Goal: Book appointment/travel/reservation

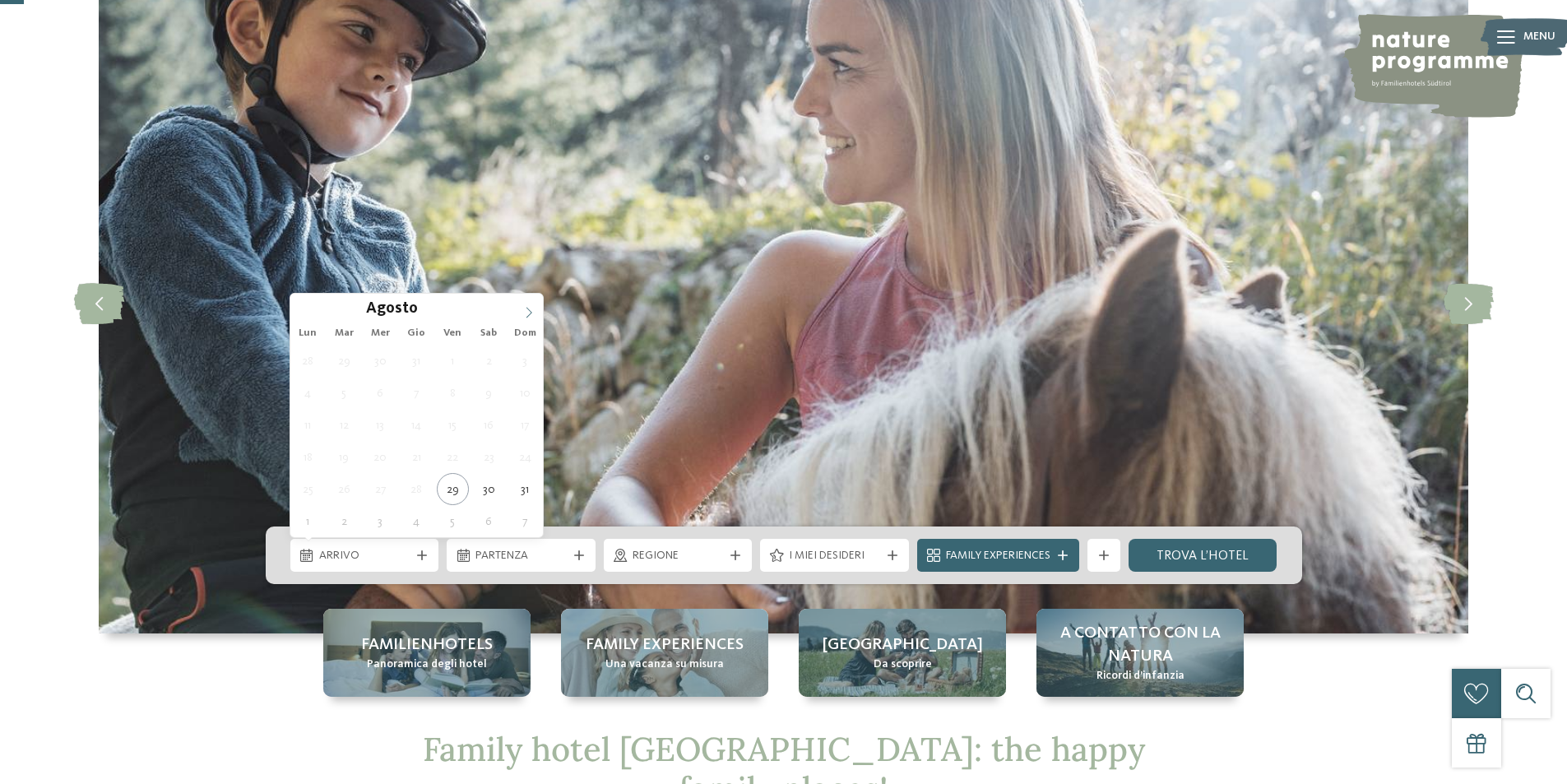
click at [533, 314] on icon at bounding box center [529, 313] width 11 height 11
click at [533, 313] on icon at bounding box center [529, 313] width 11 height 11
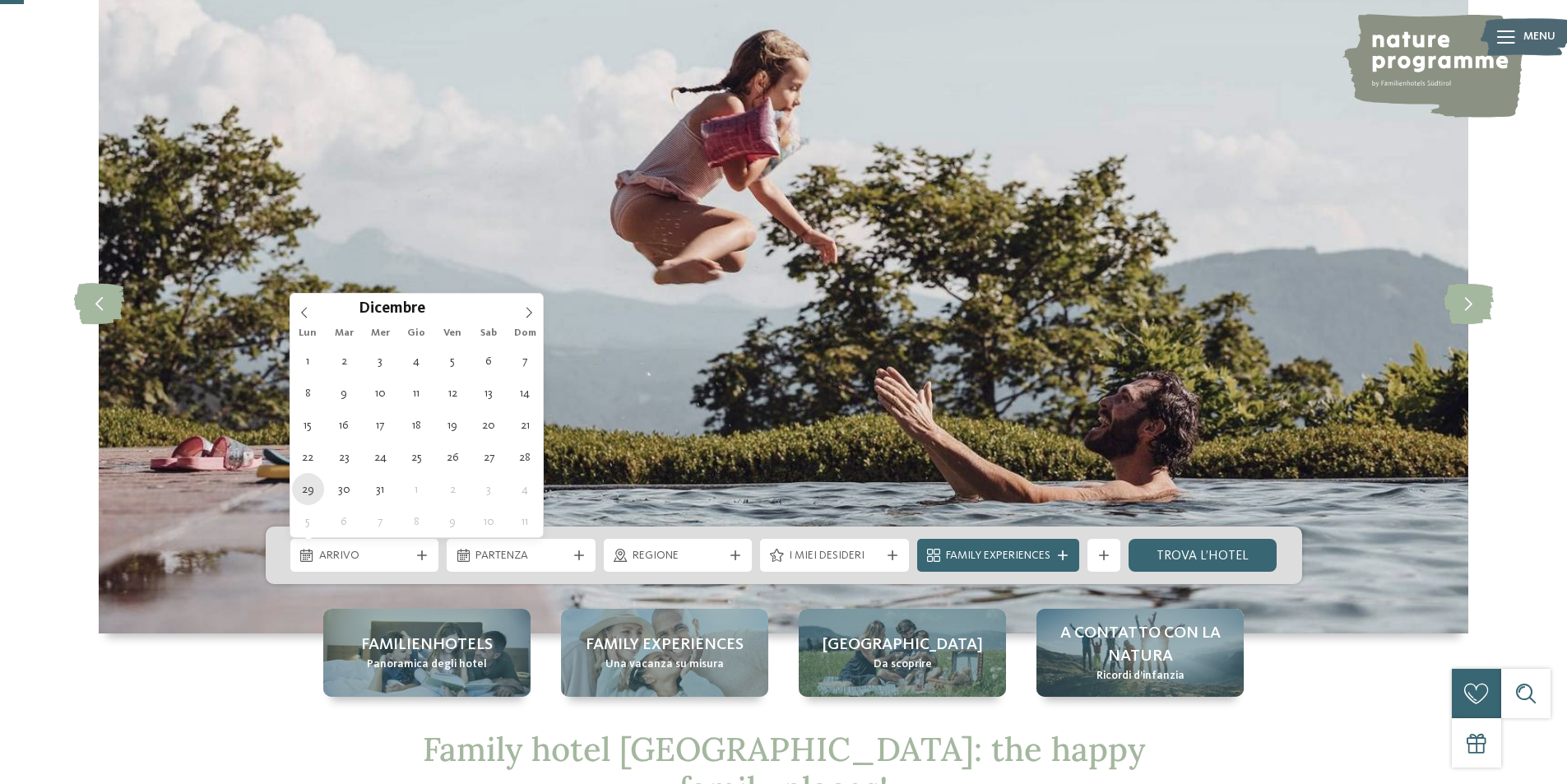
type div "29.12.2025"
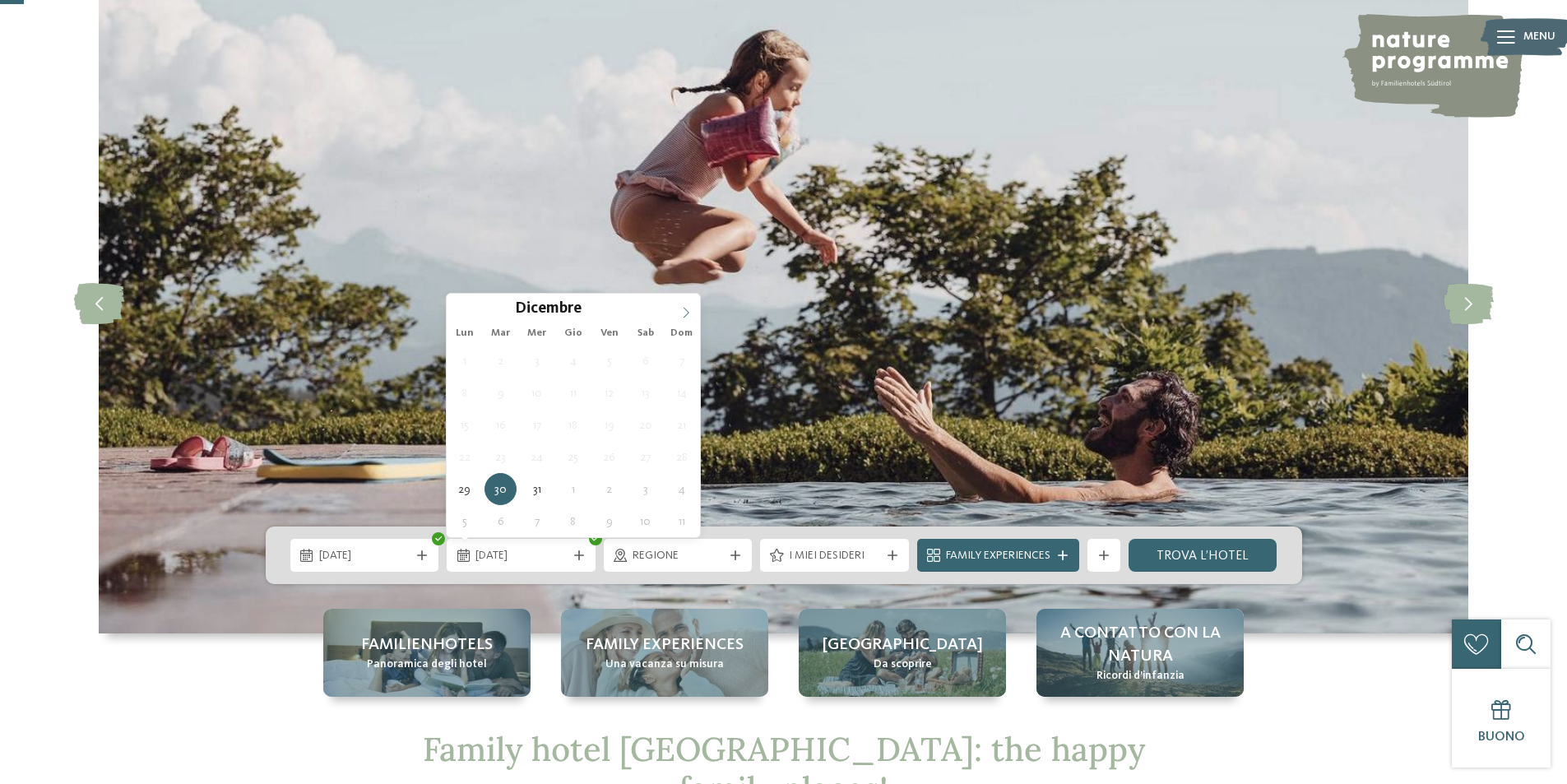
type input "****"
click at [678, 311] on span at bounding box center [686, 307] width 28 height 28
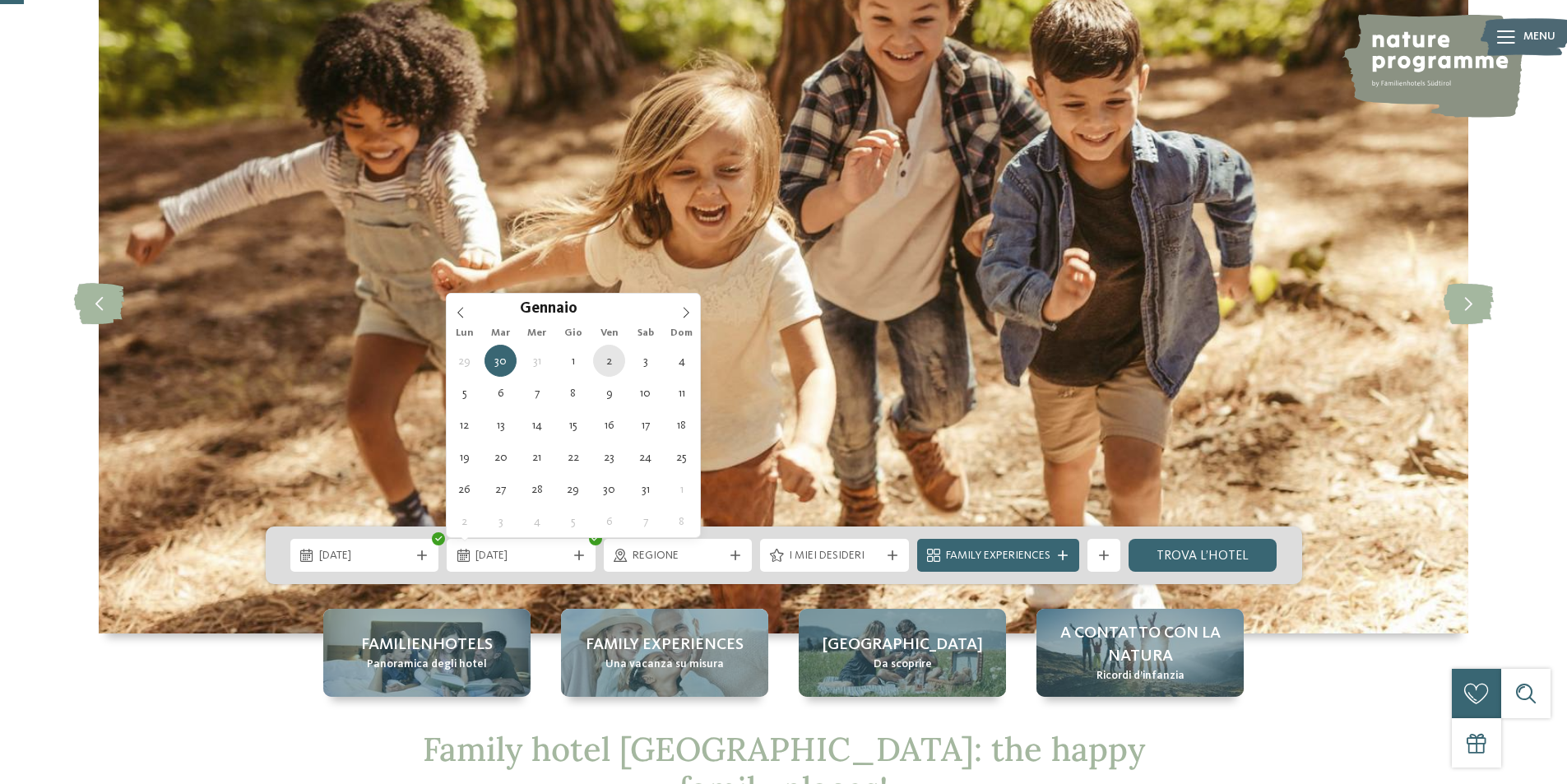
type div "02.01.2026"
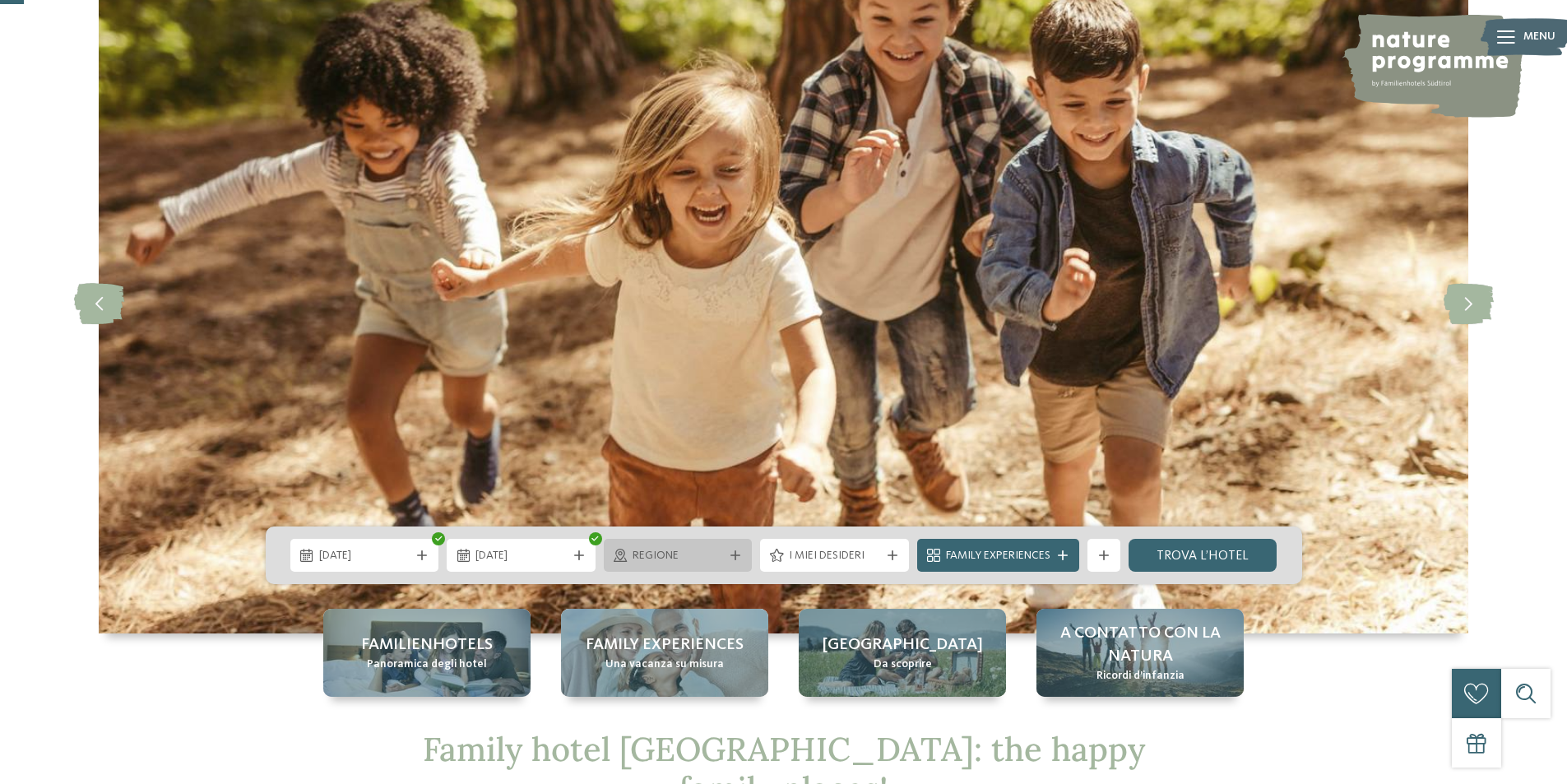
click at [715, 552] on span "Regione" at bounding box center [678, 555] width 91 height 16
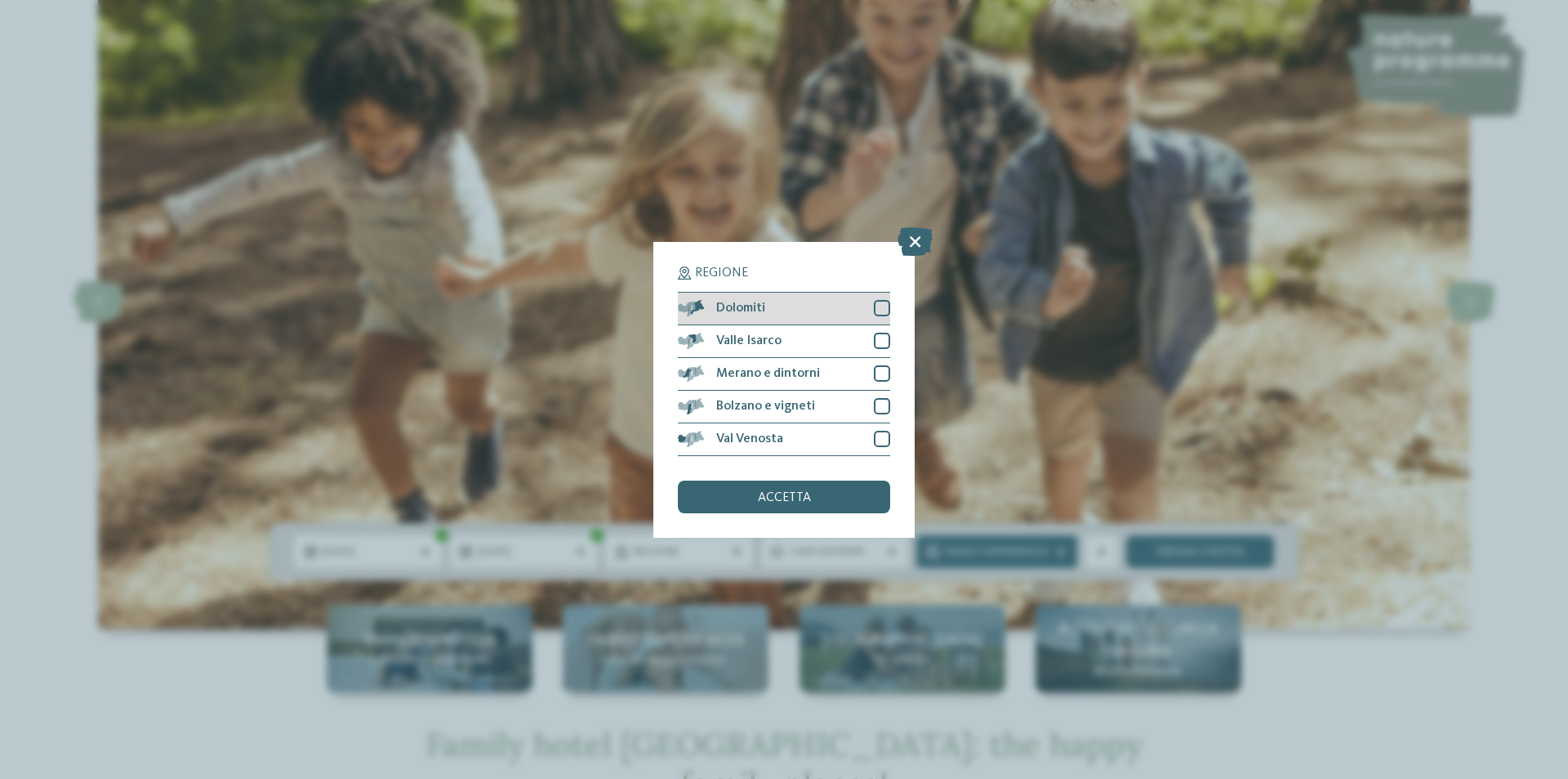
click at [882, 305] on div at bounding box center [882, 308] width 16 height 16
click at [883, 339] on div at bounding box center [882, 340] width 16 height 16
click at [885, 363] on div "Merano e dintorni" at bounding box center [784, 374] width 212 height 33
click at [881, 403] on div at bounding box center [882, 405] width 16 height 16
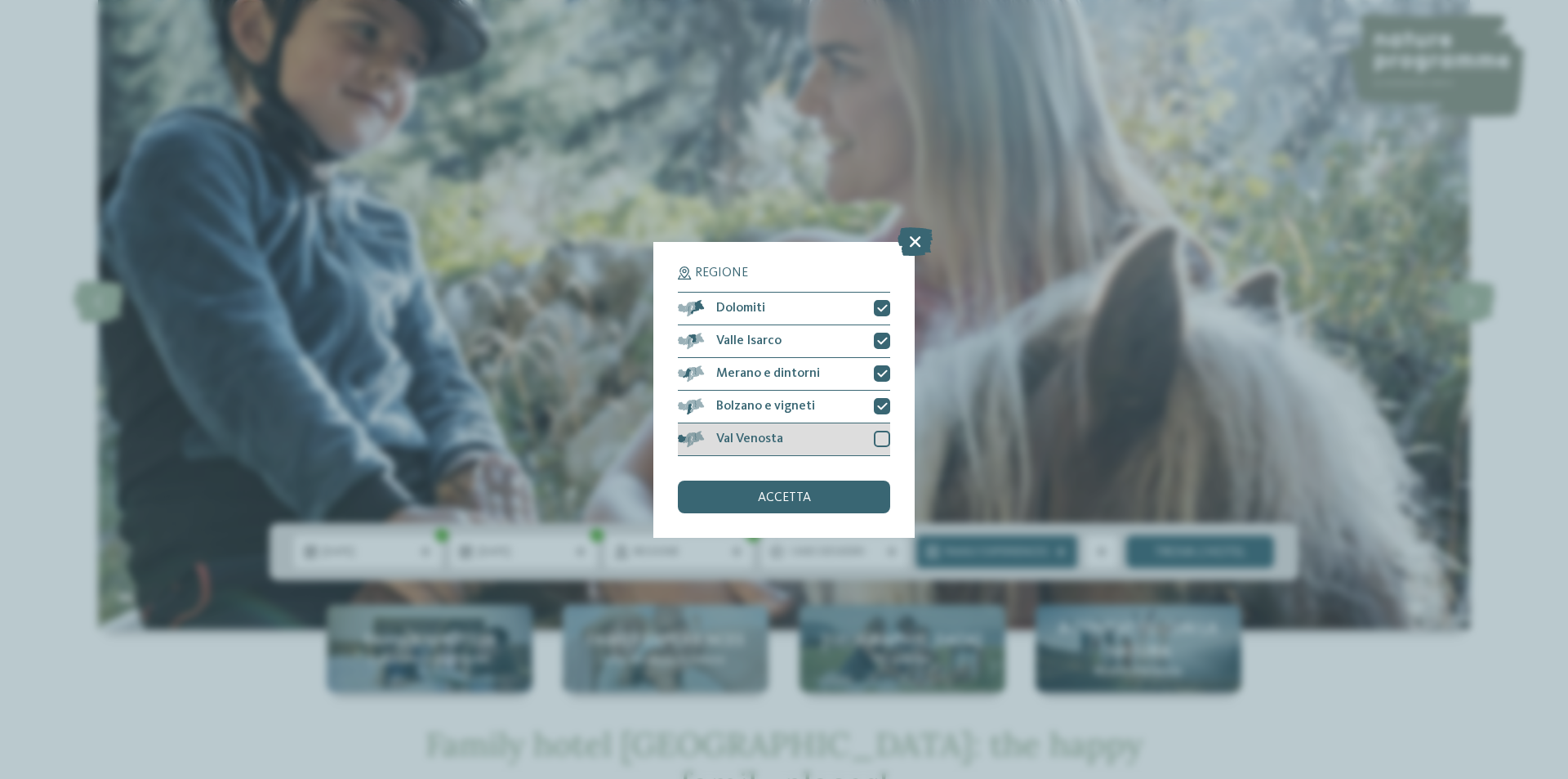
click at [880, 431] on div at bounding box center [882, 438] width 16 height 16
click at [840, 487] on div "accetta" at bounding box center [784, 497] width 212 height 33
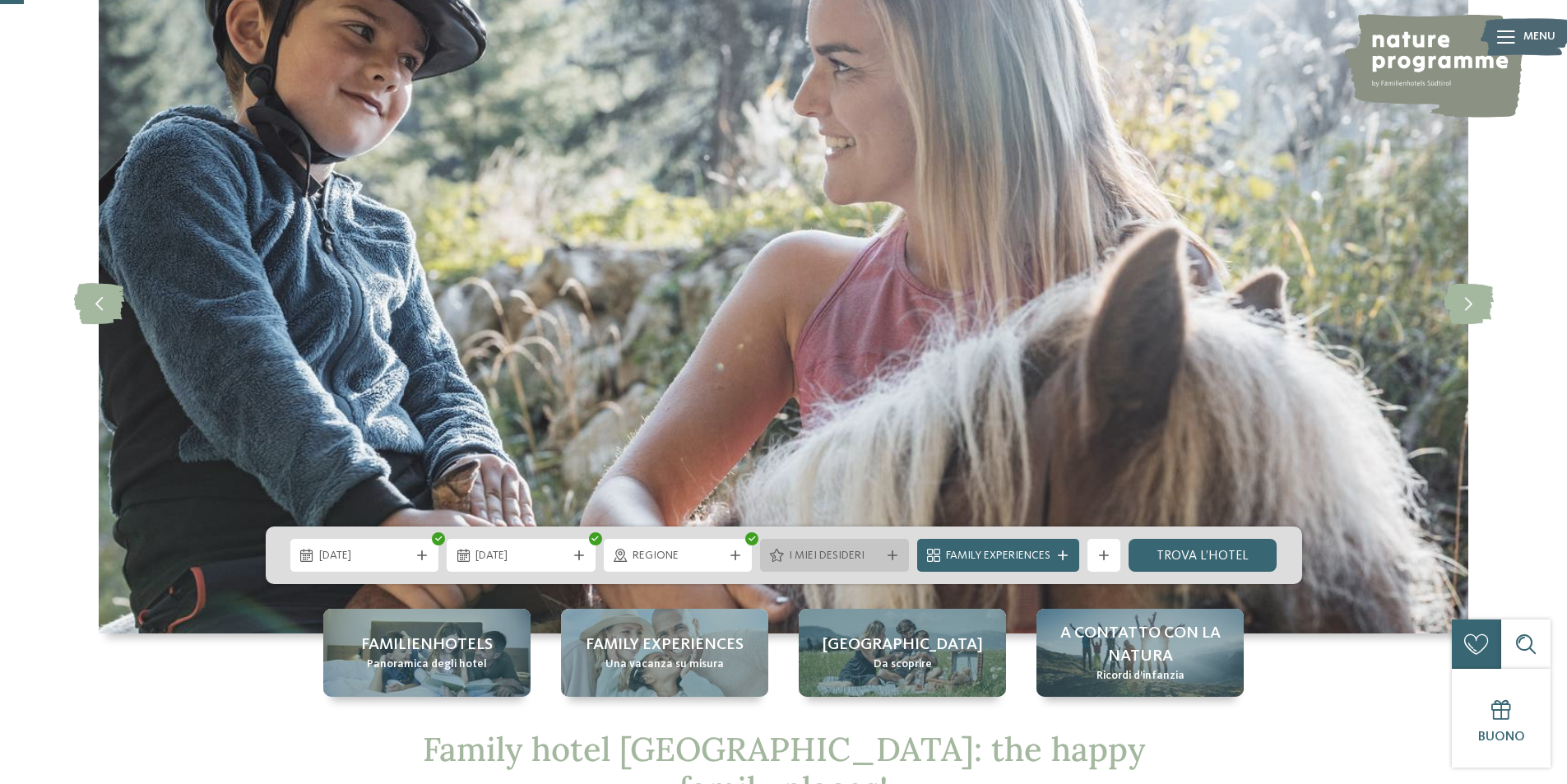
click at [900, 552] on div at bounding box center [892, 555] width 16 height 10
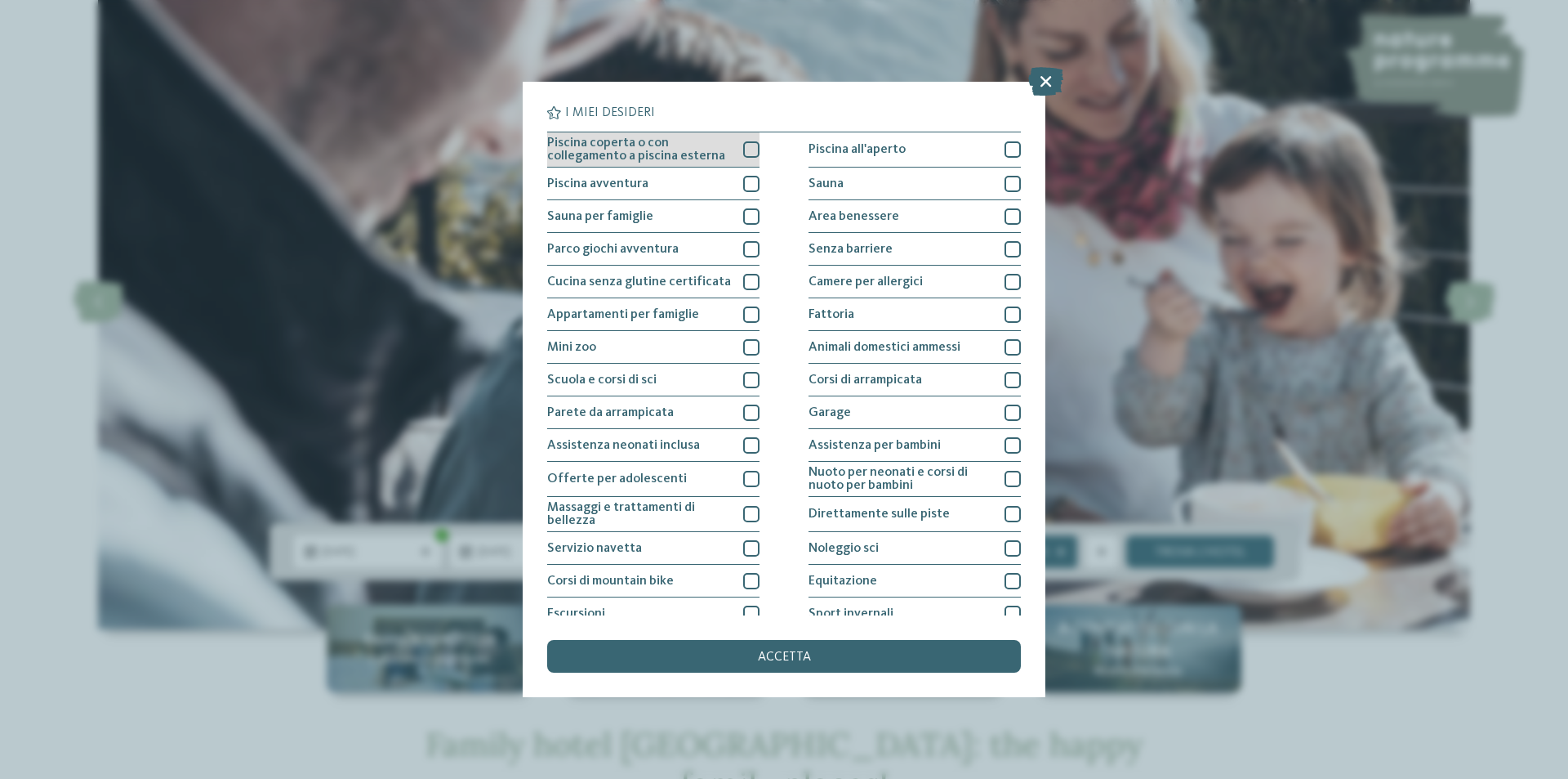
click at [744, 155] on div at bounding box center [750, 149] width 16 height 16
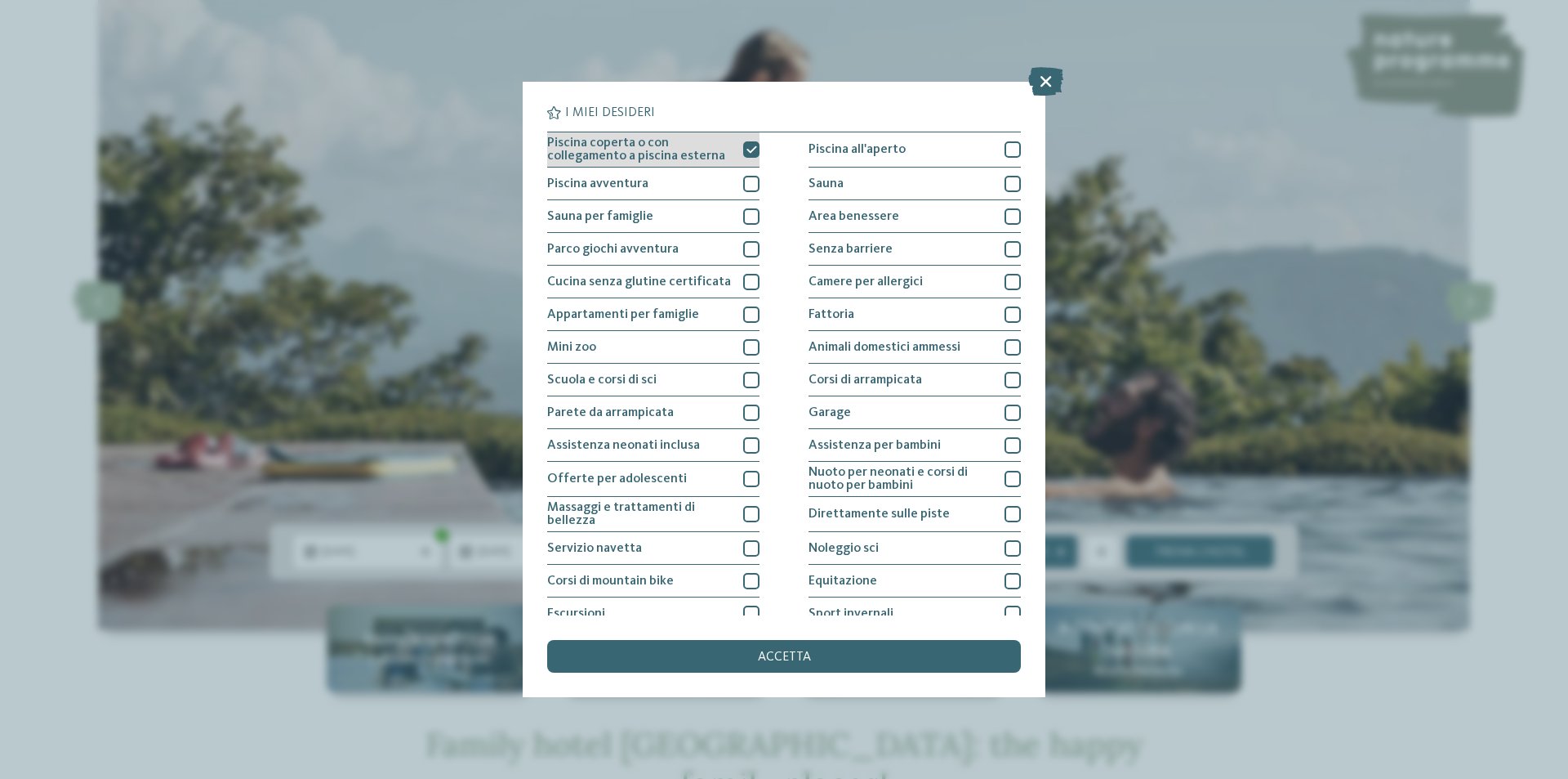
click at [692, 161] on span "Piscina coperta o con collegamento a piscina esterna" at bounding box center [639, 149] width 184 height 26
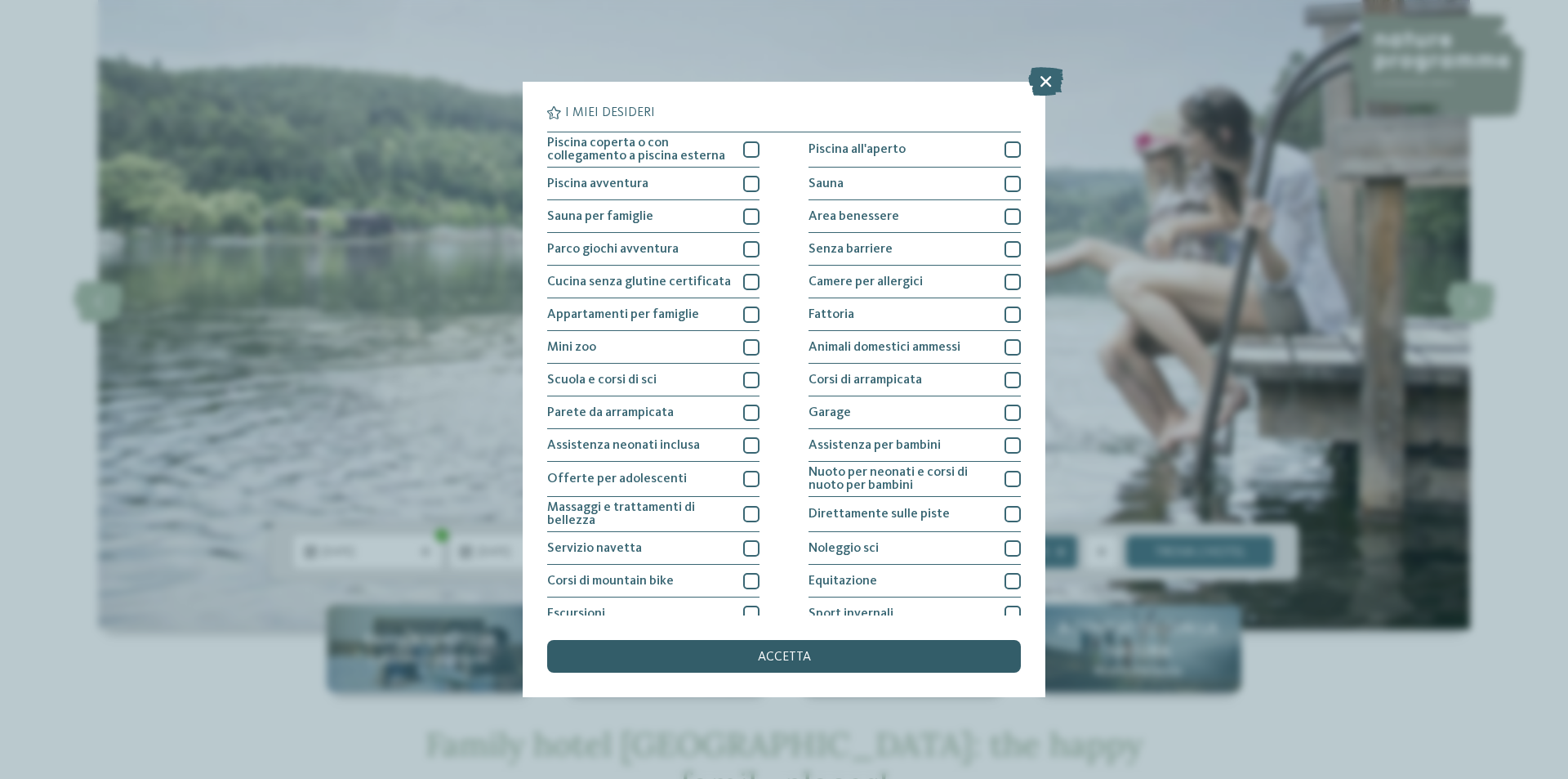
click at [724, 645] on div "accetta" at bounding box center [784, 655] width 474 height 33
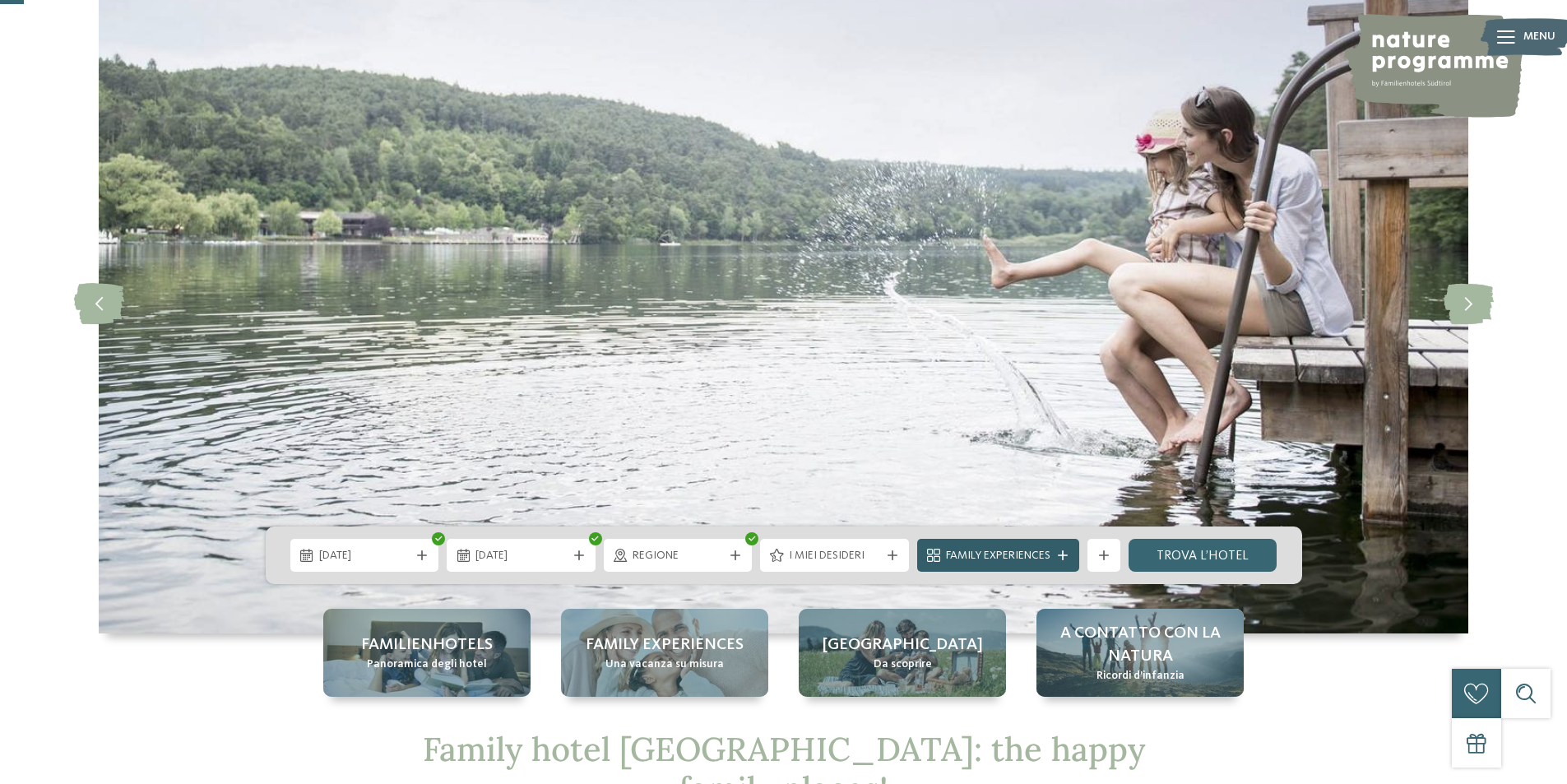
click at [1043, 563] on span "Family Experiences" at bounding box center [998, 555] width 105 height 16
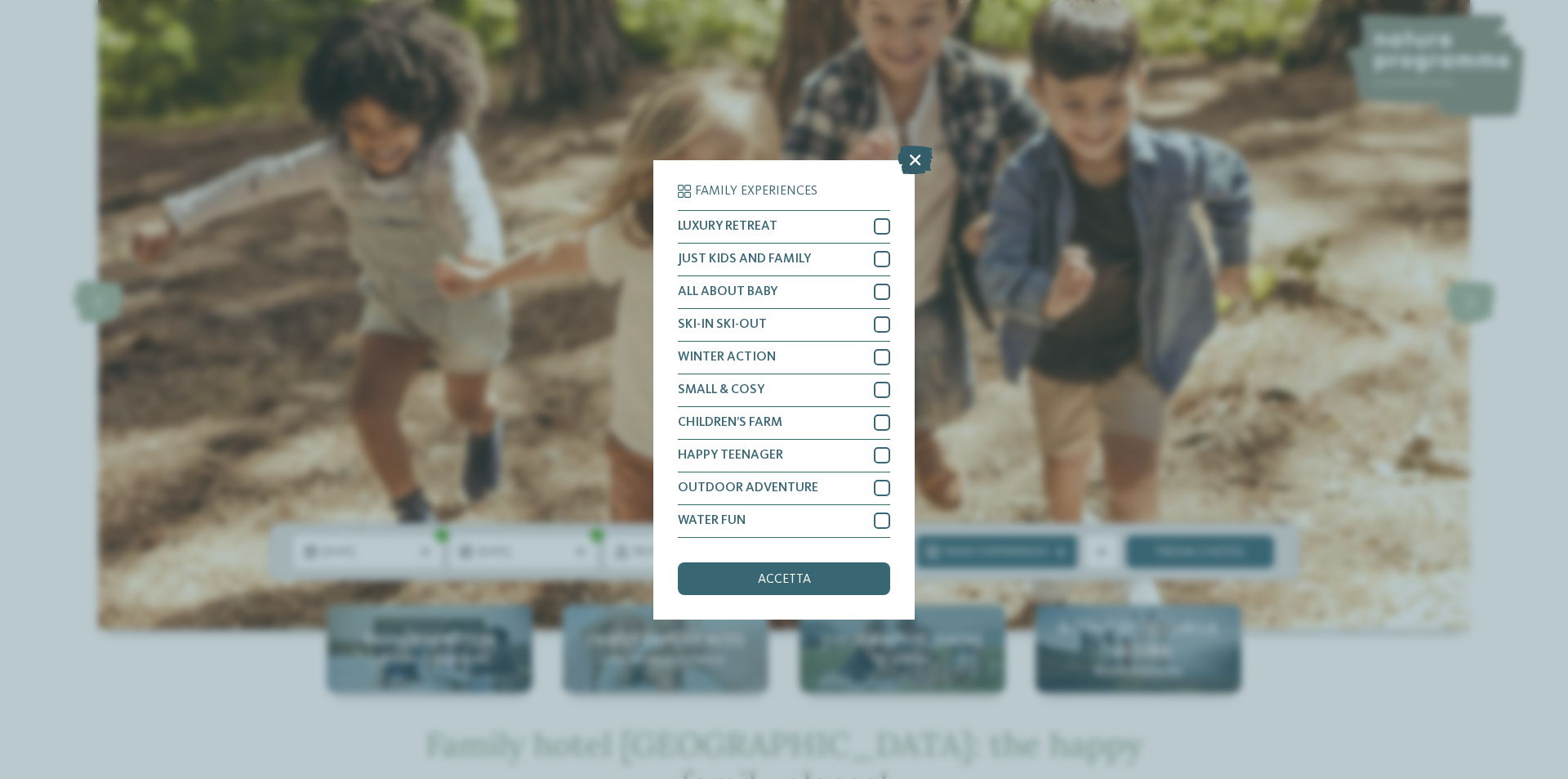
click at [906, 161] on icon at bounding box center [915, 159] width 35 height 28
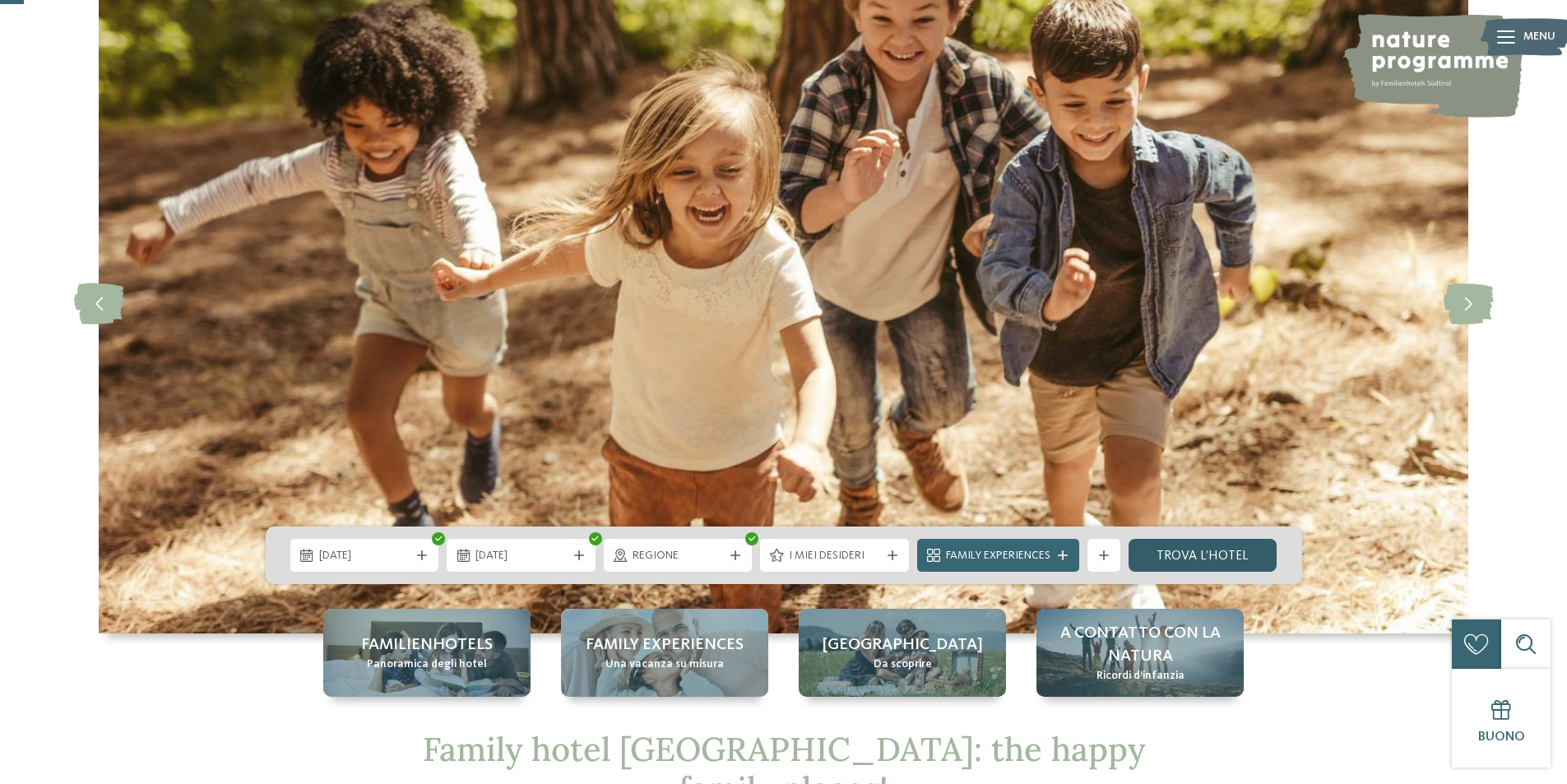
click at [1178, 551] on link "trova l’hotel" at bounding box center [1203, 555] width 149 height 33
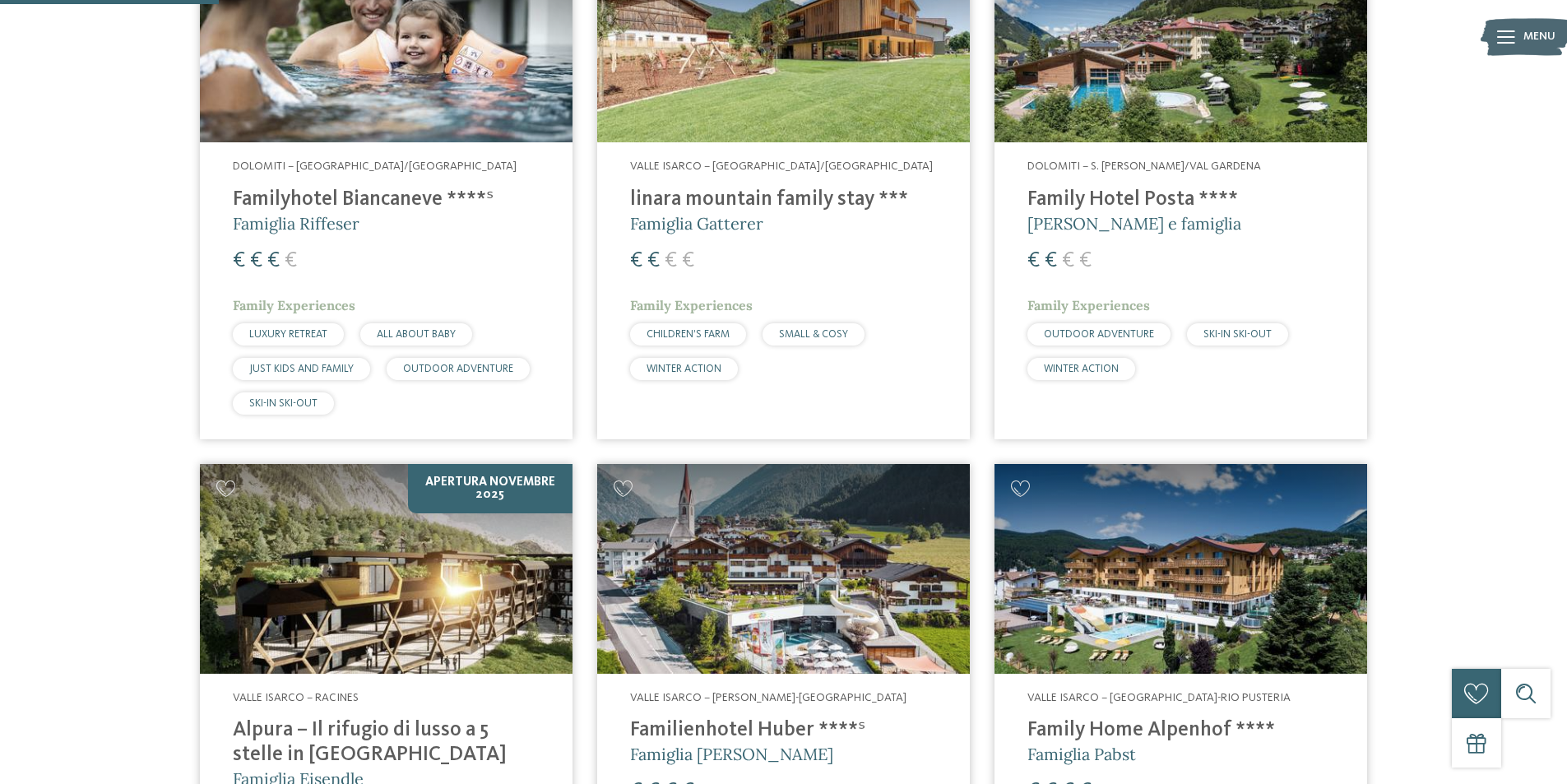
scroll to position [540, 0]
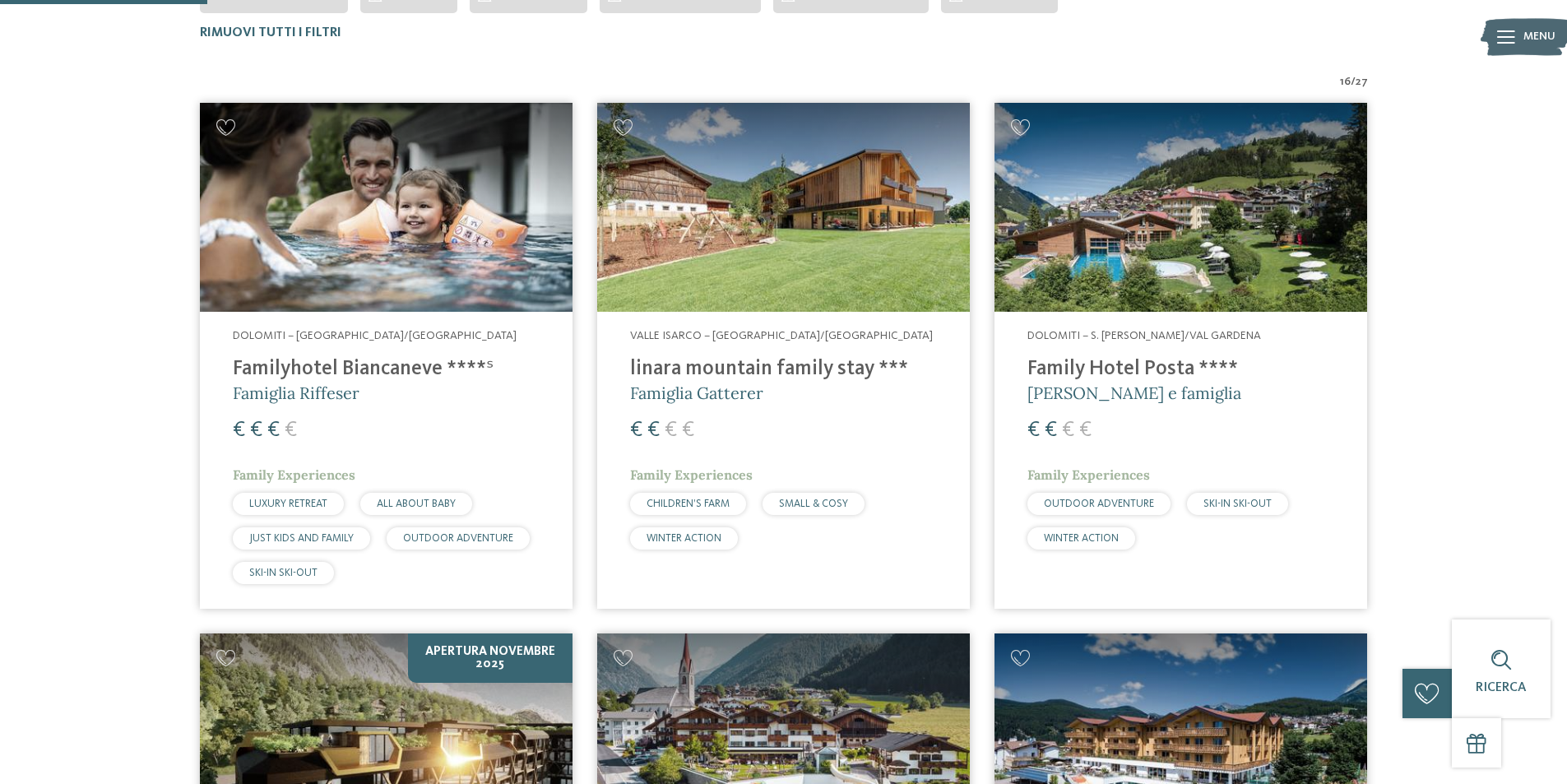
click at [312, 371] on h4 "Familyhotel Biancaneve ****ˢ" at bounding box center [386, 369] width 307 height 25
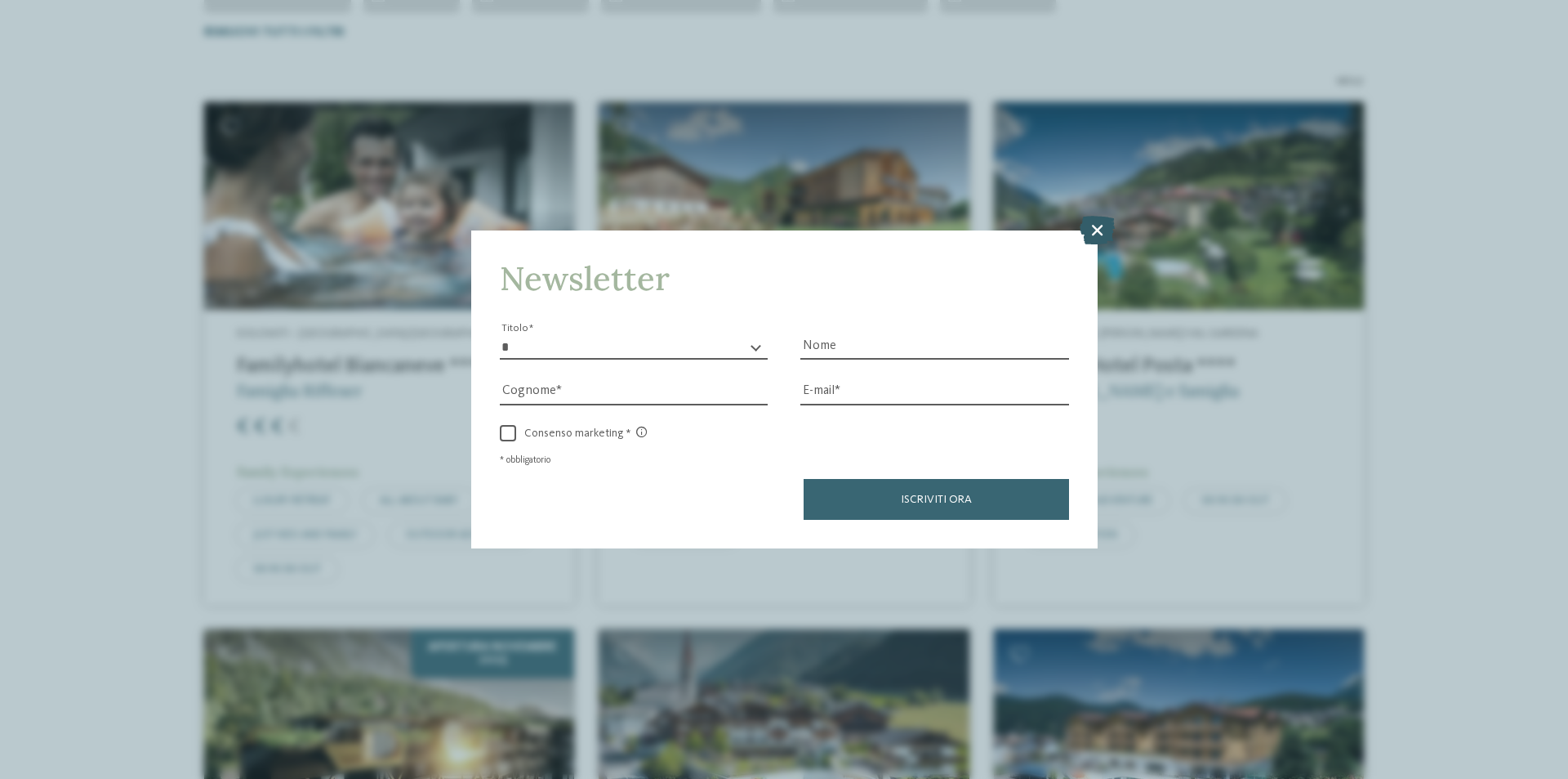
click at [1096, 233] on icon at bounding box center [1097, 229] width 35 height 28
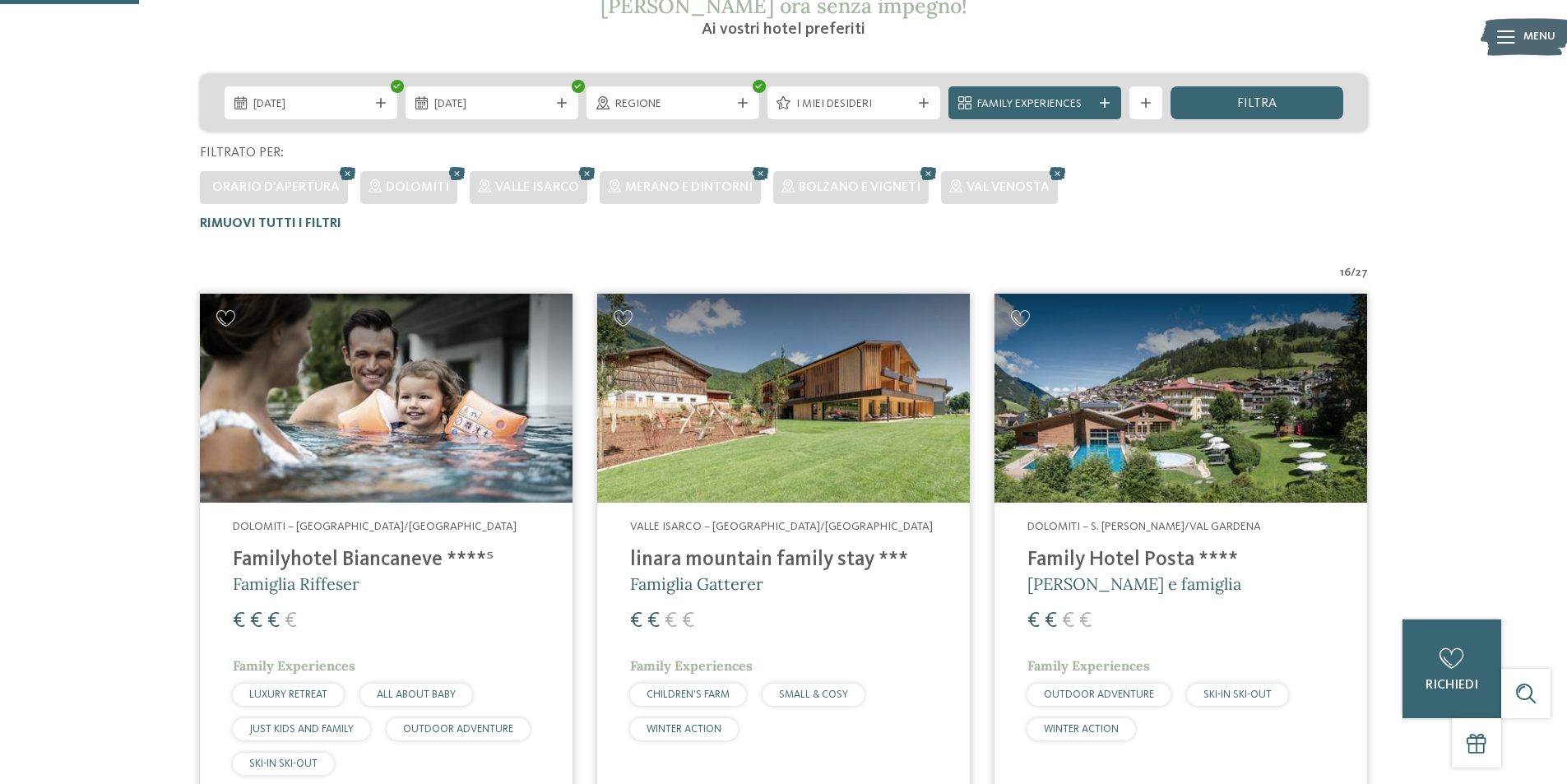
scroll to position [320, 0]
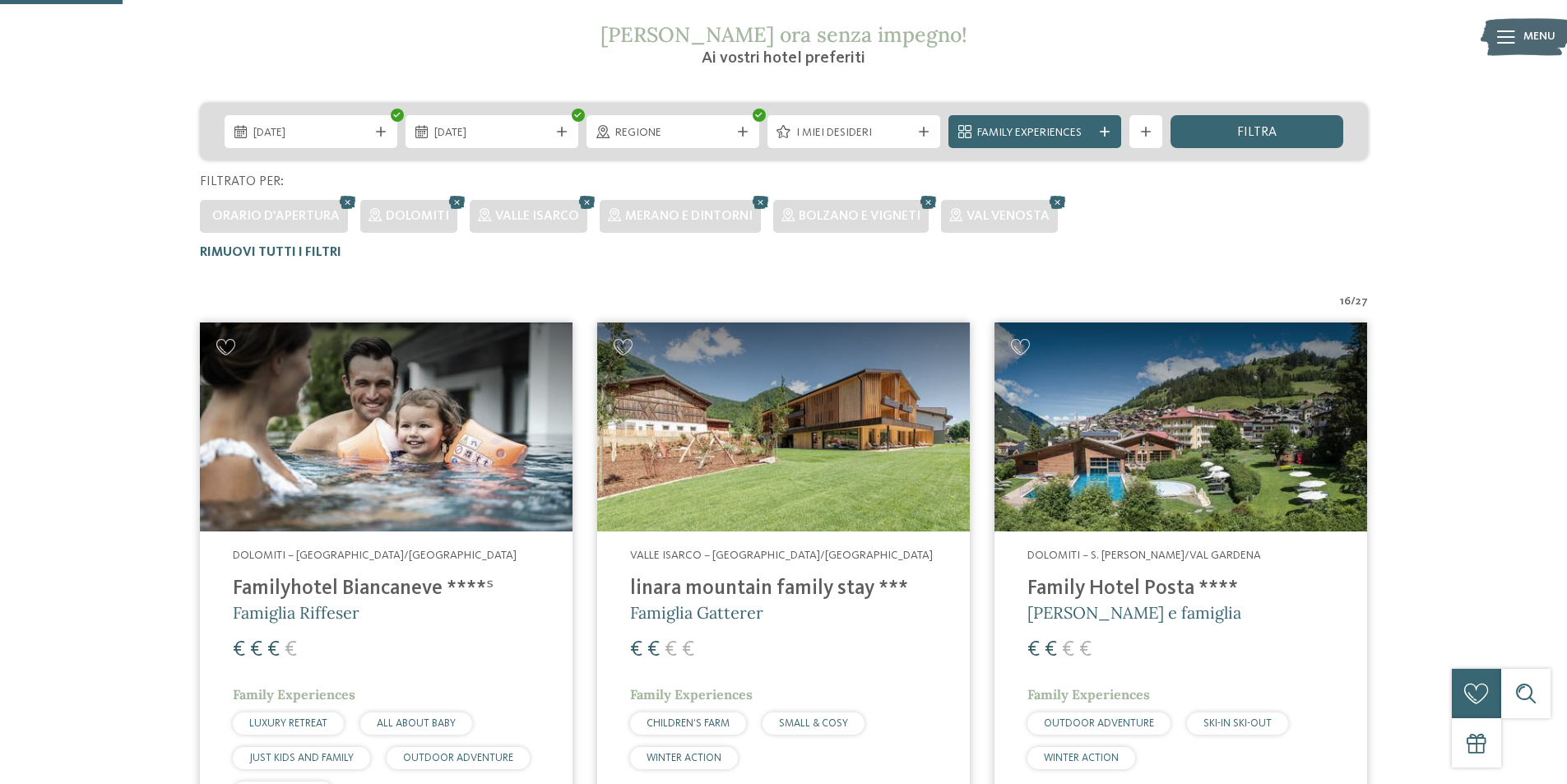
click at [289, 481] on img at bounding box center [386, 427] width 373 height 210
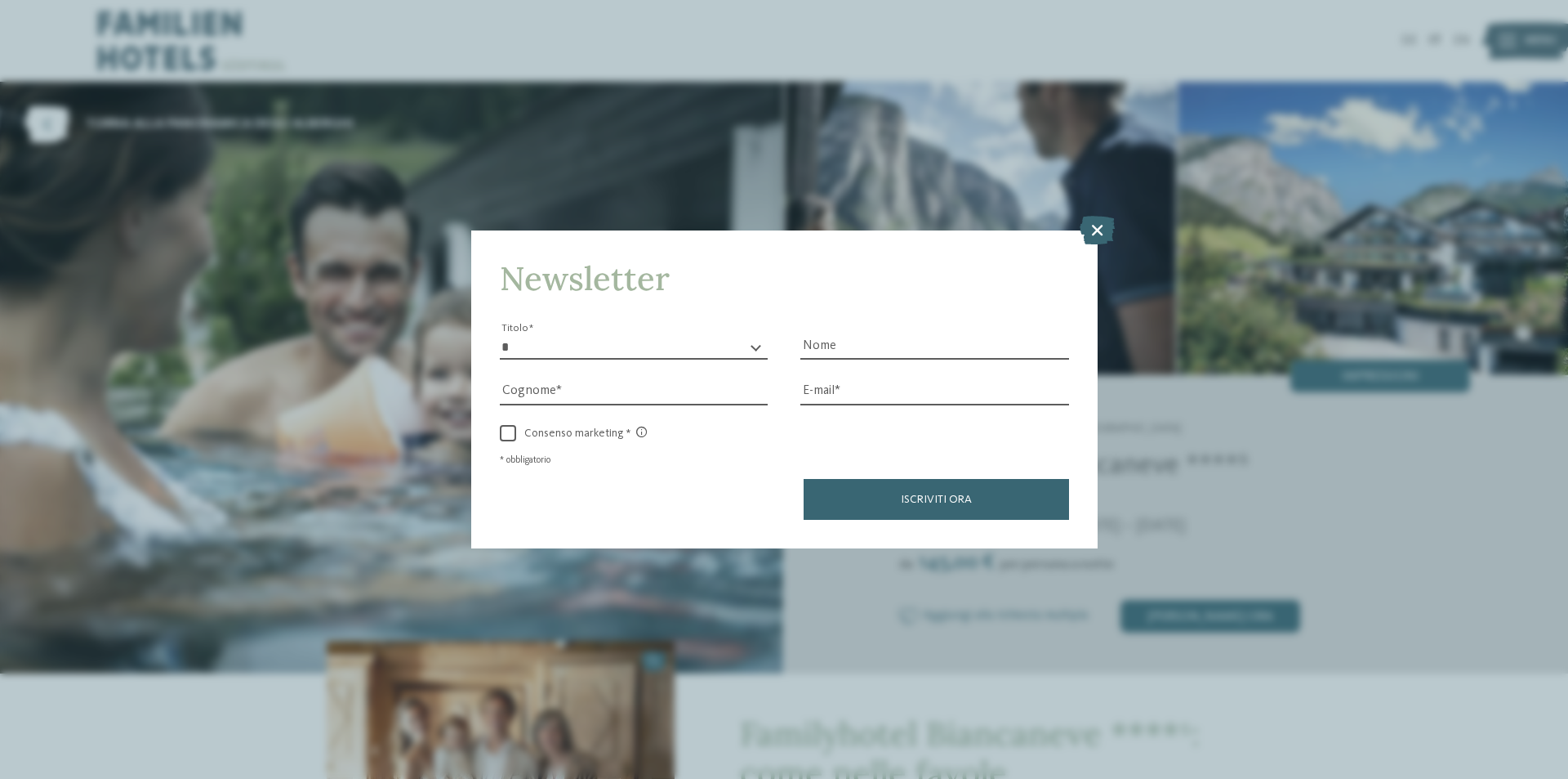
click at [1089, 234] on icon at bounding box center [1097, 229] width 35 height 28
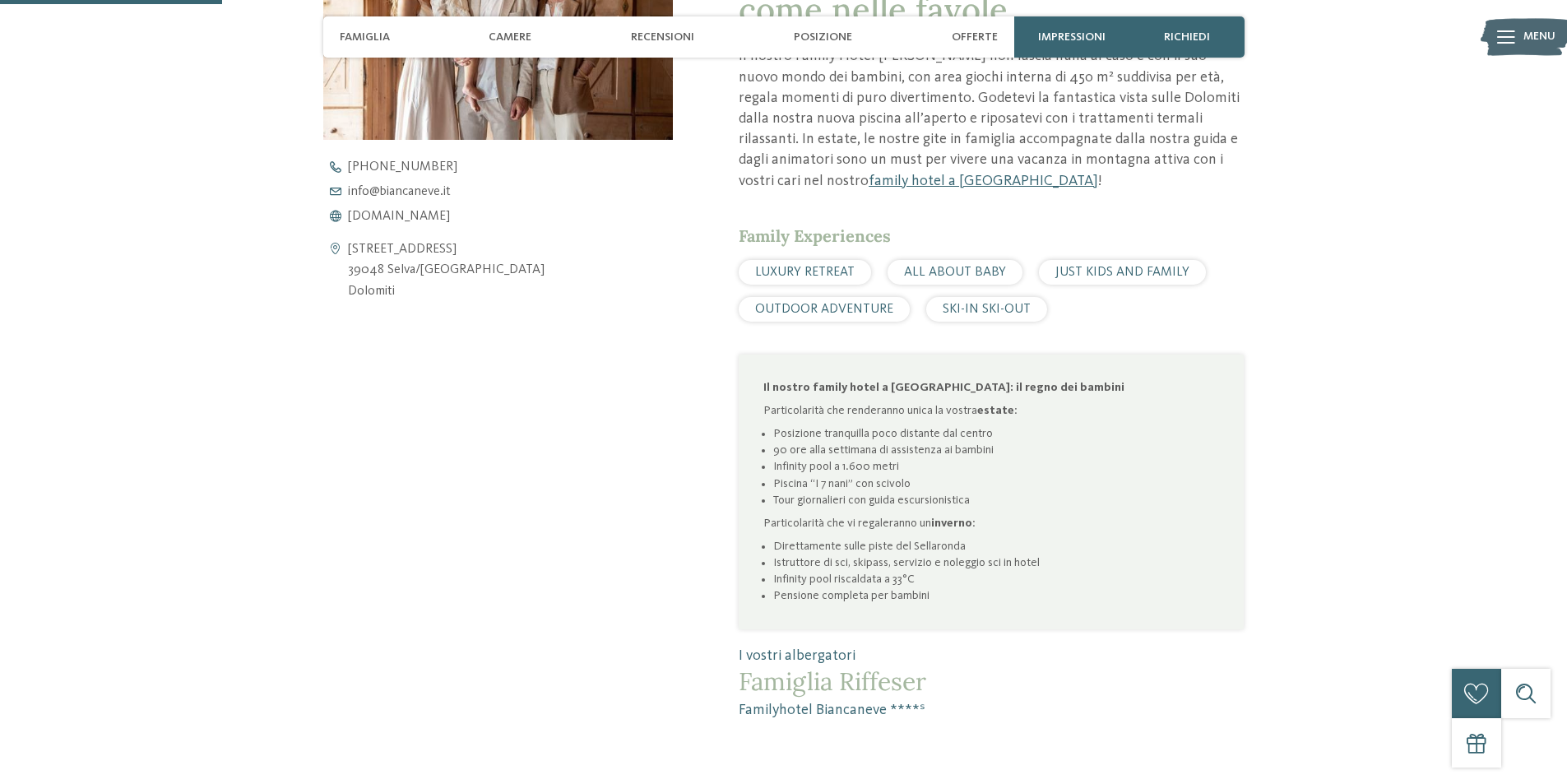
scroll to position [548, 0]
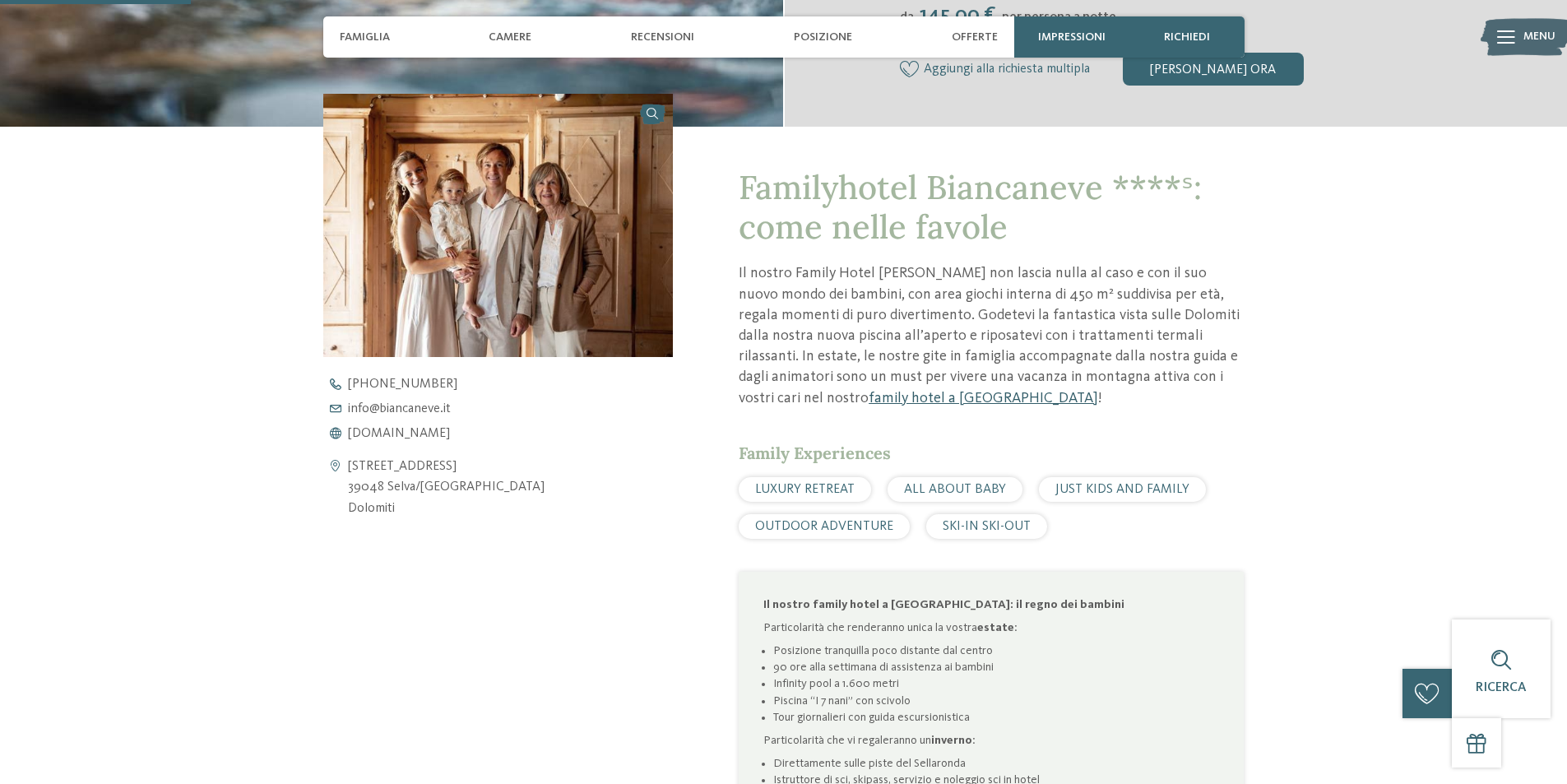
click at [869, 396] on link "family hotel a [GEOGRAPHIC_DATA]" at bounding box center [983, 398] width 229 height 15
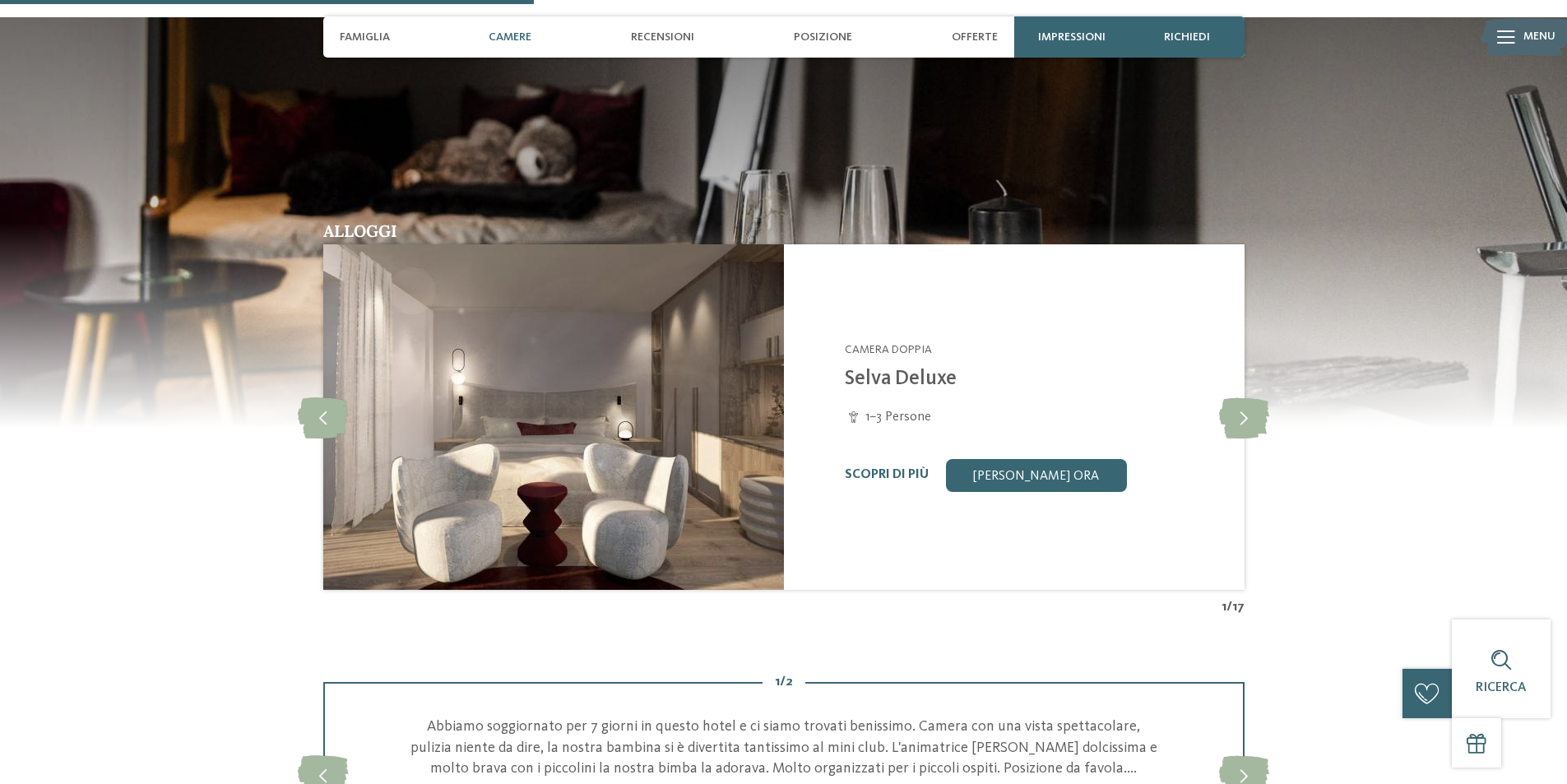
scroll to position [1535, 0]
click at [1245, 416] on icon at bounding box center [1244, 415] width 50 height 41
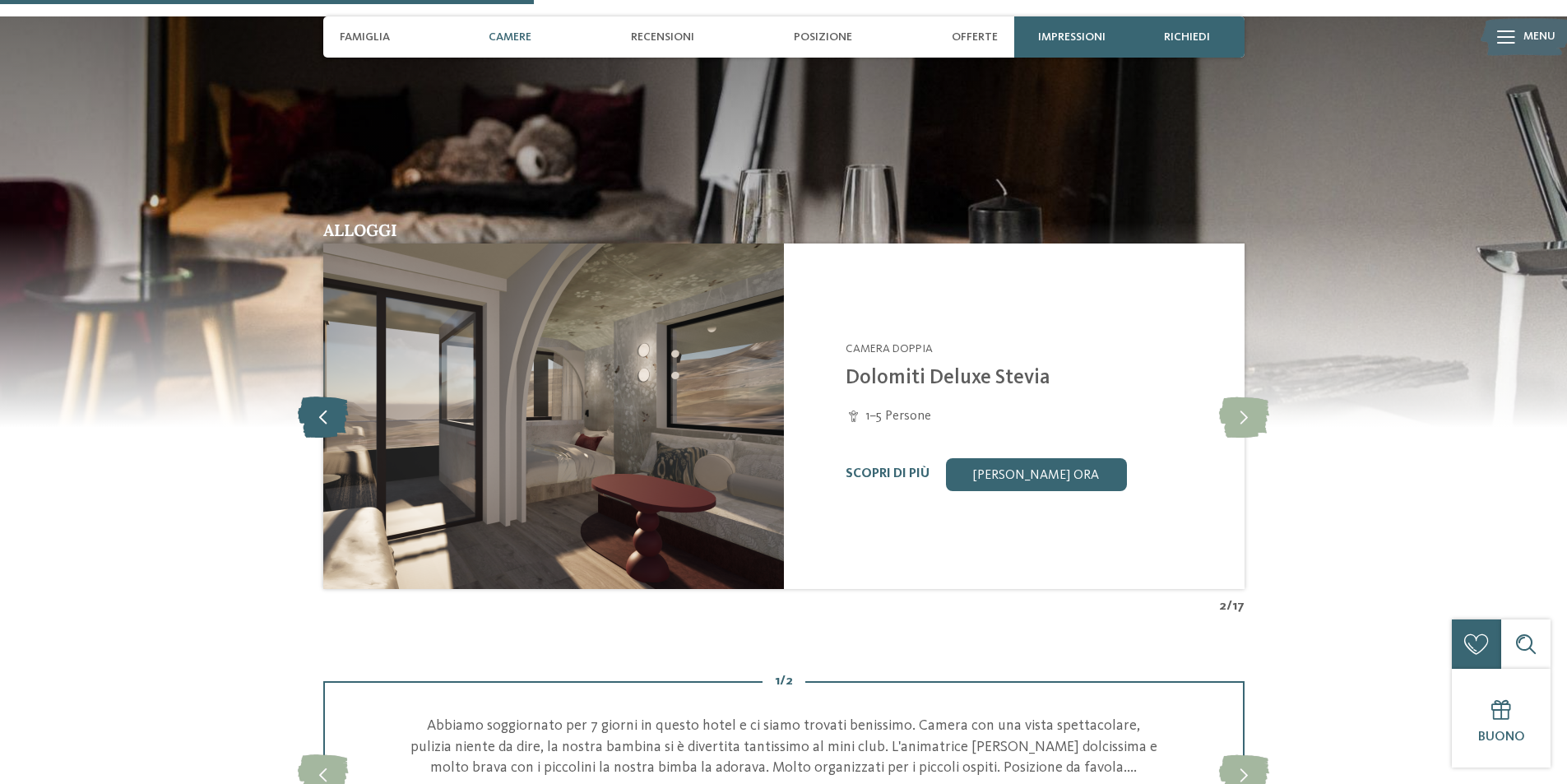
click at [328, 418] on icon at bounding box center [322, 415] width 50 height 41
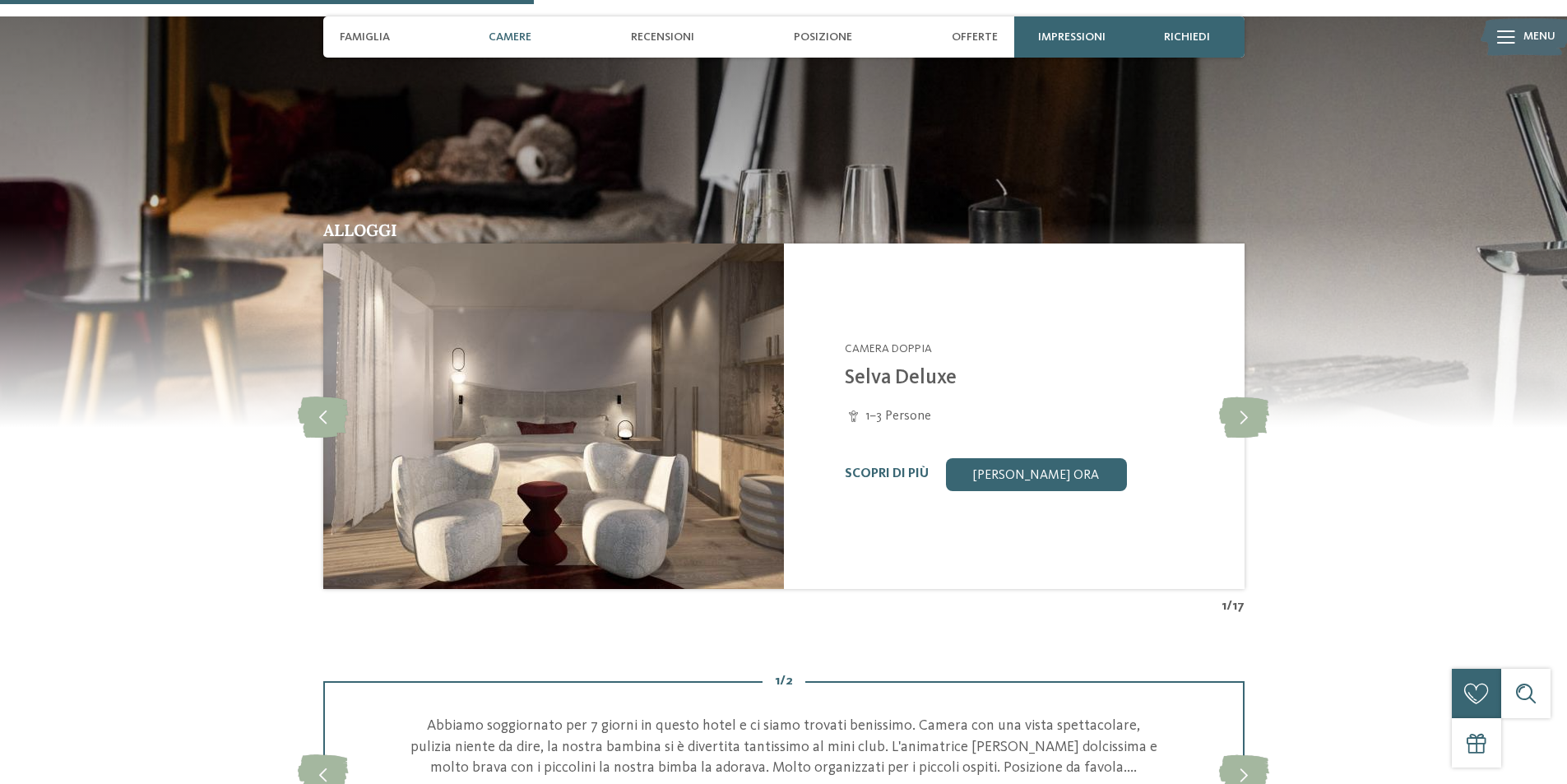
click at [832, 373] on div "Familyhotel Biancaneve ****S Selva/Val Gardena - Dolomiti Camera doppia Selva D…" at bounding box center [1014, 415] width 460 height 345
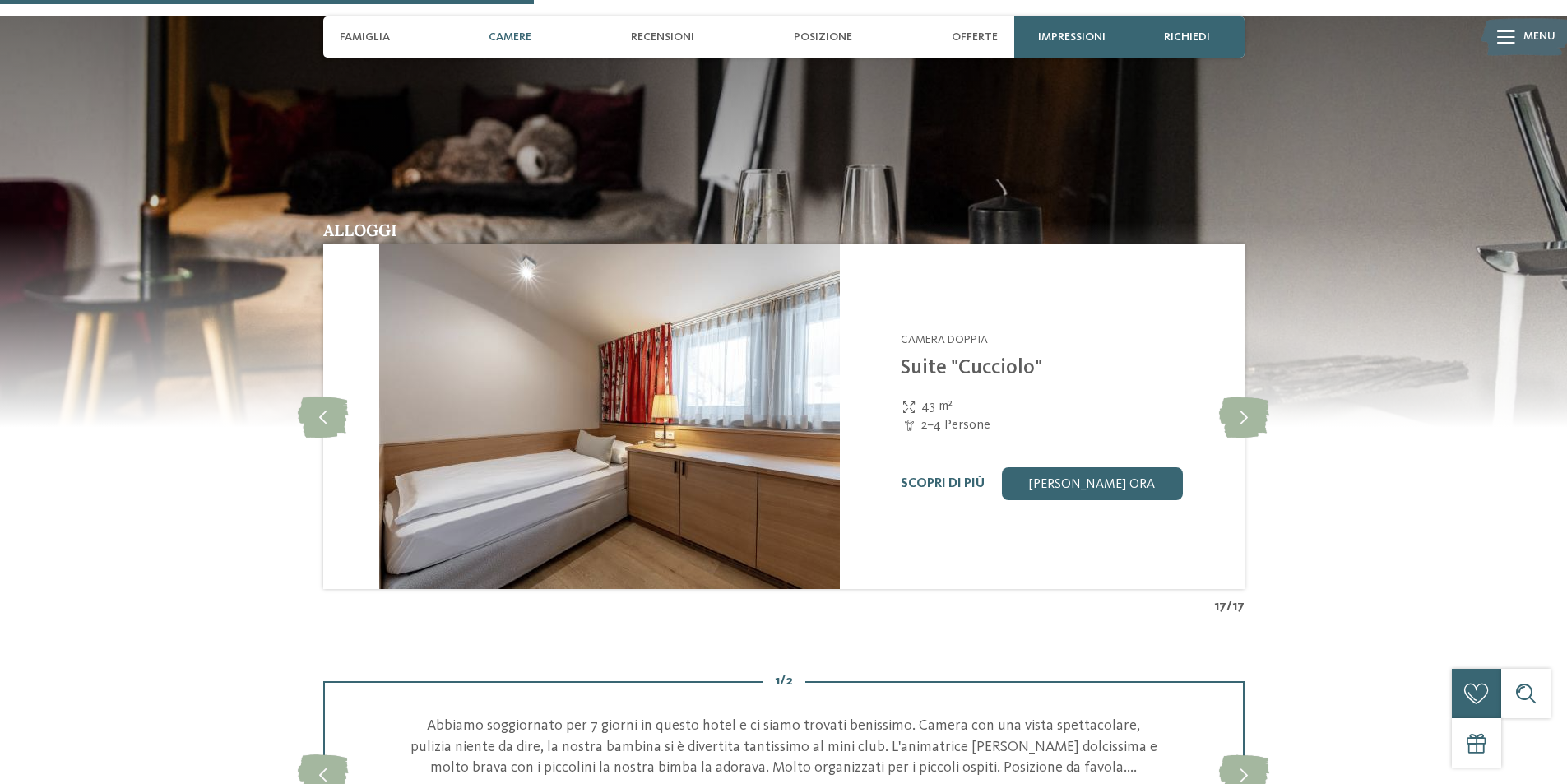
drag, startPoint x: 817, startPoint y: 392, endPoint x: 1074, endPoint y: 393, distance: 257.0
click at [1064, 393] on div "Familyhotel Biancaneve ****S Selva/Val Gardena - Dolomiti Camera doppia Suite "…" at bounding box center [1069, 415] width 460 height 345
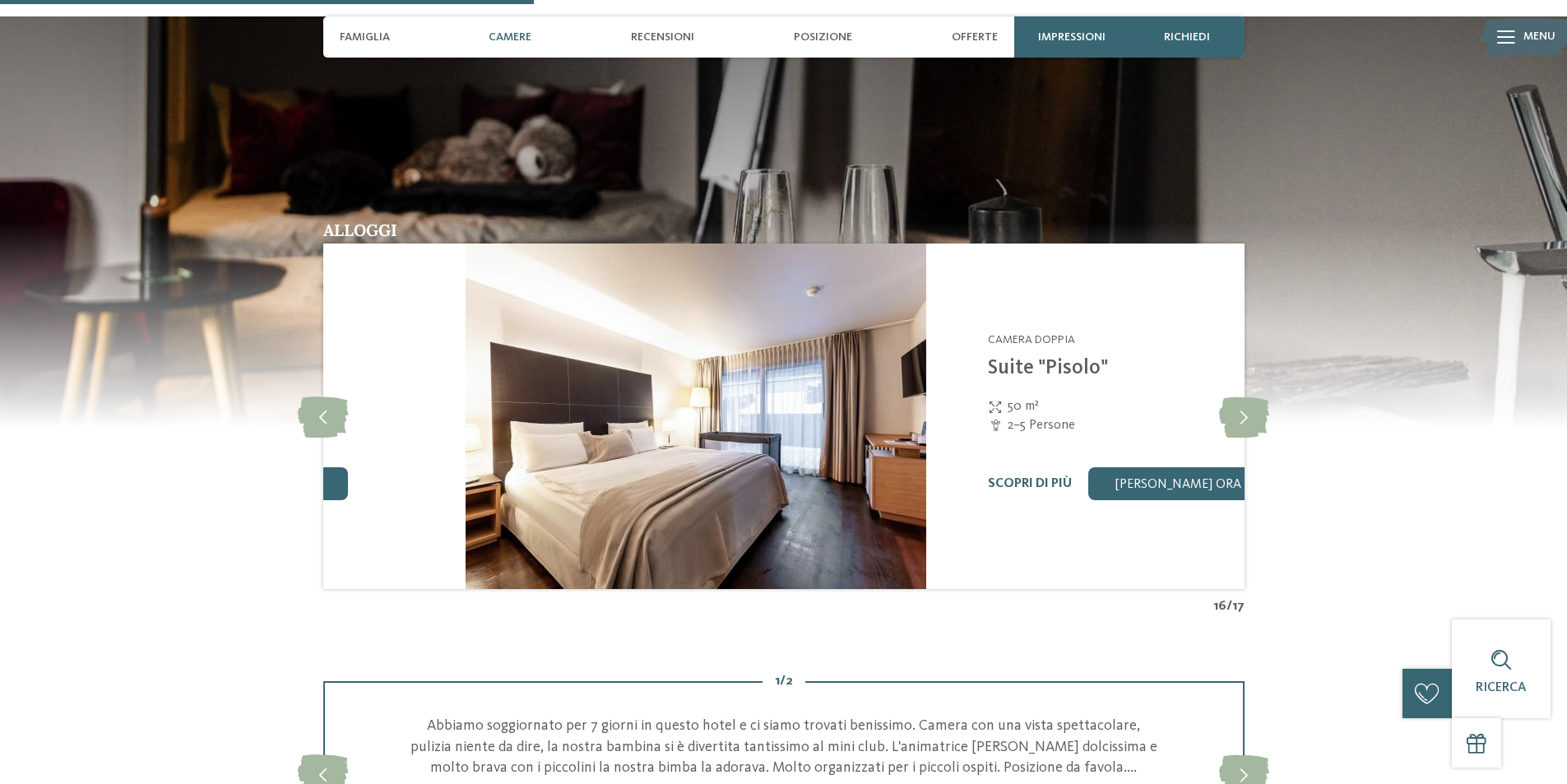
drag, startPoint x: 669, startPoint y: 405, endPoint x: 989, endPoint y: 399, distance: 320.1
click at [926, 402] on img at bounding box center [696, 415] width 460 height 345
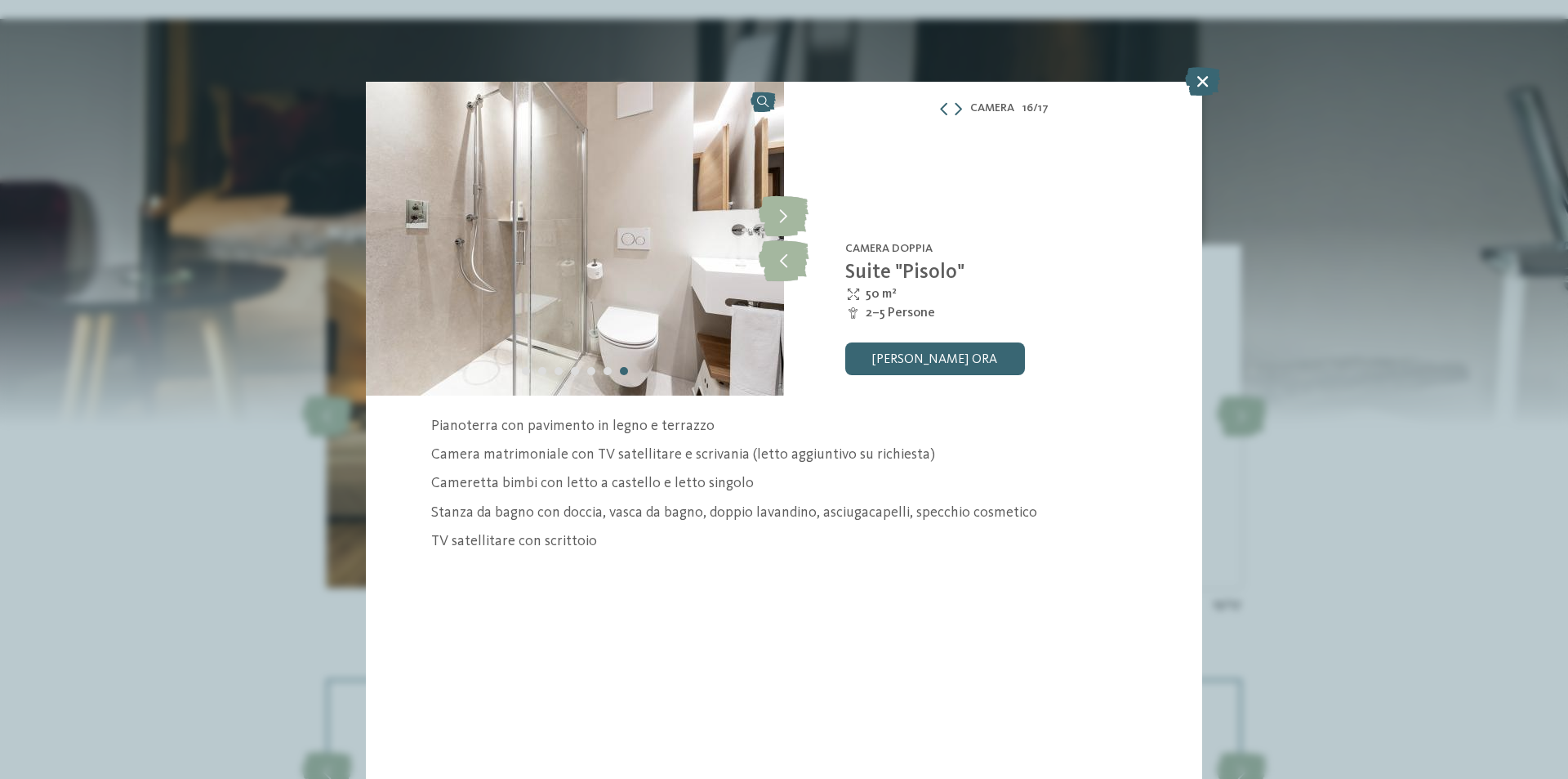
click at [1196, 82] on icon at bounding box center [1202, 81] width 35 height 28
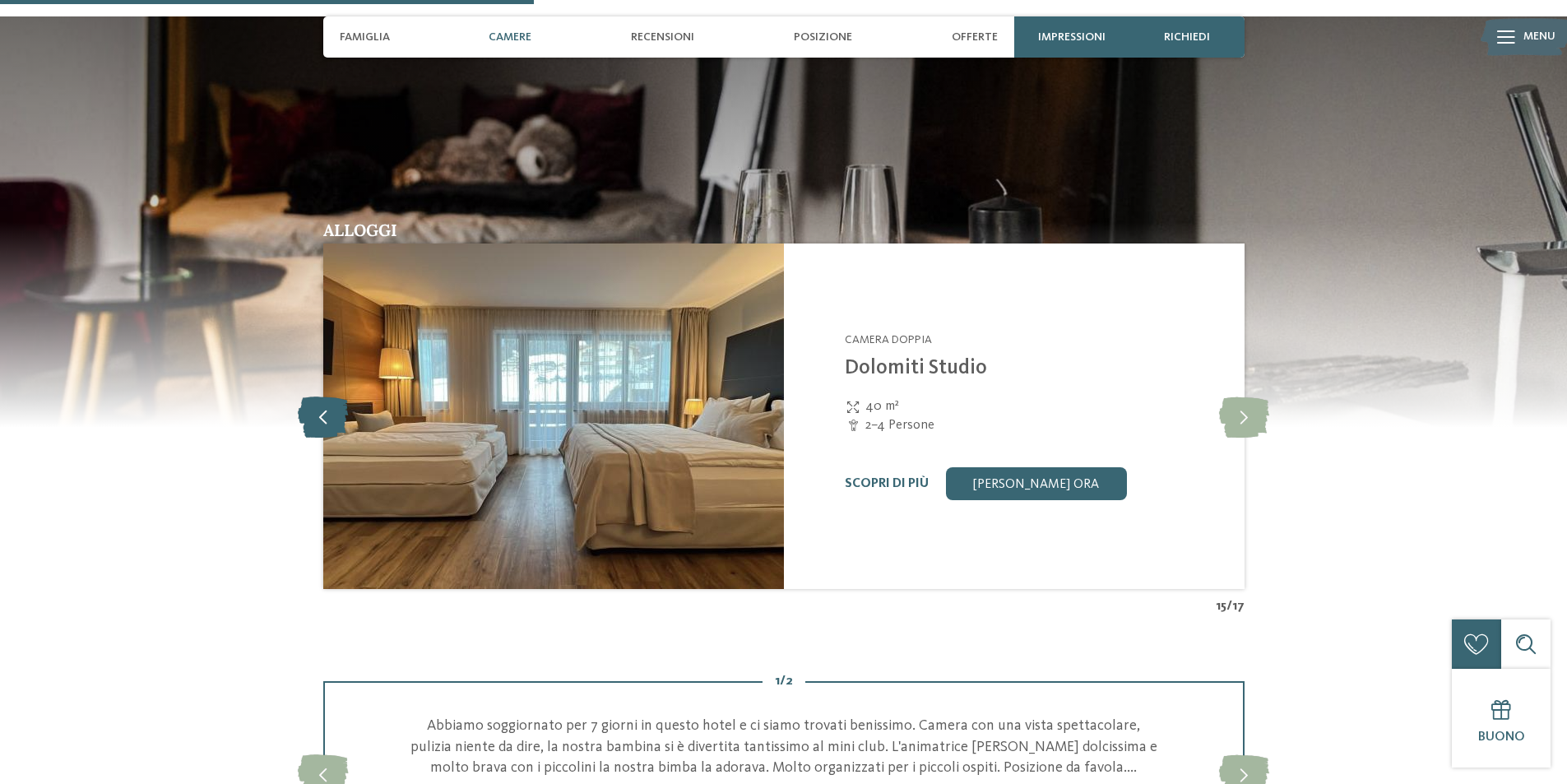
click at [326, 417] on icon at bounding box center [322, 415] width 50 height 41
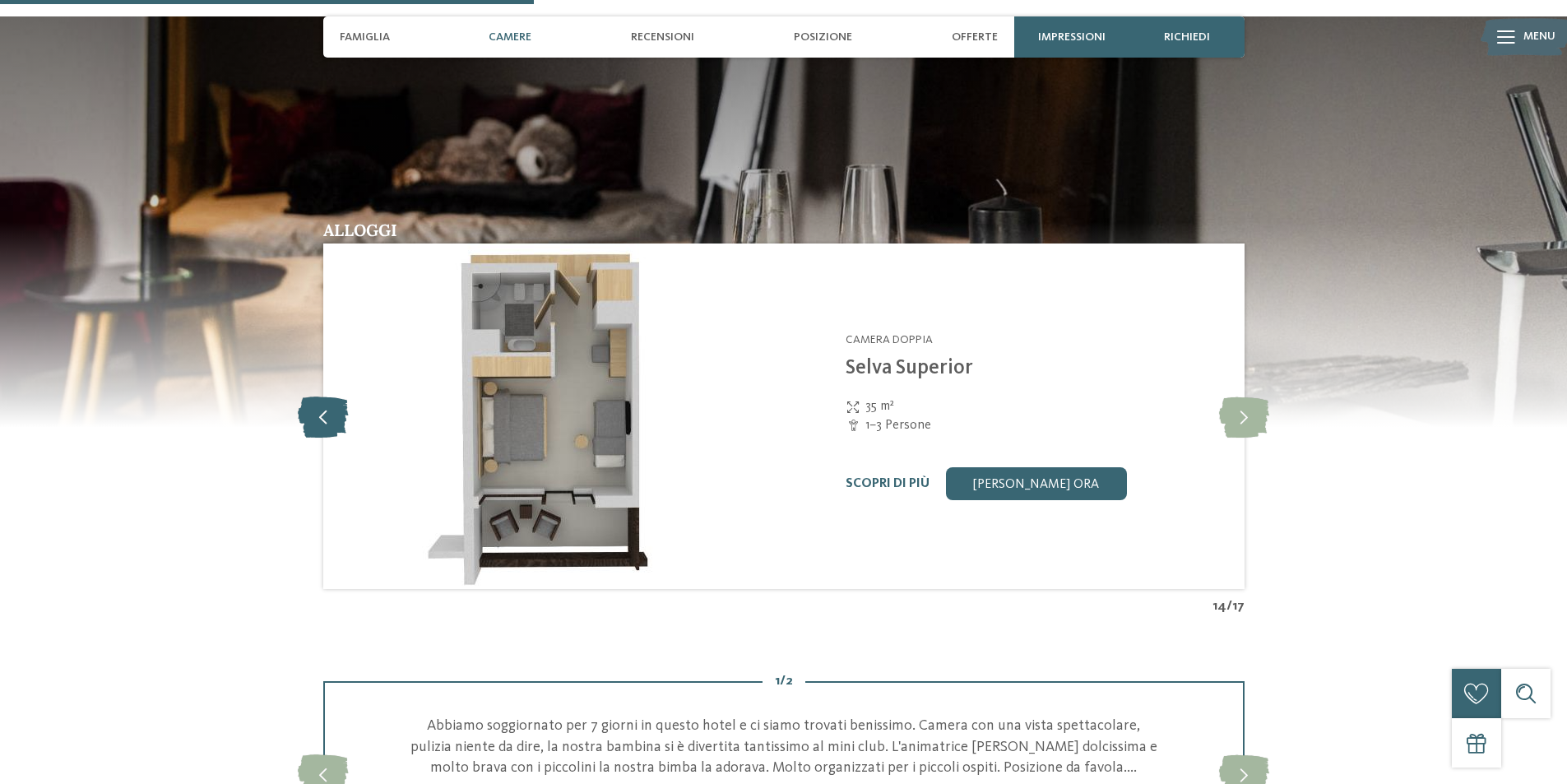
click at [324, 417] on icon at bounding box center [322, 415] width 50 height 41
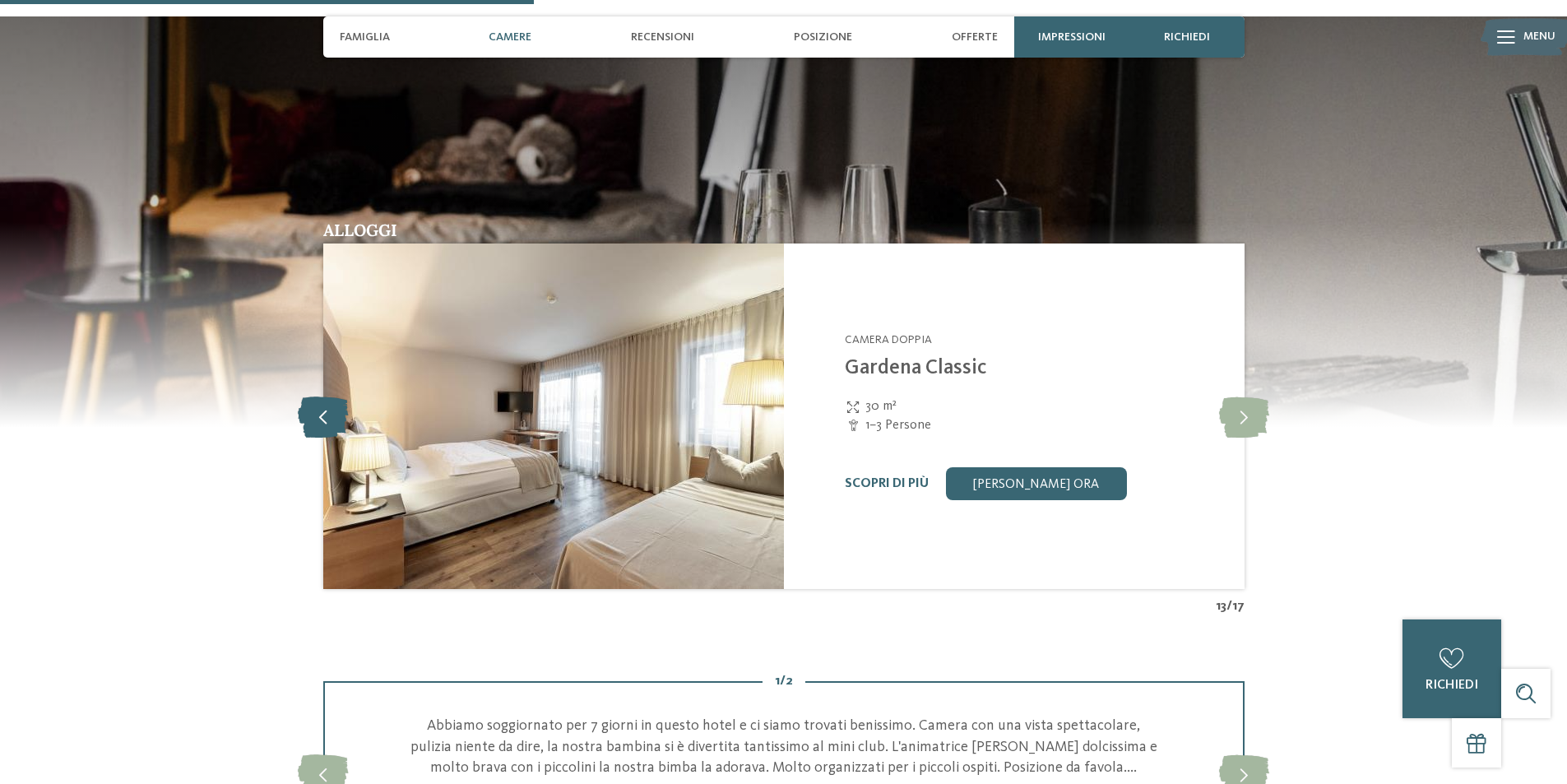
click at [324, 417] on icon at bounding box center [322, 415] width 50 height 41
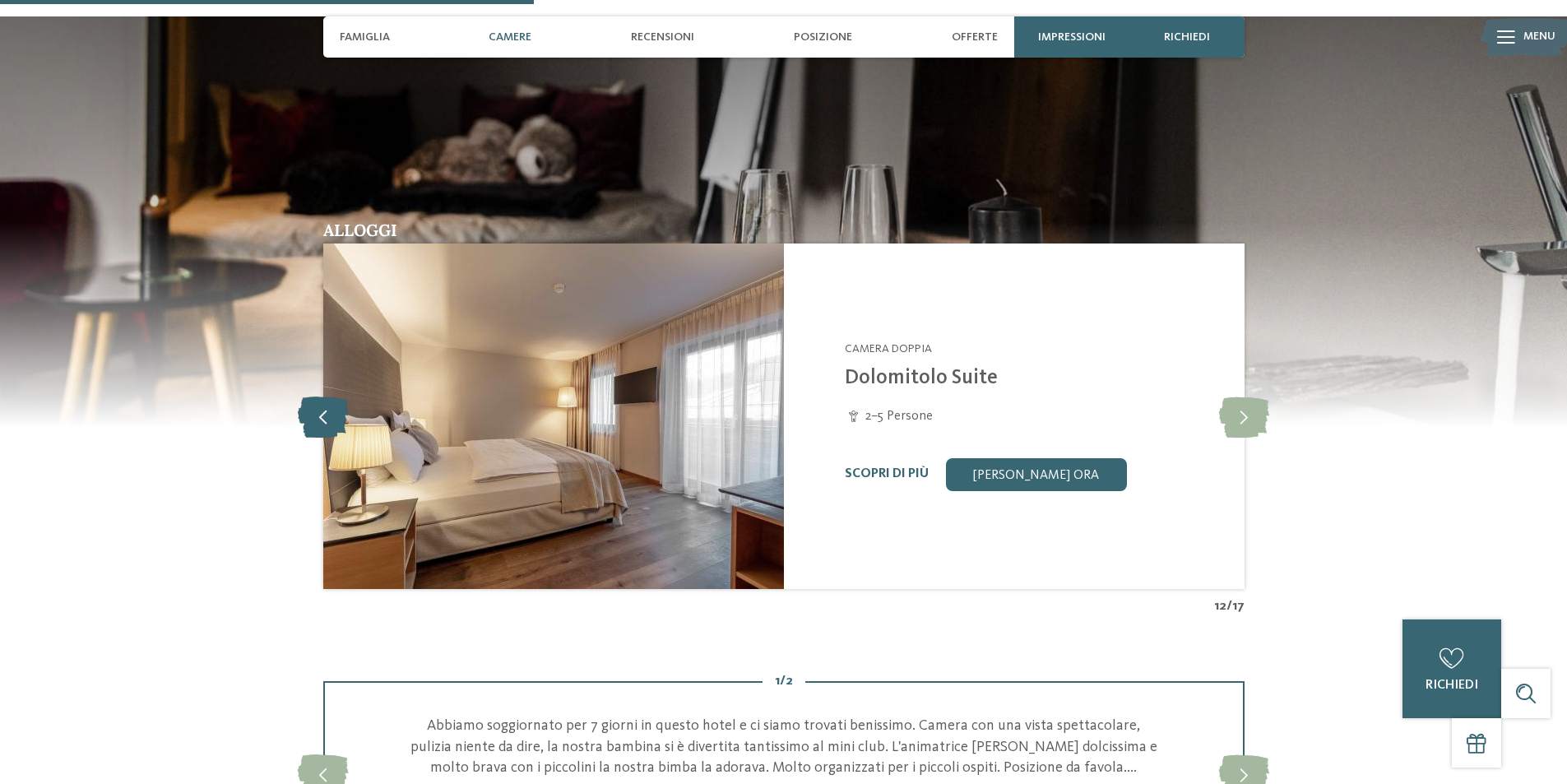
click at [324, 417] on icon at bounding box center [322, 415] width 50 height 41
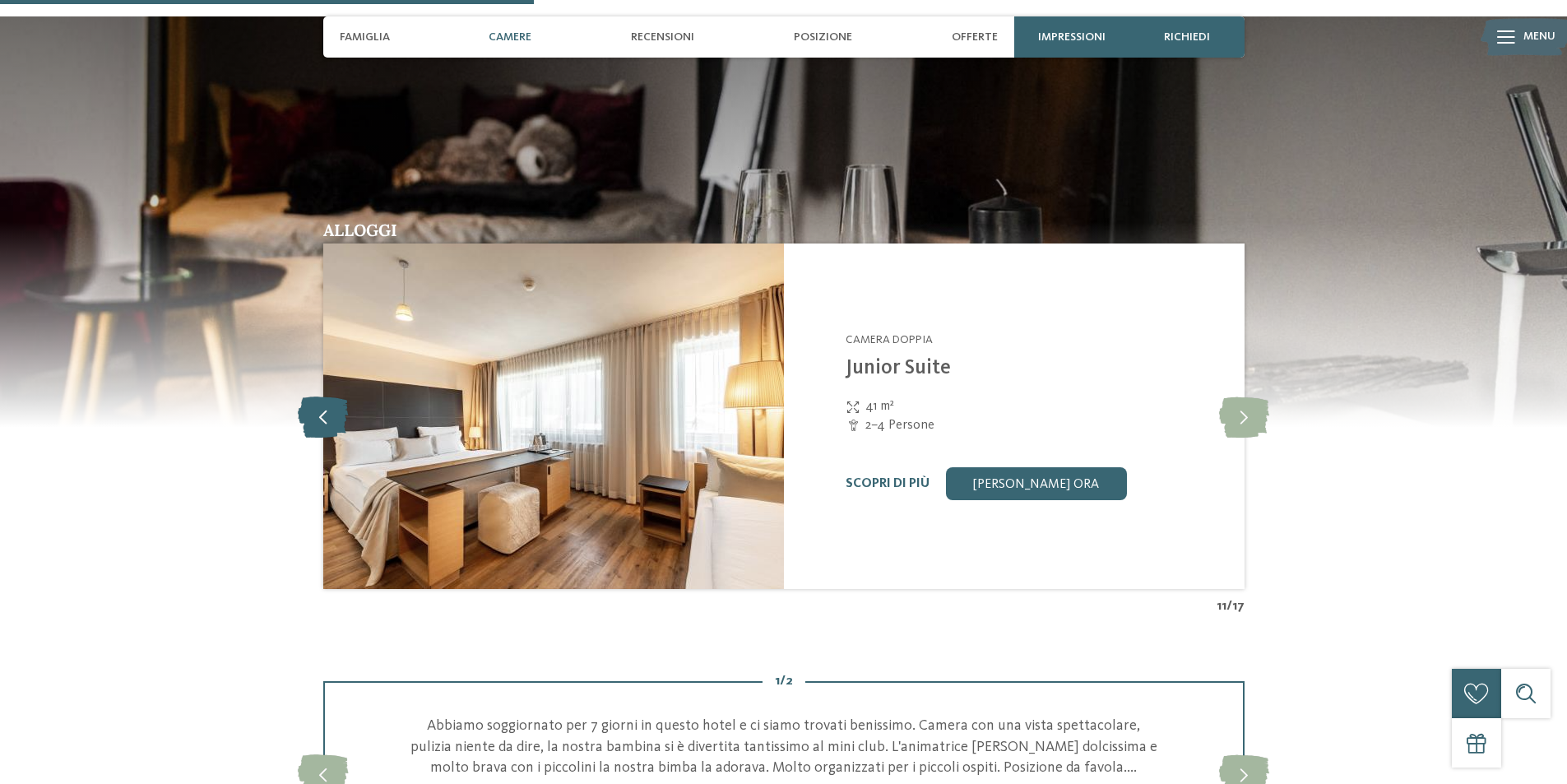
click at [324, 417] on icon at bounding box center [322, 415] width 50 height 41
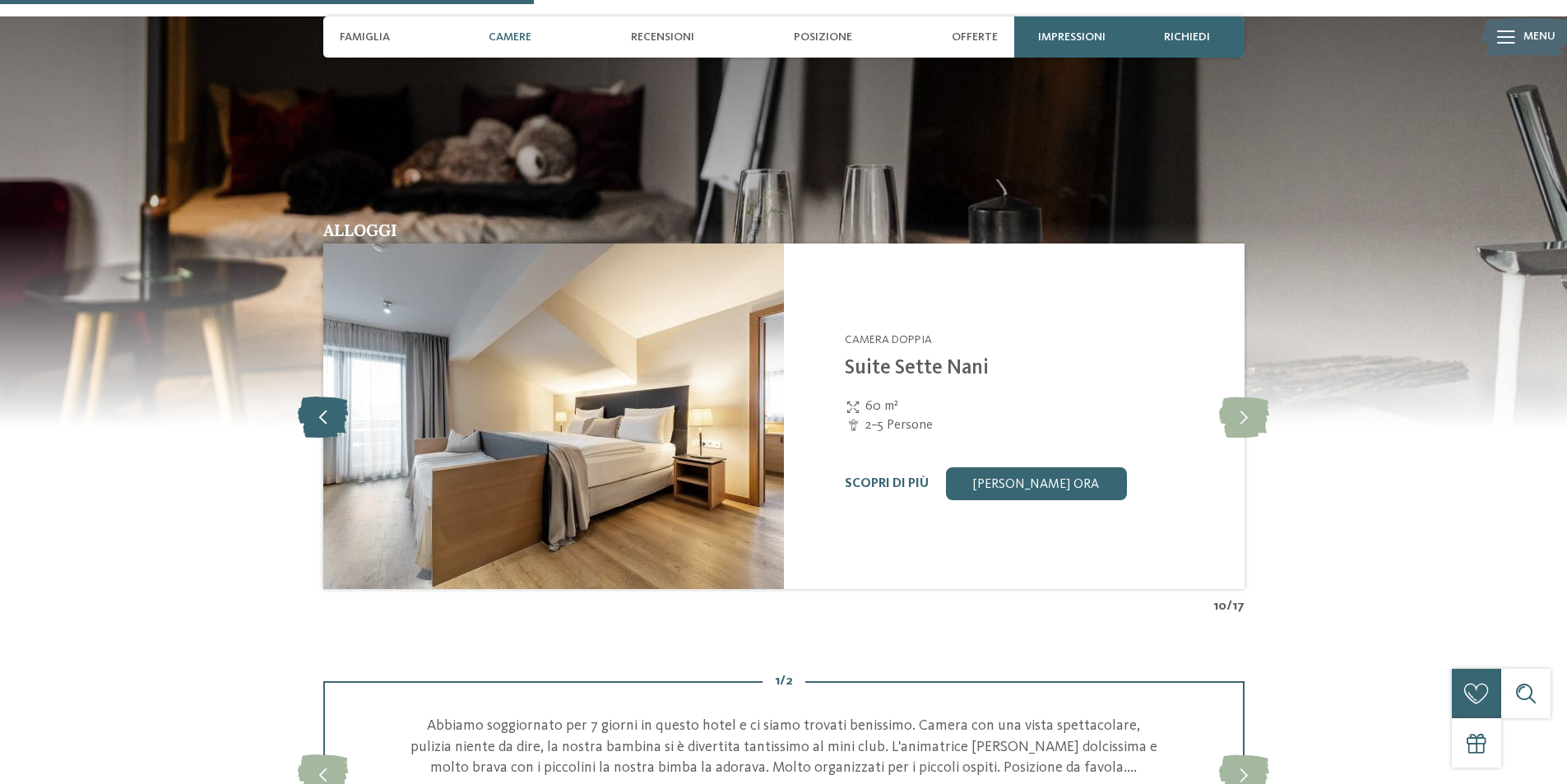
click at [324, 417] on icon at bounding box center [322, 415] width 50 height 41
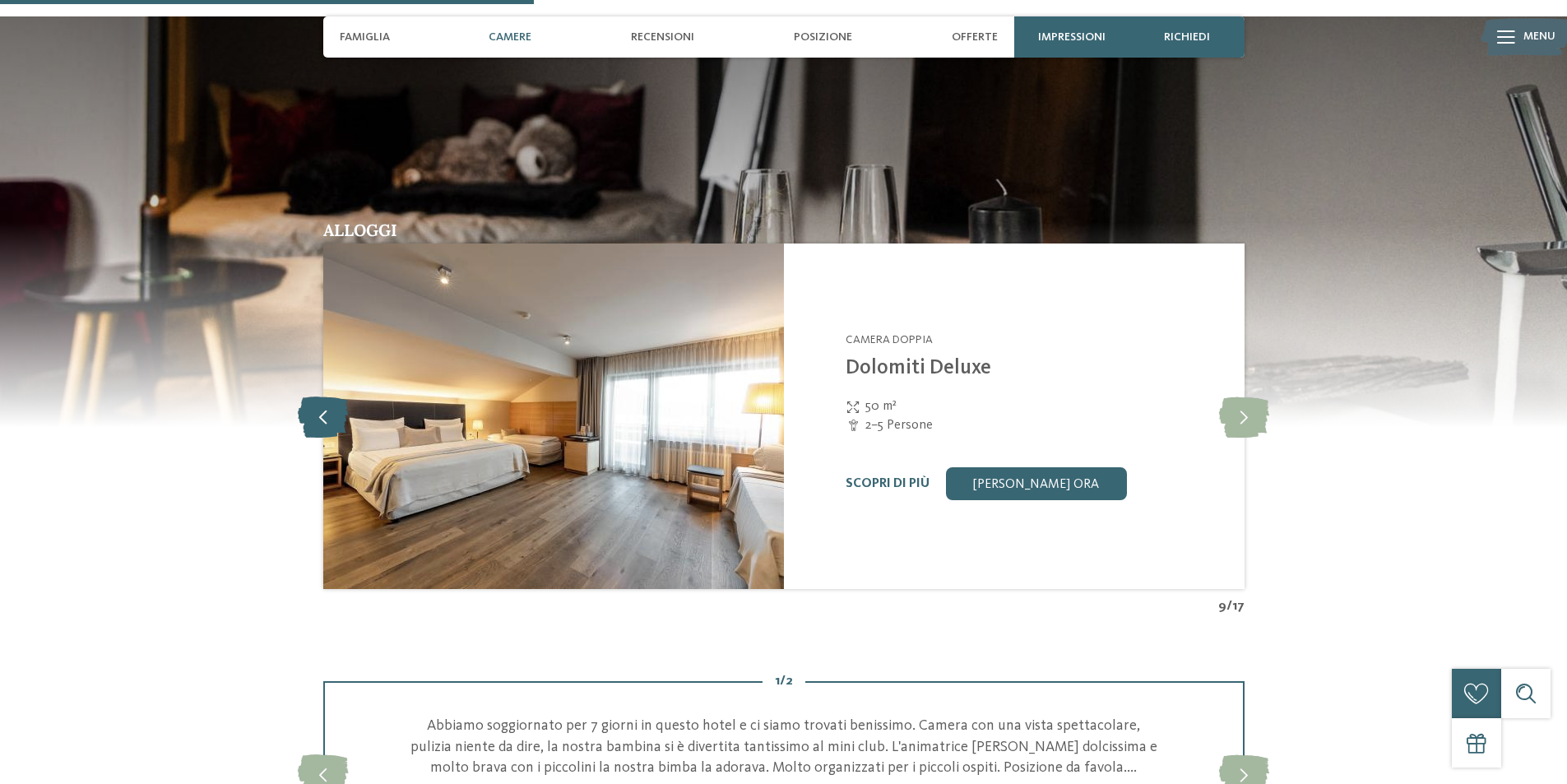
click at [324, 417] on icon at bounding box center [322, 415] width 50 height 41
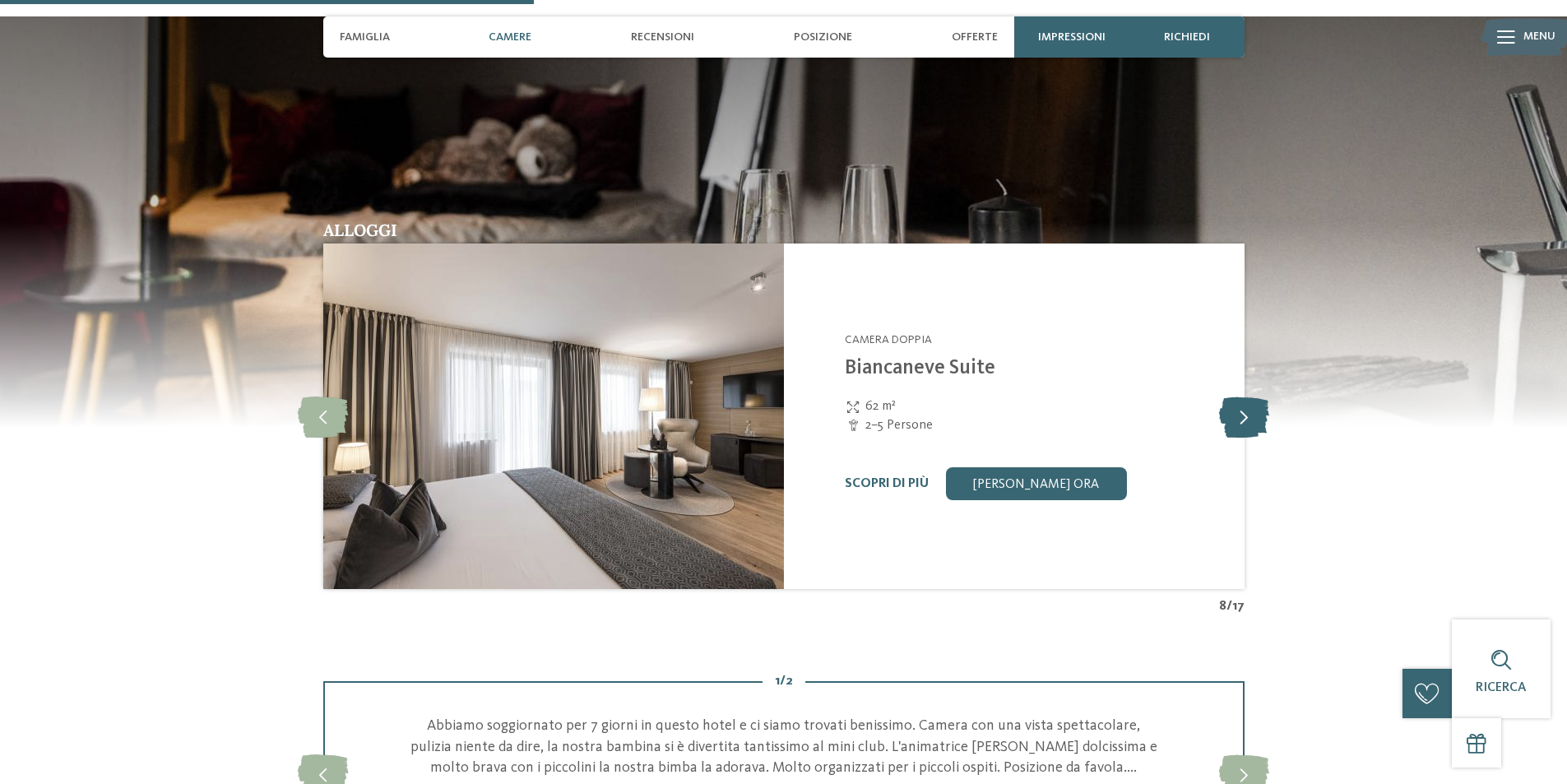
click at [1249, 419] on icon at bounding box center [1244, 415] width 50 height 41
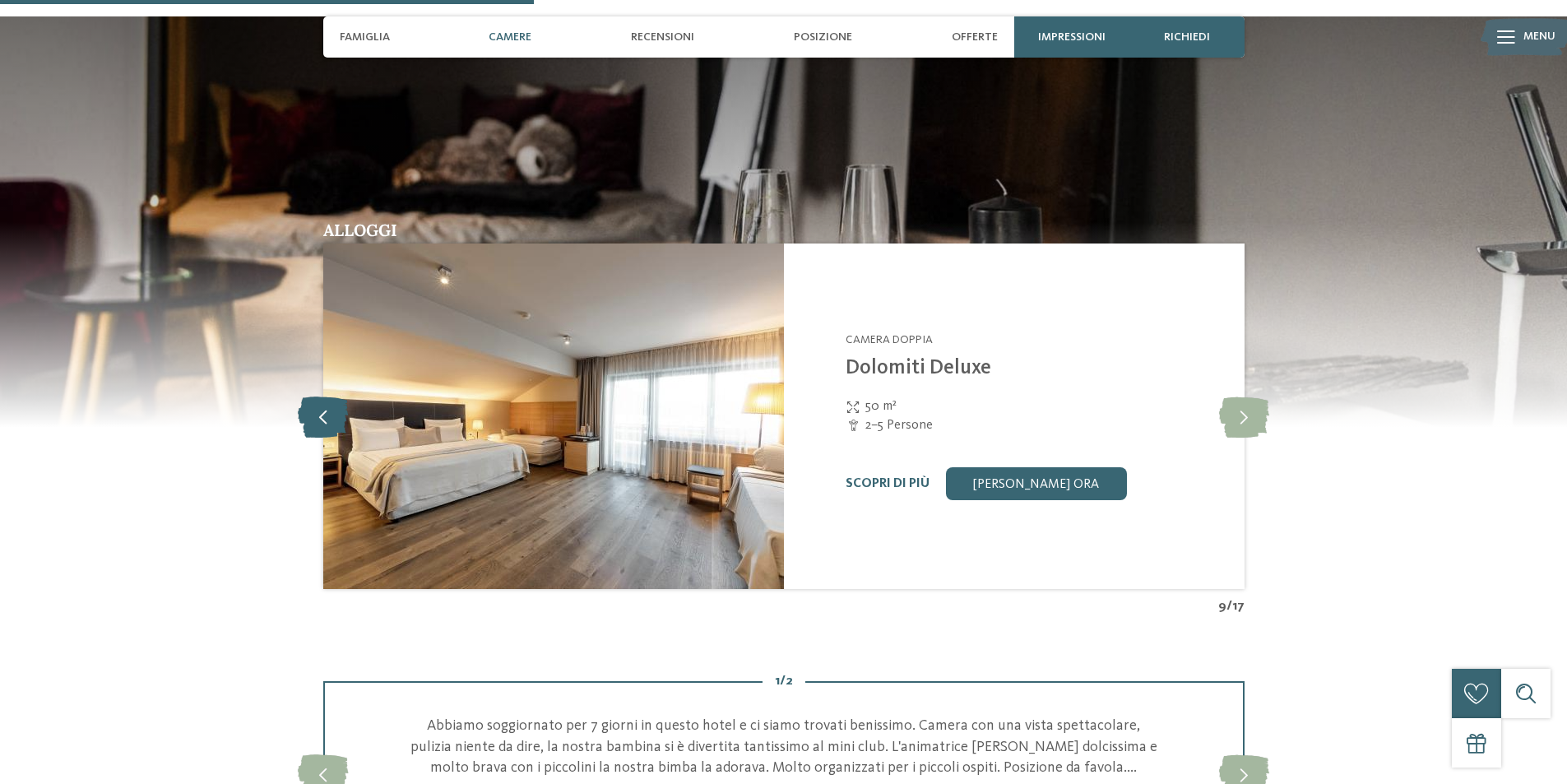
click at [322, 413] on icon at bounding box center [322, 415] width 50 height 41
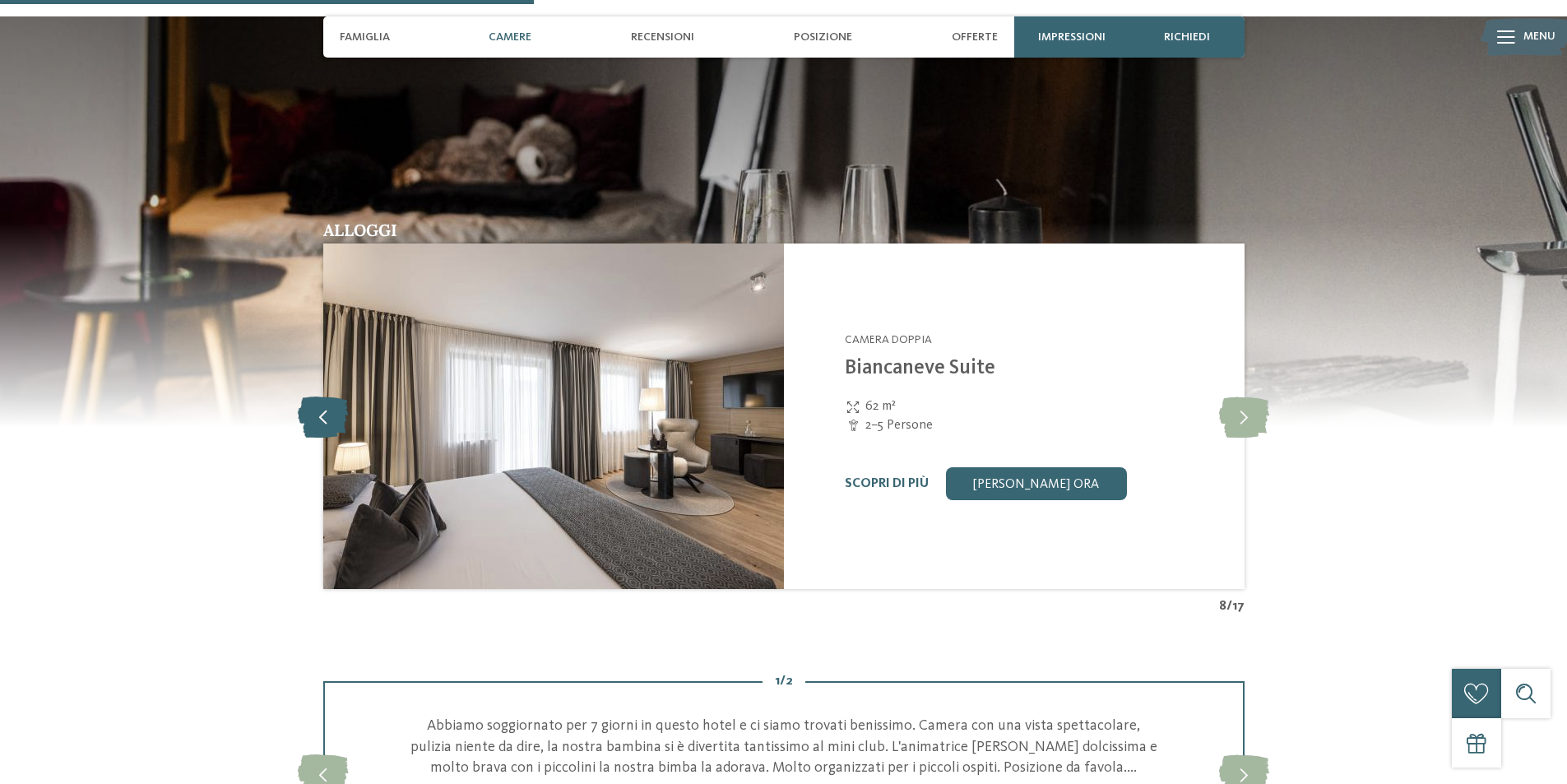
click at [322, 413] on icon at bounding box center [322, 415] width 50 height 41
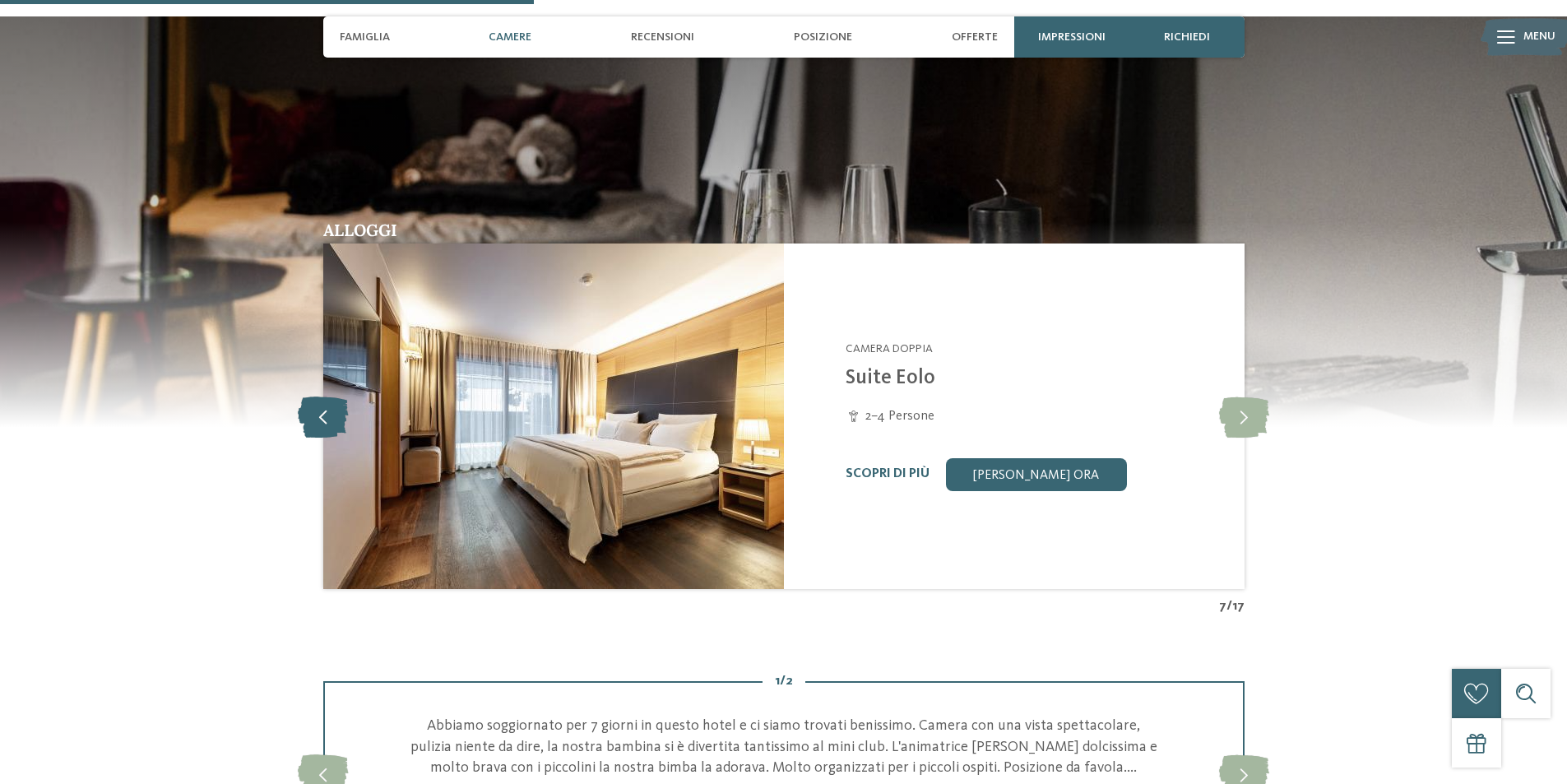
click at [322, 413] on icon at bounding box center [322, 415] width 50 height 41
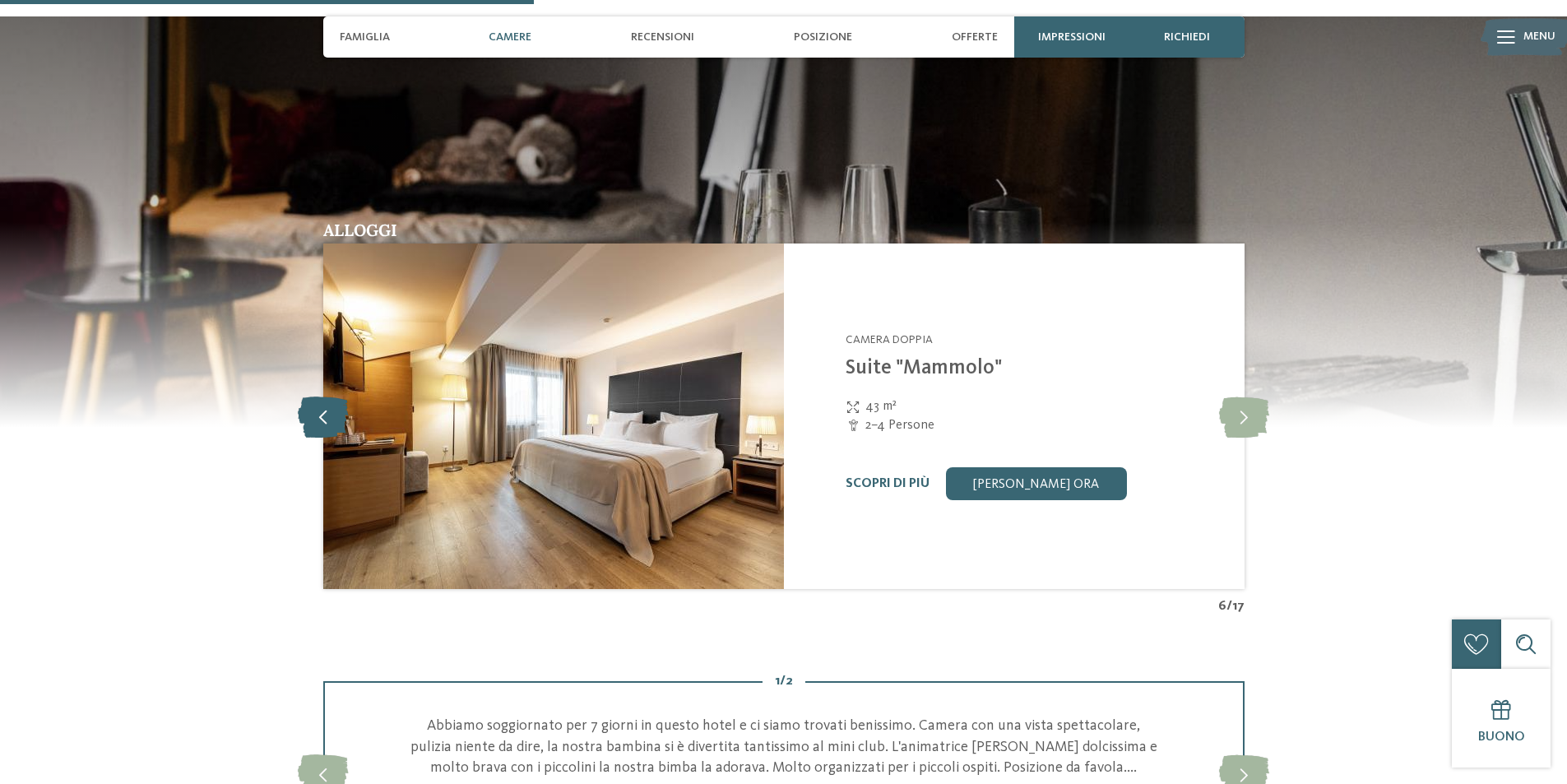
click at [322, 413] on icon at bounding box center [322, 415] width 50 height 41
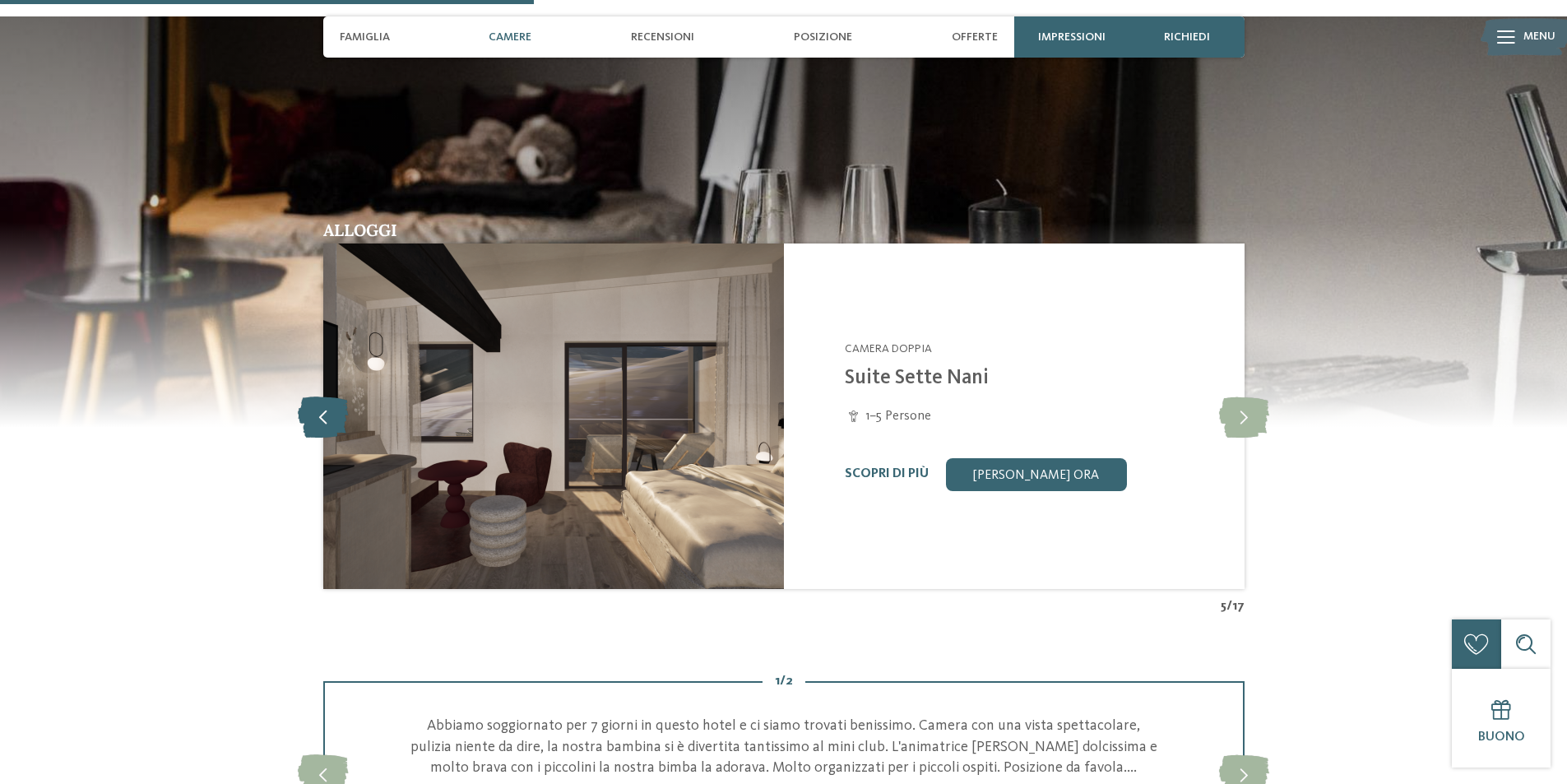
click at [322, 413] on icon at bounding box center [322, 415] width 50 height 41
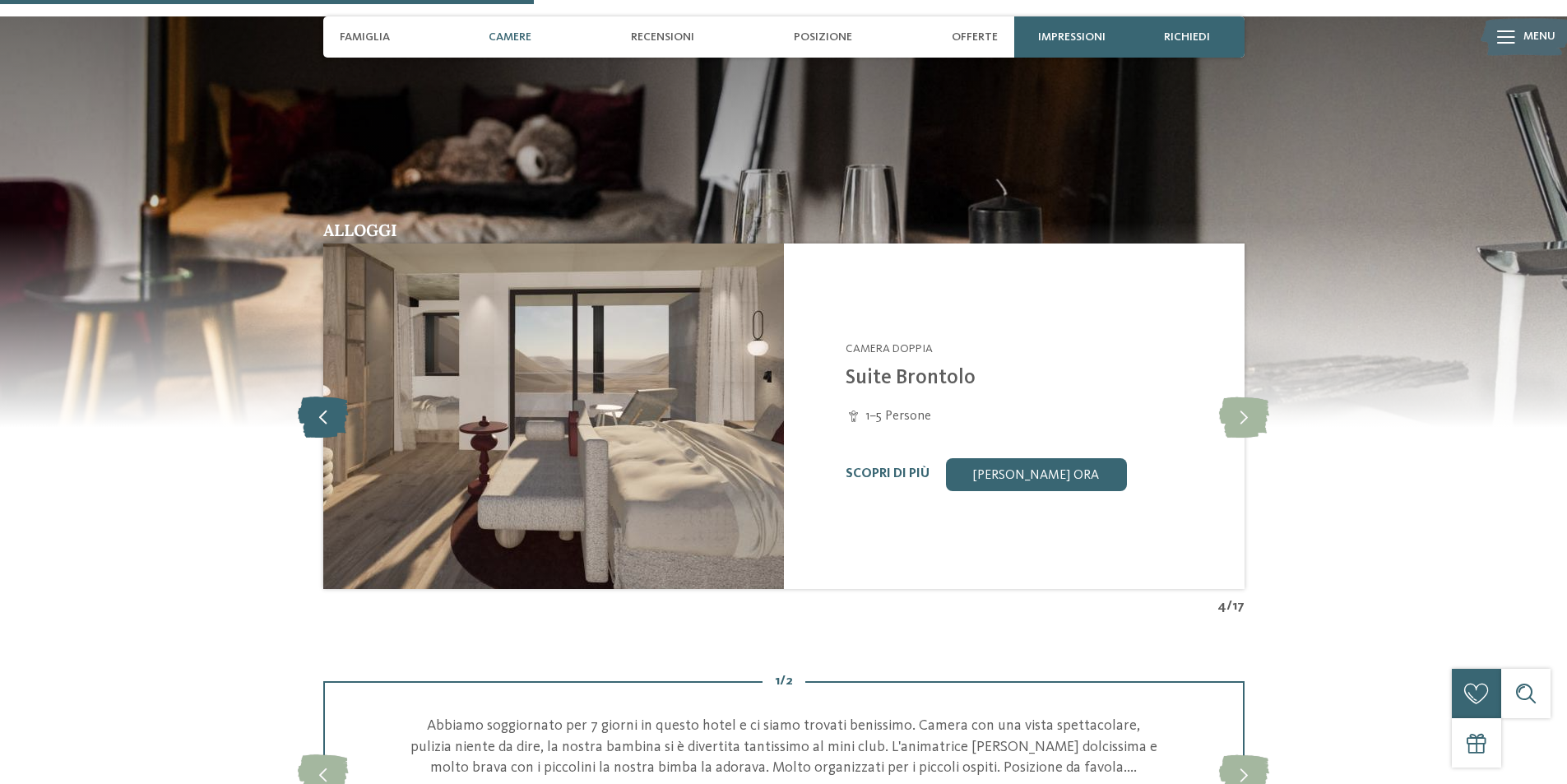
click at [322, 413] on icon at bounding box center [322, 415] width 50 height 41
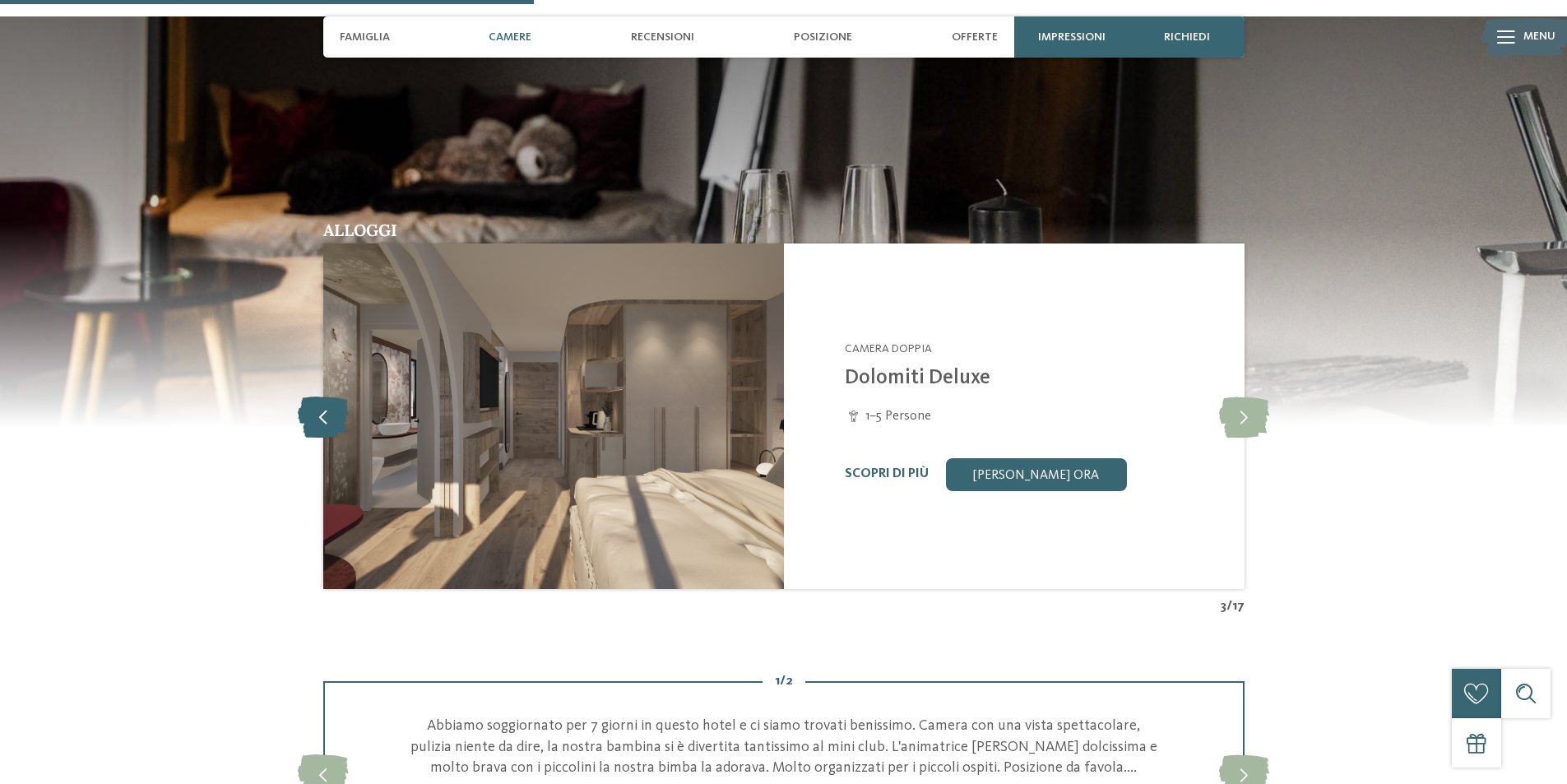
click at [322, 413] on icon at bounding box center [322, 415] width 50 height 41
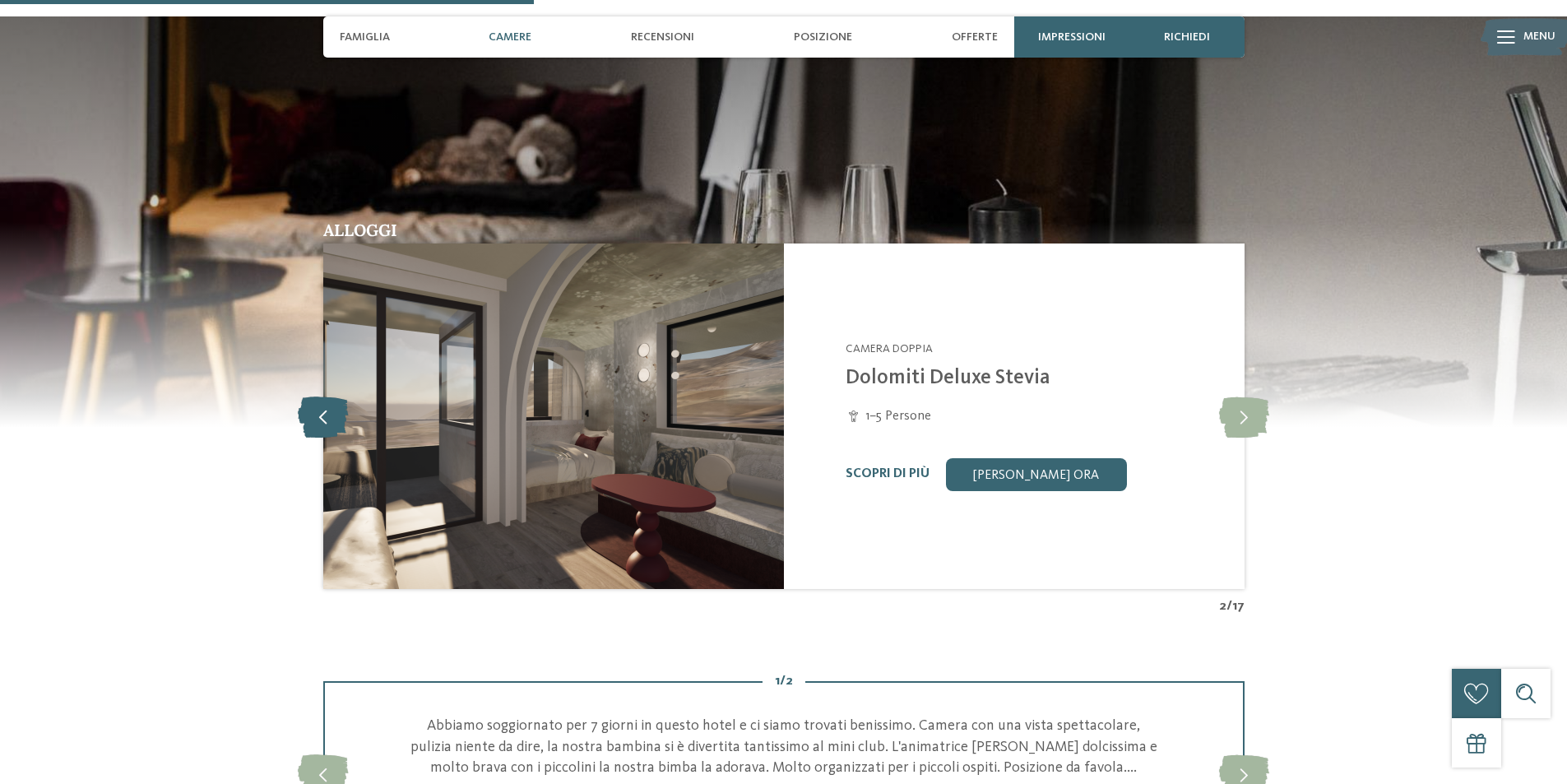
click at [322, 413] on icon at bounding box center [322, 415] width 50 height 41
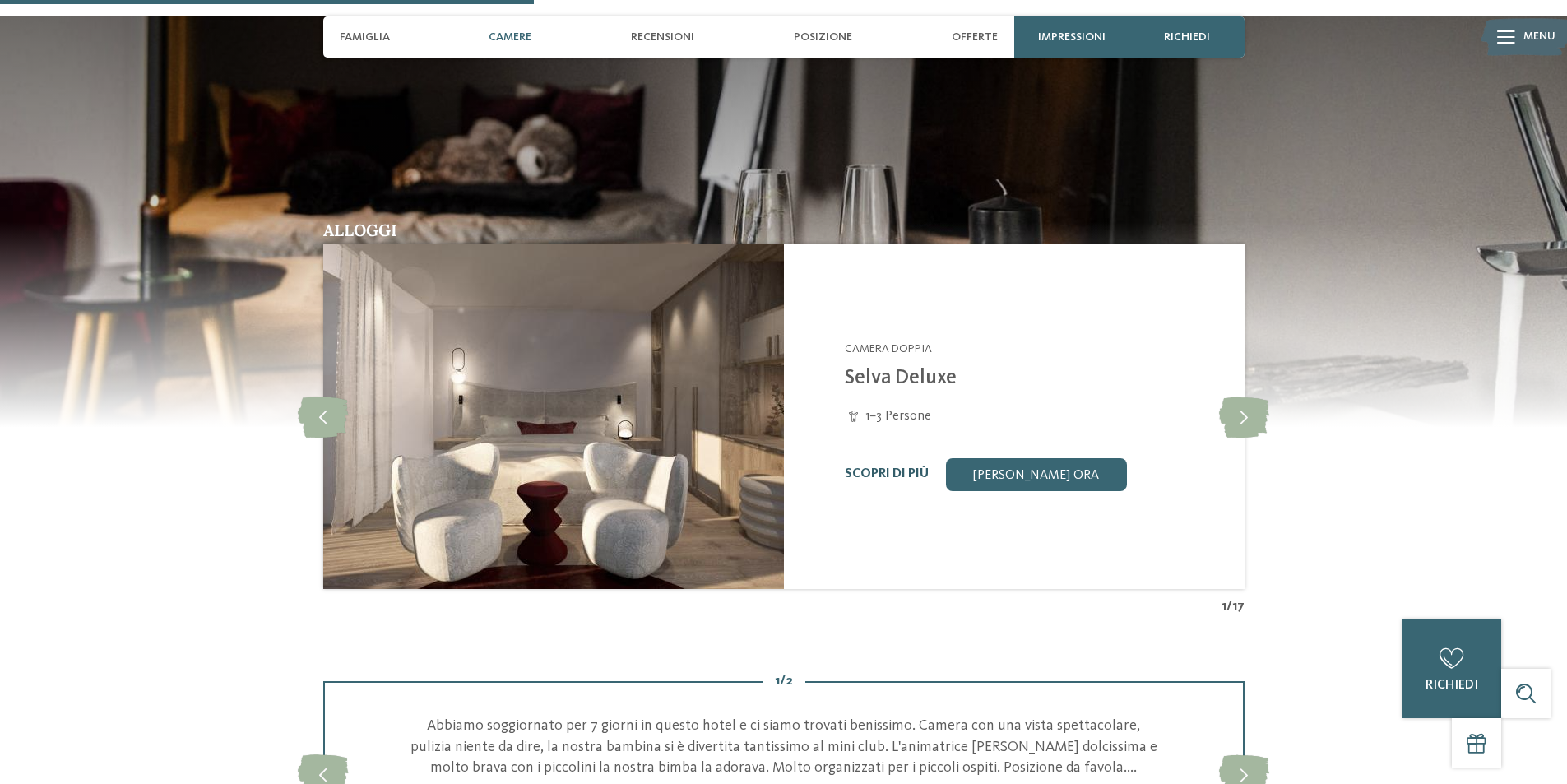
click at [855, 468] on link "Scopri di più" at bounding box center [887, 473] width 84 height 13
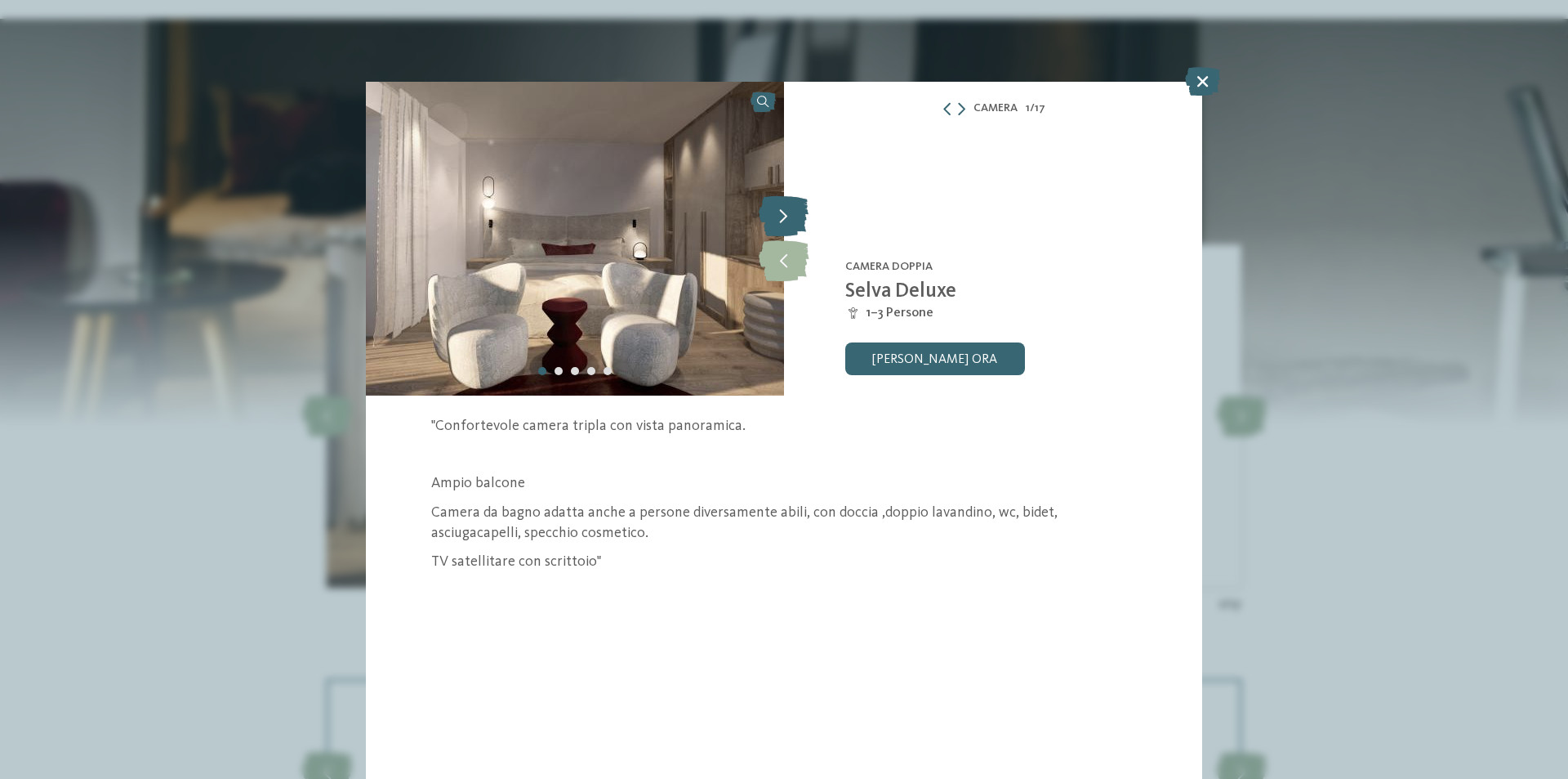
click at [780, 221] on icon at bounding box center [784, 215] width 50 height 41
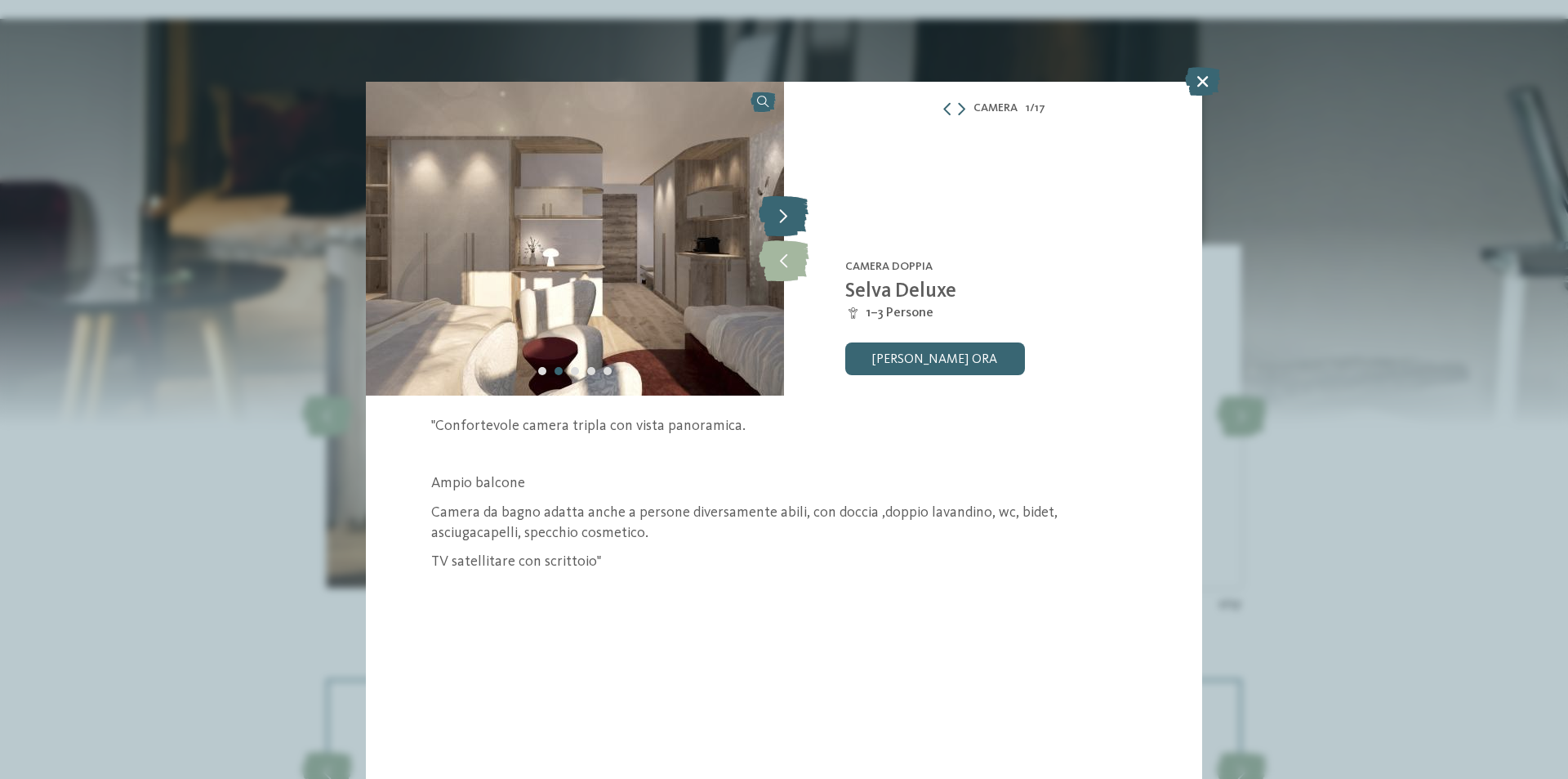
click at [780, 221] on icon at bounding box center [784, 215] width 50 height 41
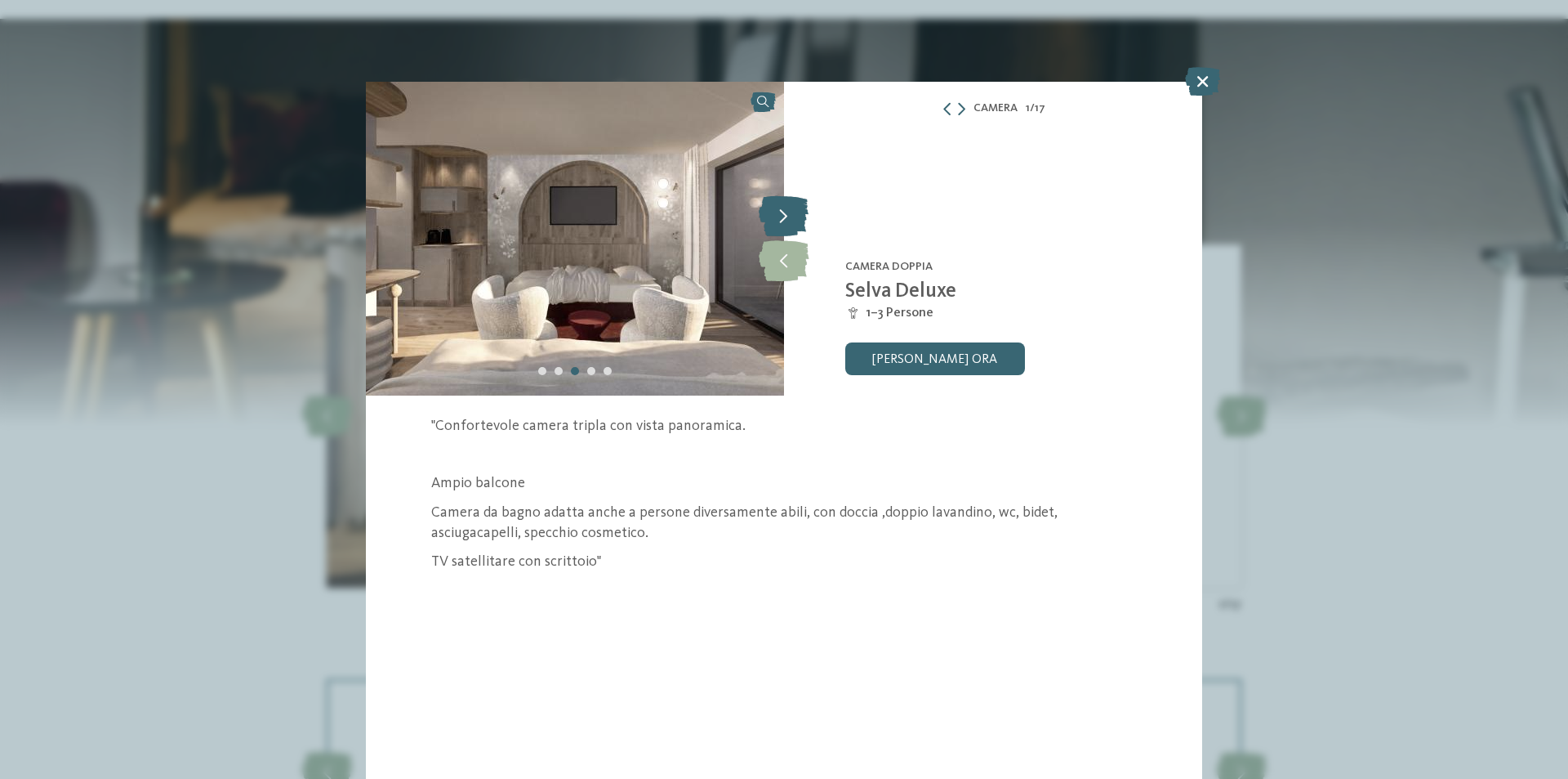
click at [780, 221] on icon at bounding box center [784, 215] width 50 height 41
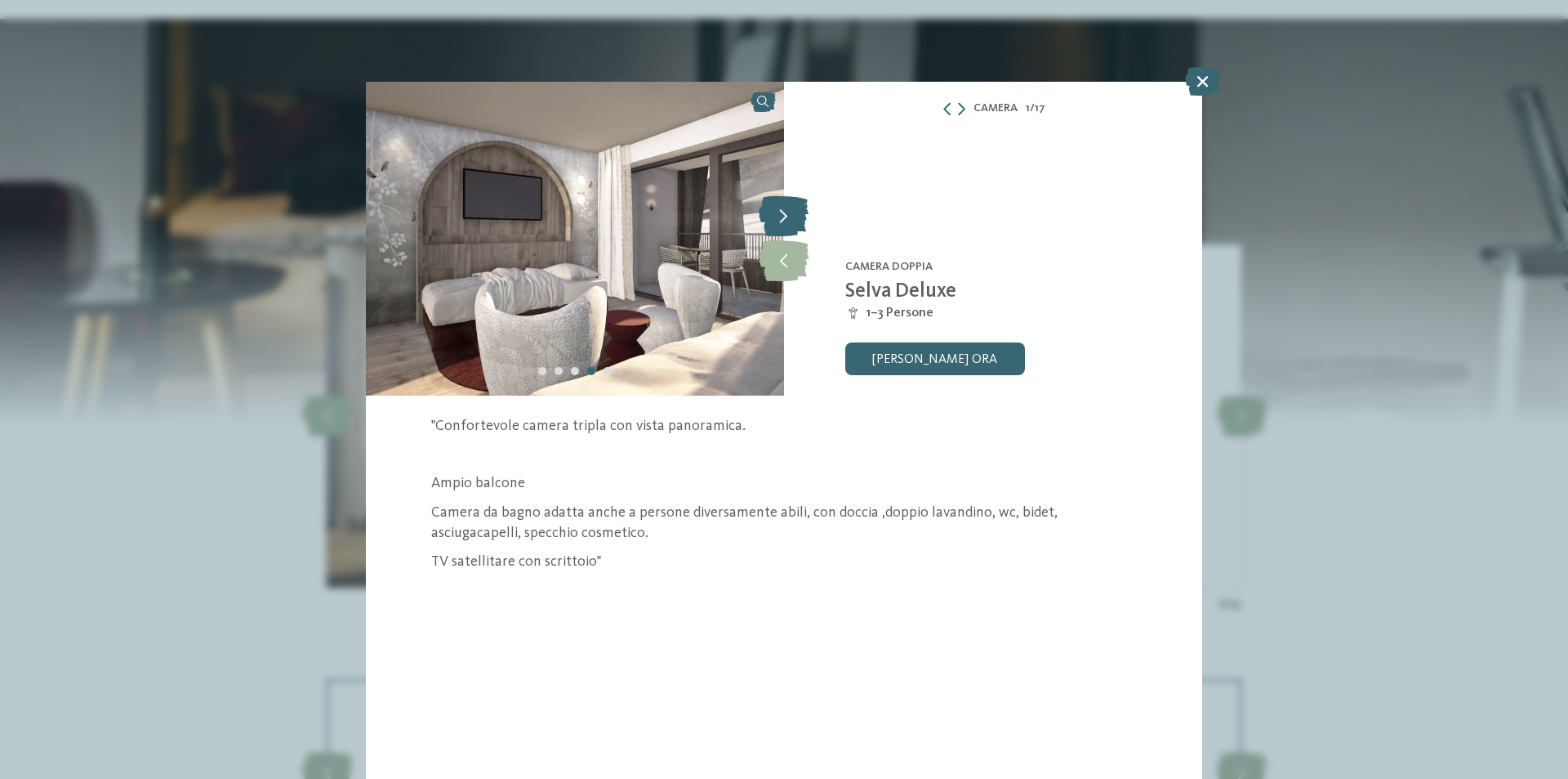
click at [780, 221] on icon at bounding box center [784, 215] width 50 height 41
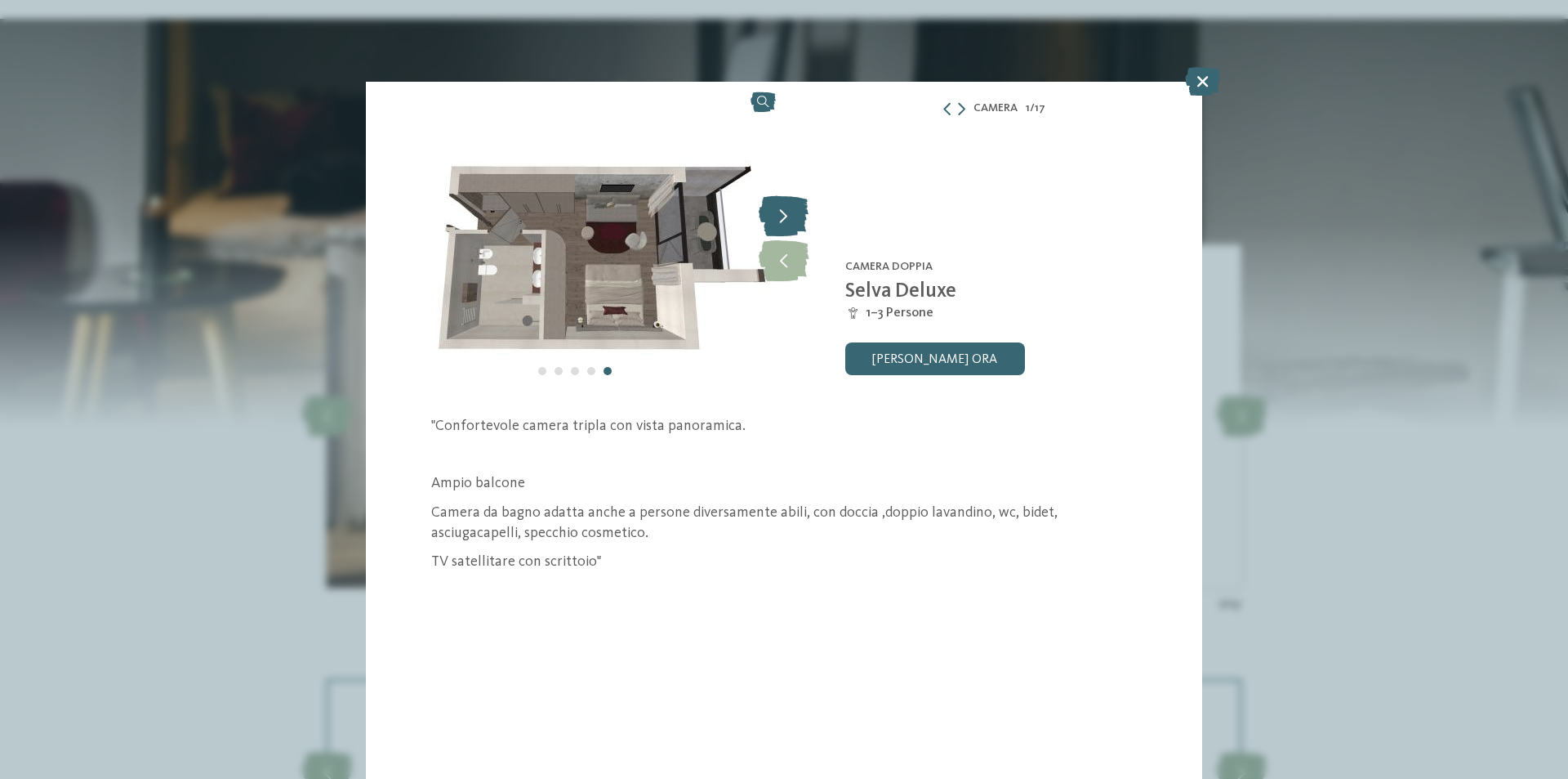
click at [780, 221] on icon at bounding box center [784, 215] width 50 height 41
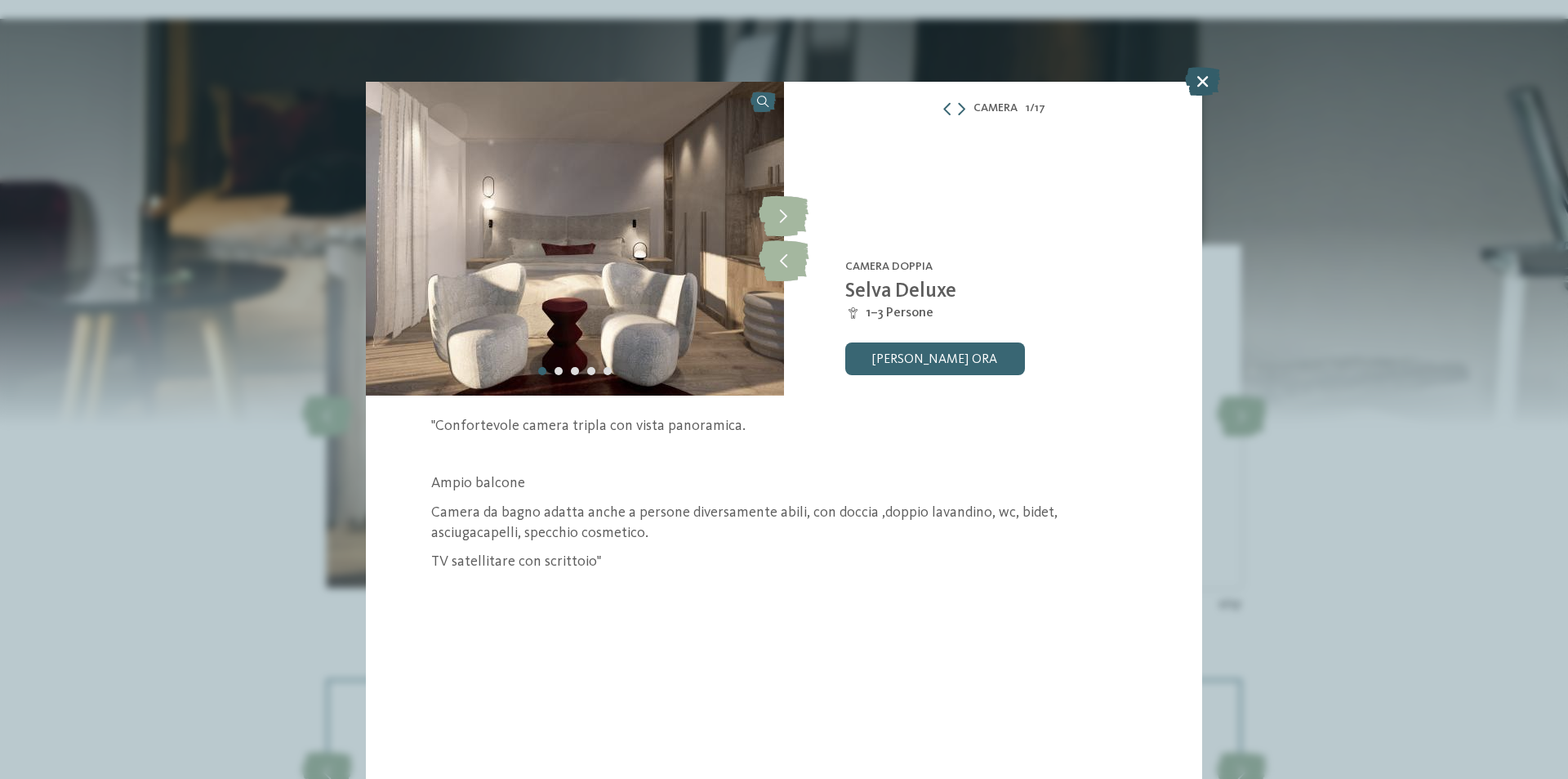
click at [1196, 82] on icon at bounding box center [1202, 81] width 35 height 28
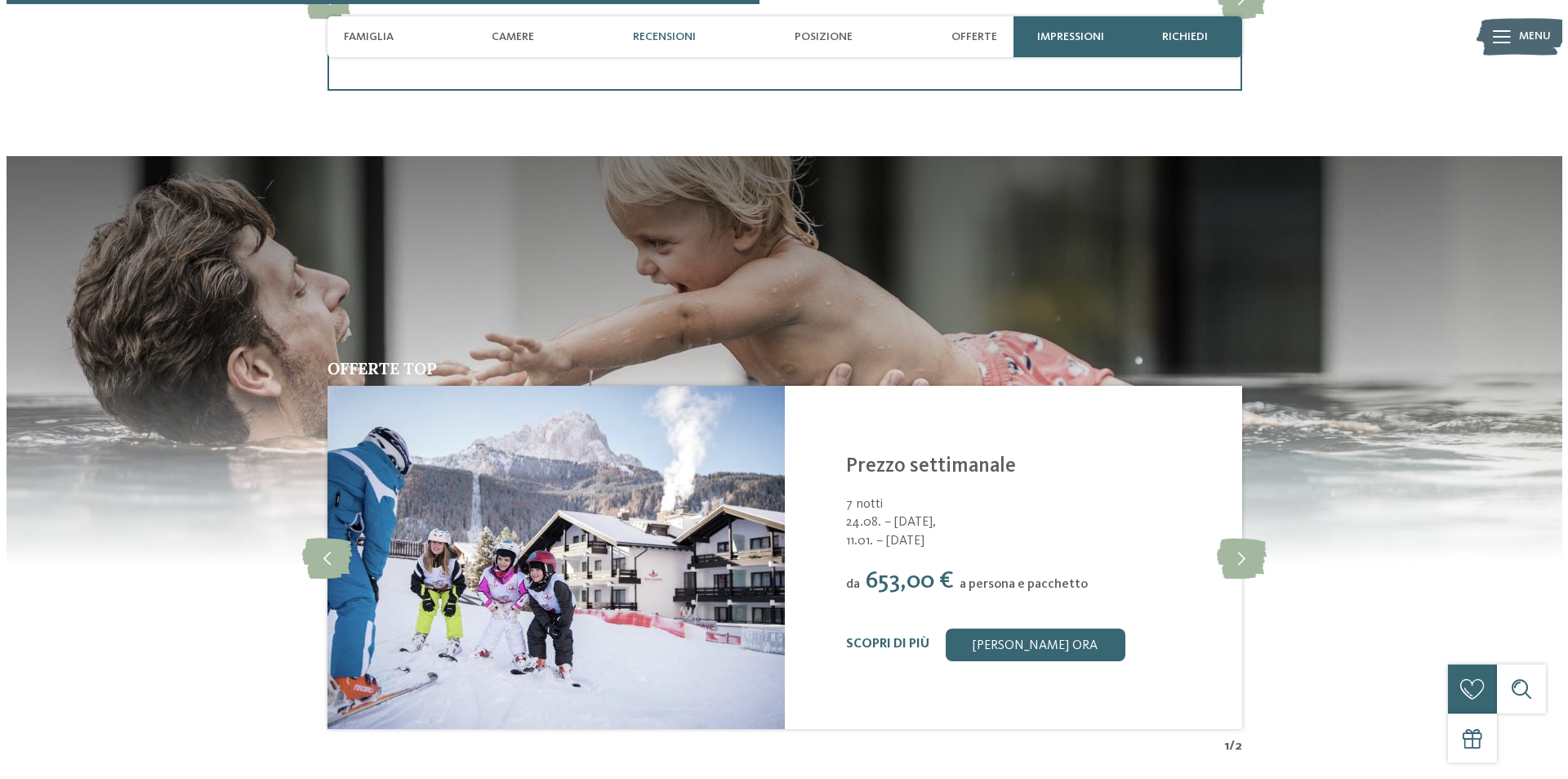
scroll to position [2615, 0]
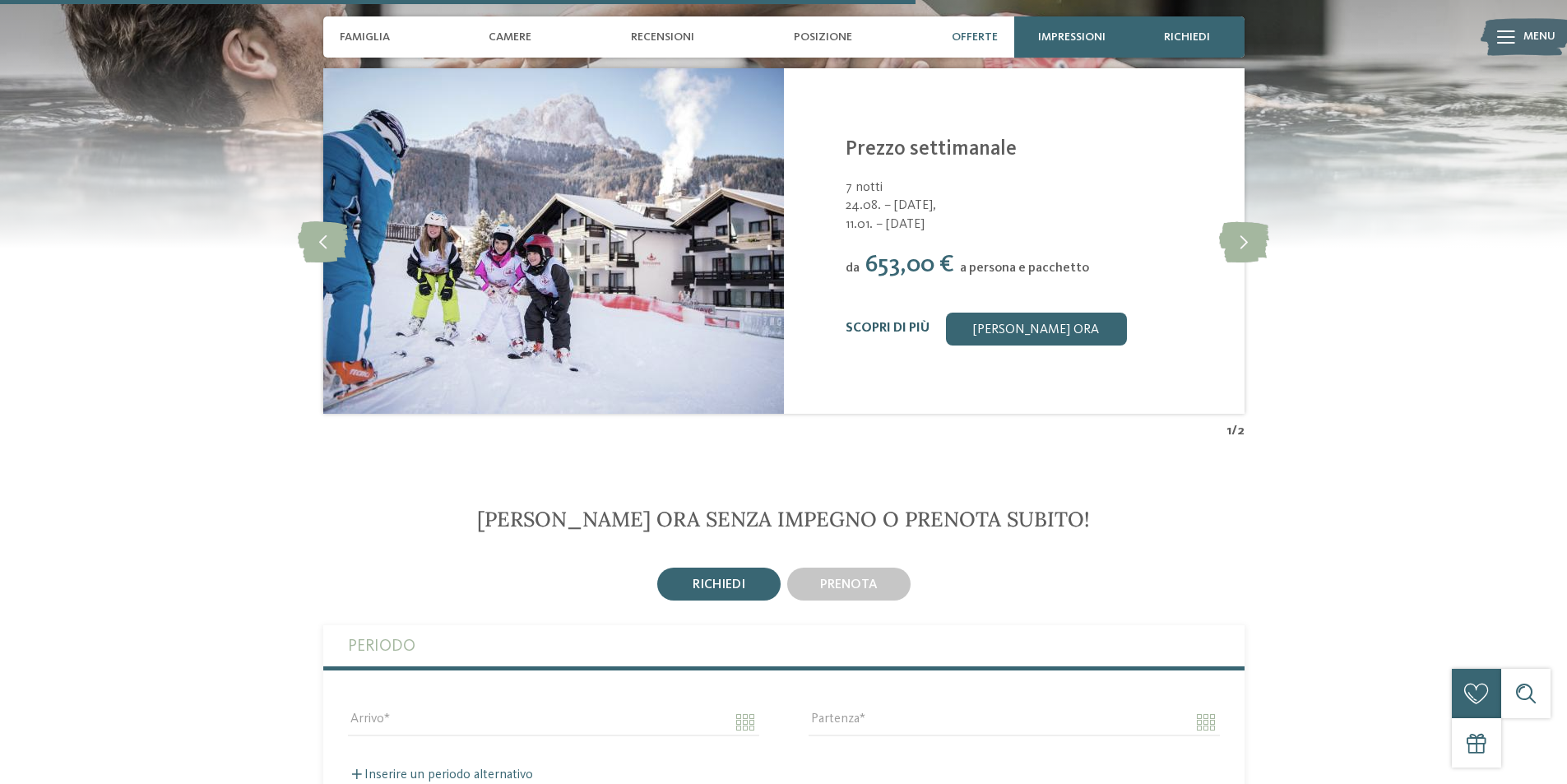
click at [891, 326] on link "Scopri di più" at bounding box center [887, 328] width 84 height 13
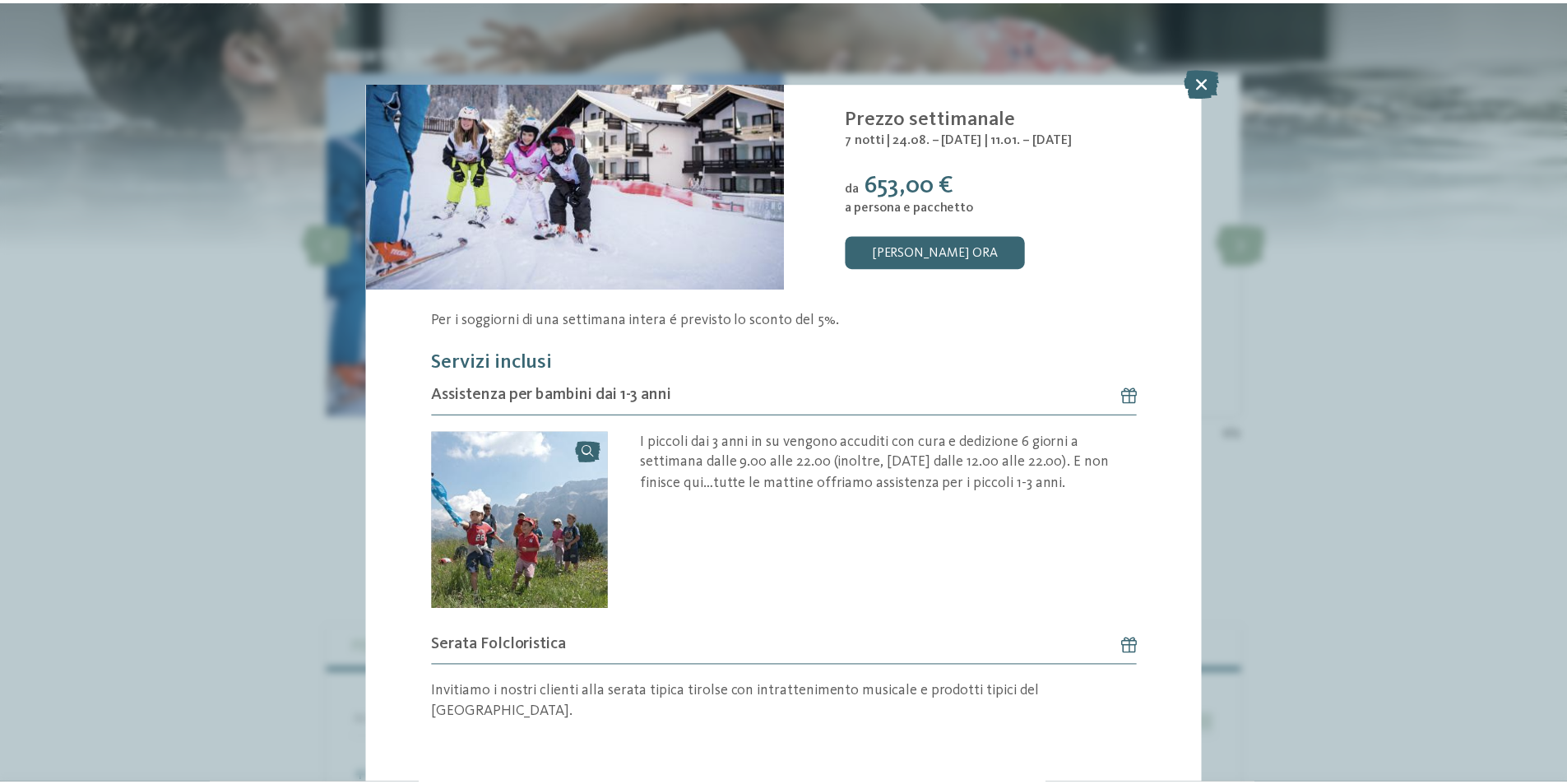
scroll to position [110, 0]
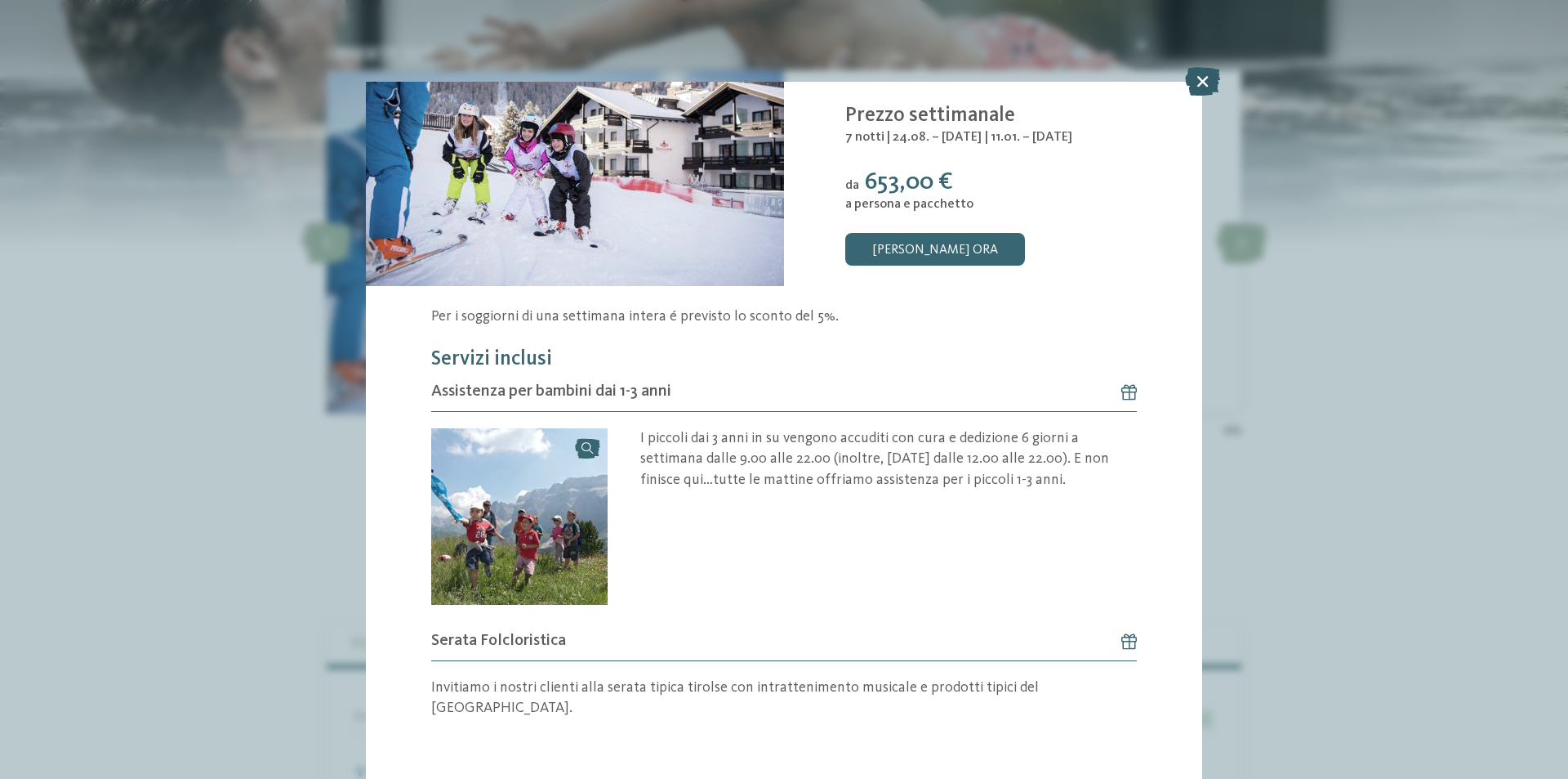
click at [1204, 82] on icon at bounding box center [1202, 81] width 35 height 28
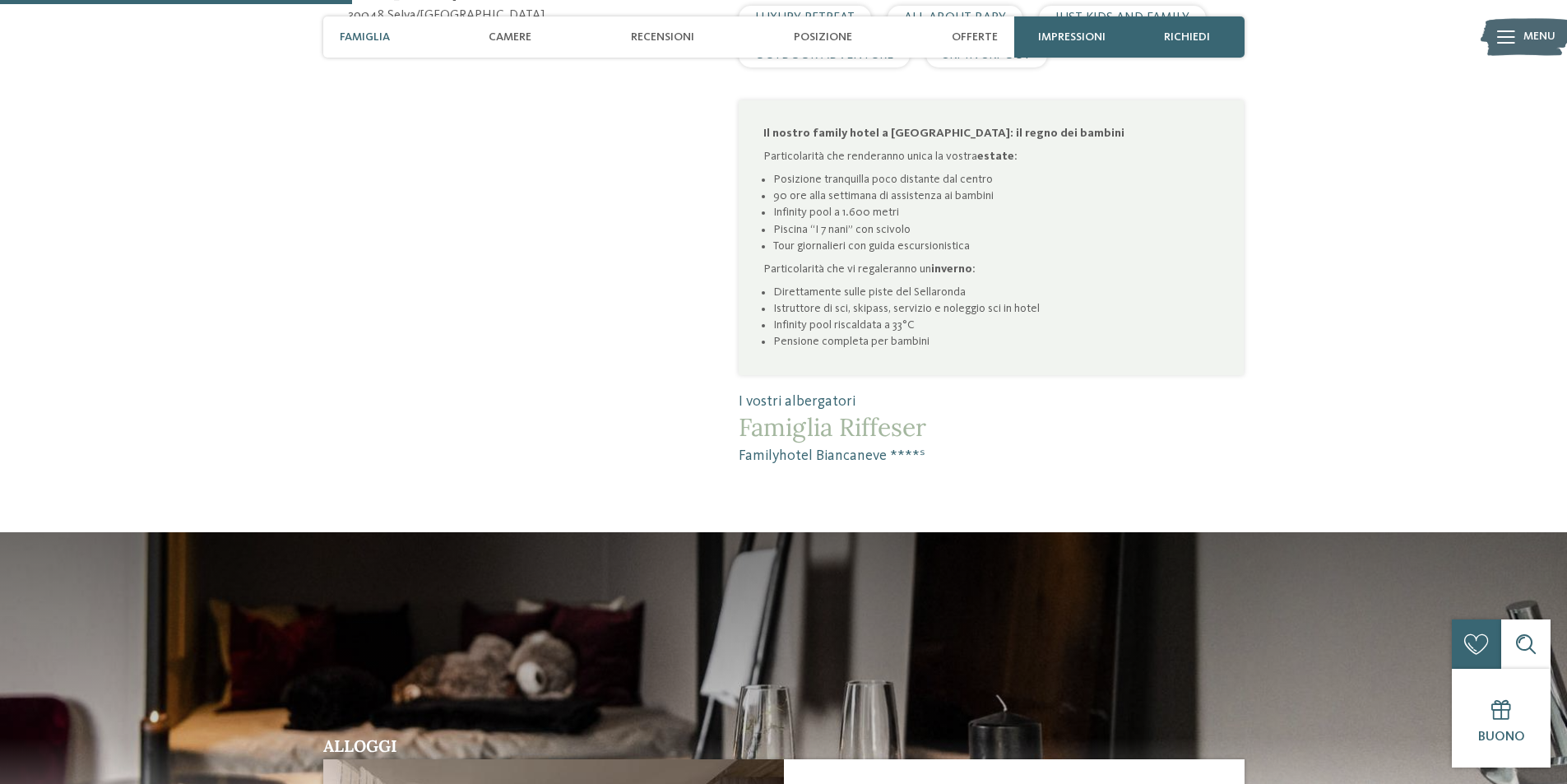
scroll to position [986, 0]
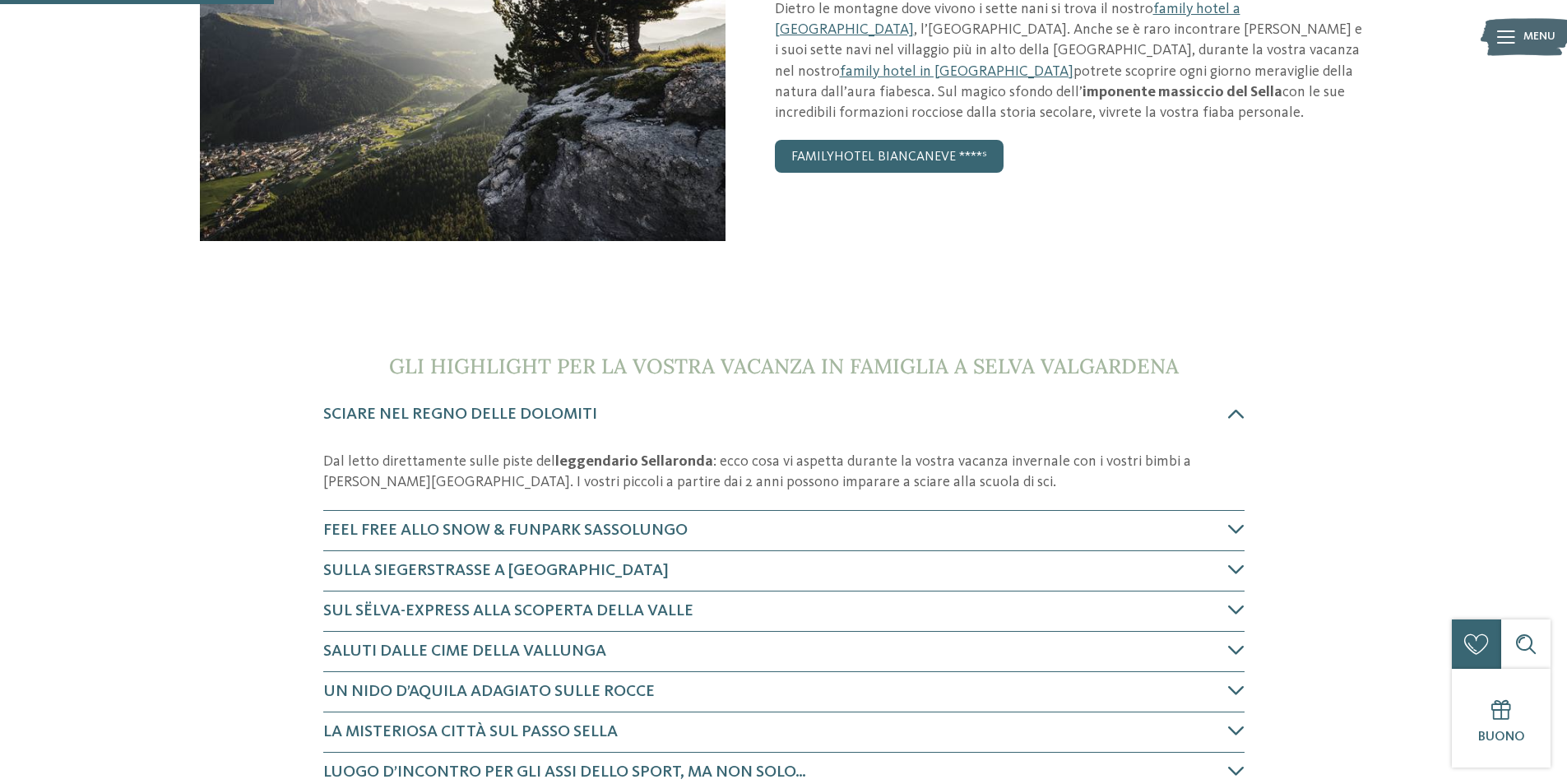
scroll to position [114, 0]
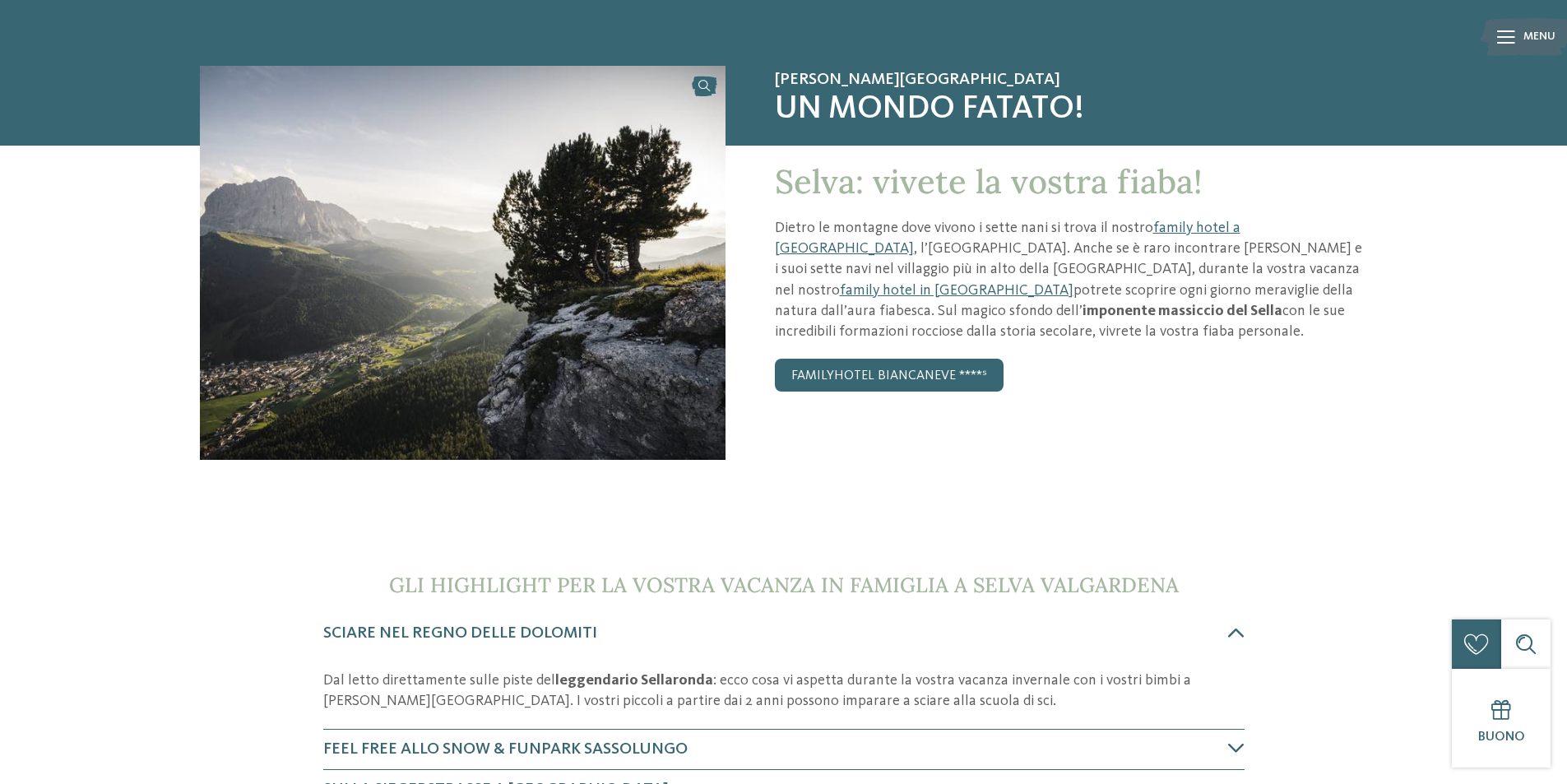
drag, startPoint x: 8, startPoint y: 15, endPoint x: 6, endPoint y: 0, distance: 15.1
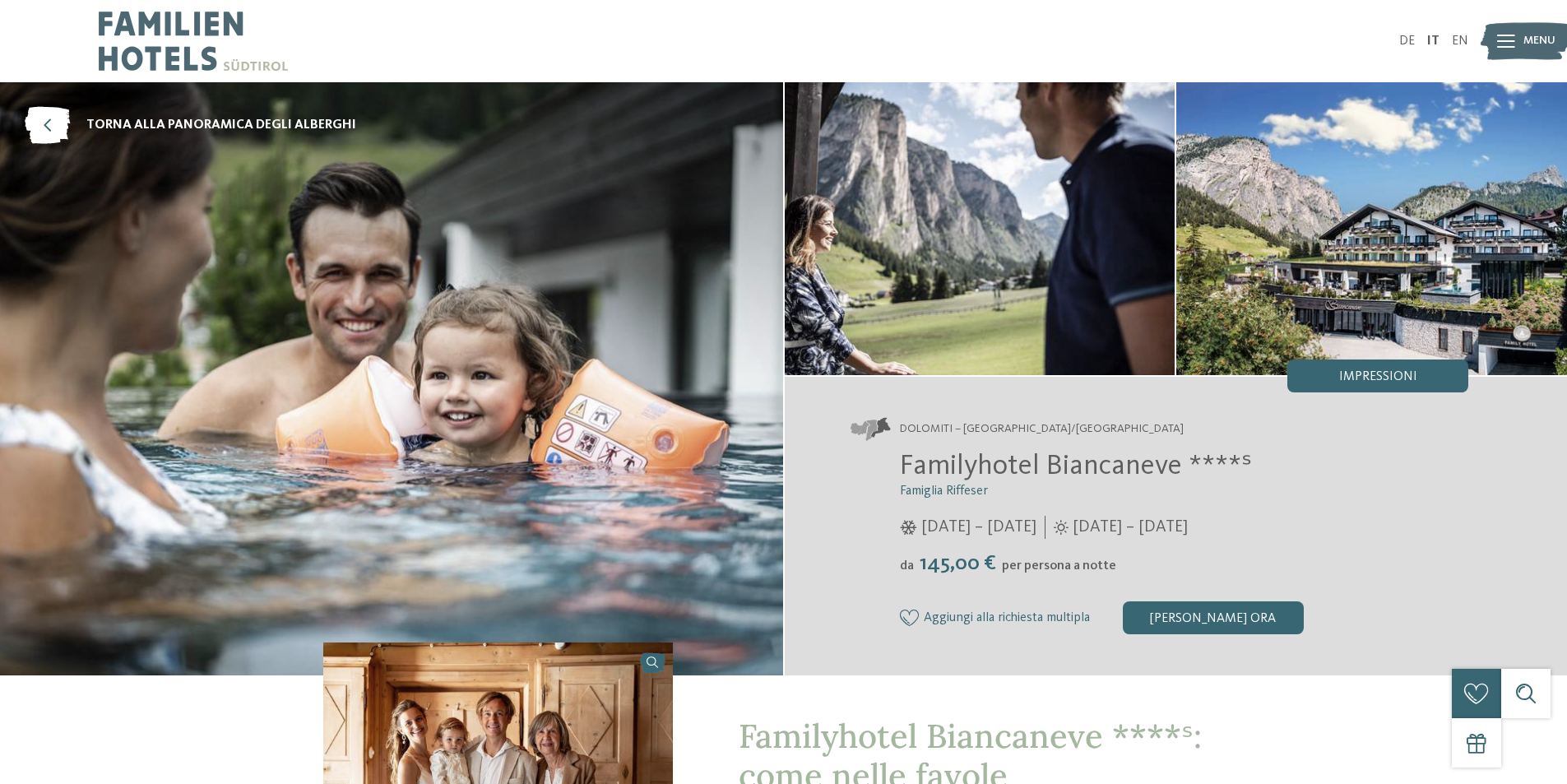
click at [711, 307] on img at bounding box center [392, 379] width 784 height 593
